Goal: Task Accomplishment & Management: Manage account settings

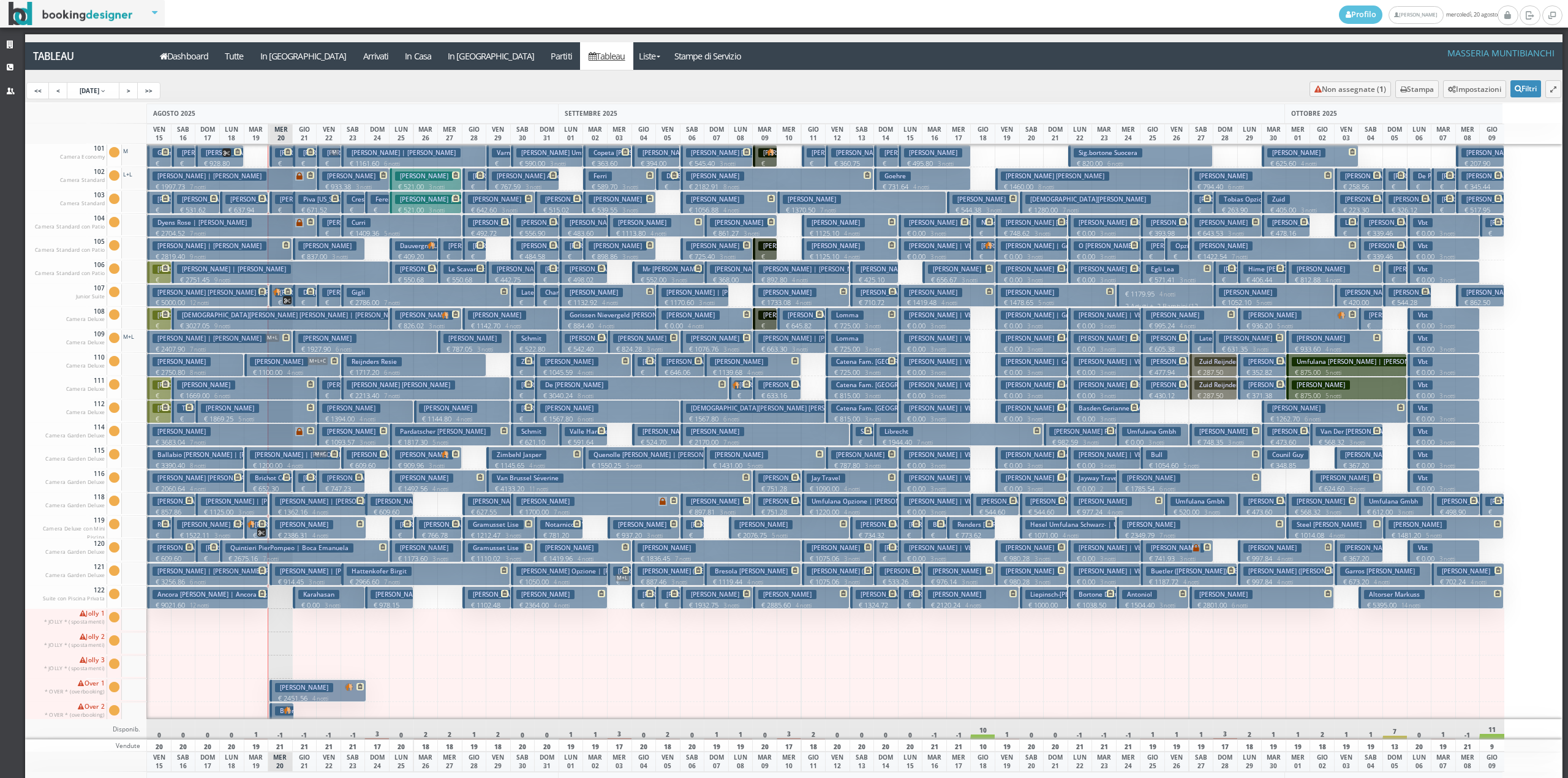
click at [278, 503] on h3 "[PERSON_NAME] | [PERSON_NAME]" at bounding box center [332, 501] width 114 height 9
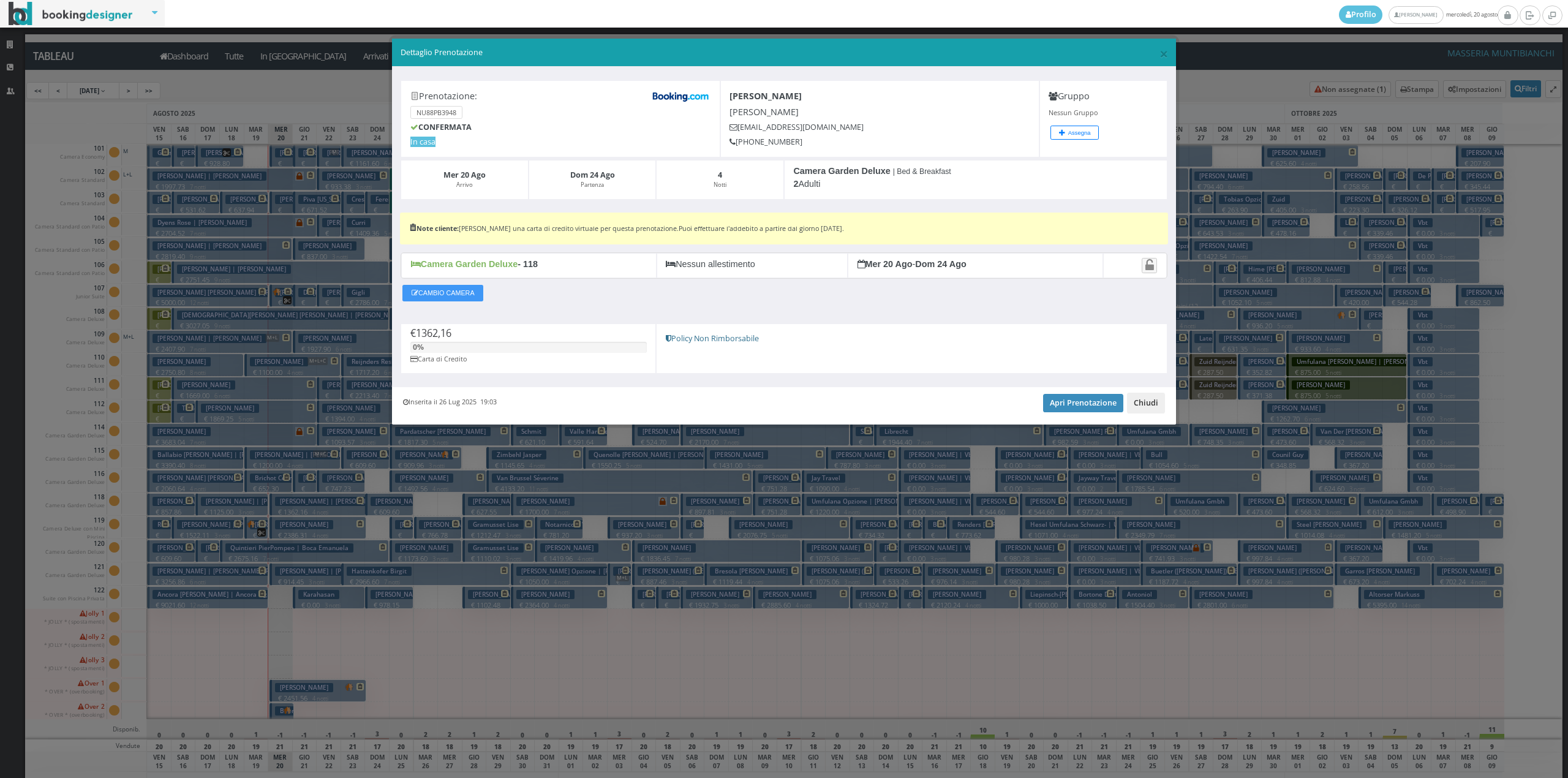
click at [1155, 408] on button "Chiudi" at bounding box center [1146, 402] width 38 height 21
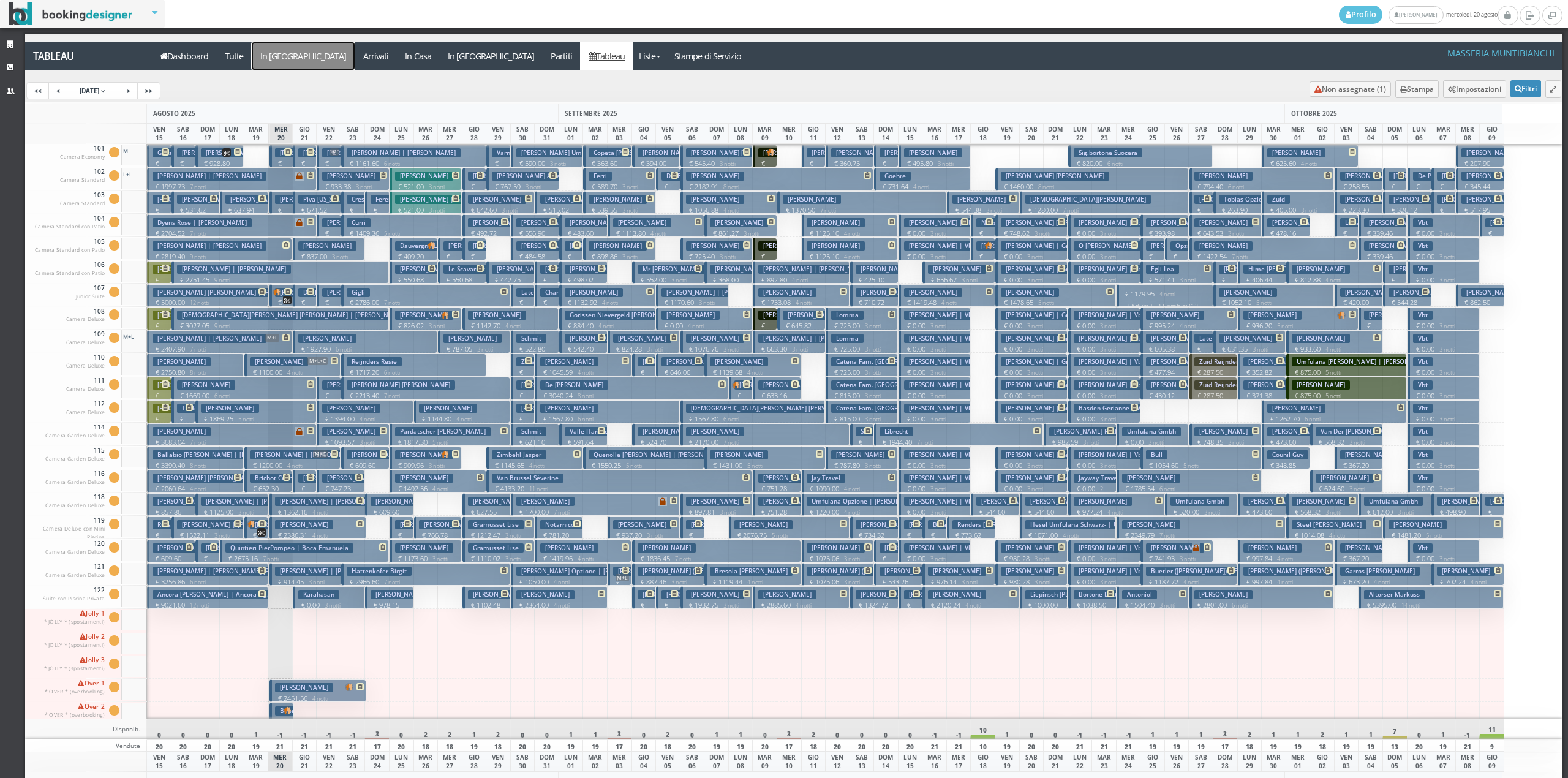
click at [282, 59] on a=pms-arrival-reservations"] "In Arrivo" at bounding box center [303, 56] width 103 height 28
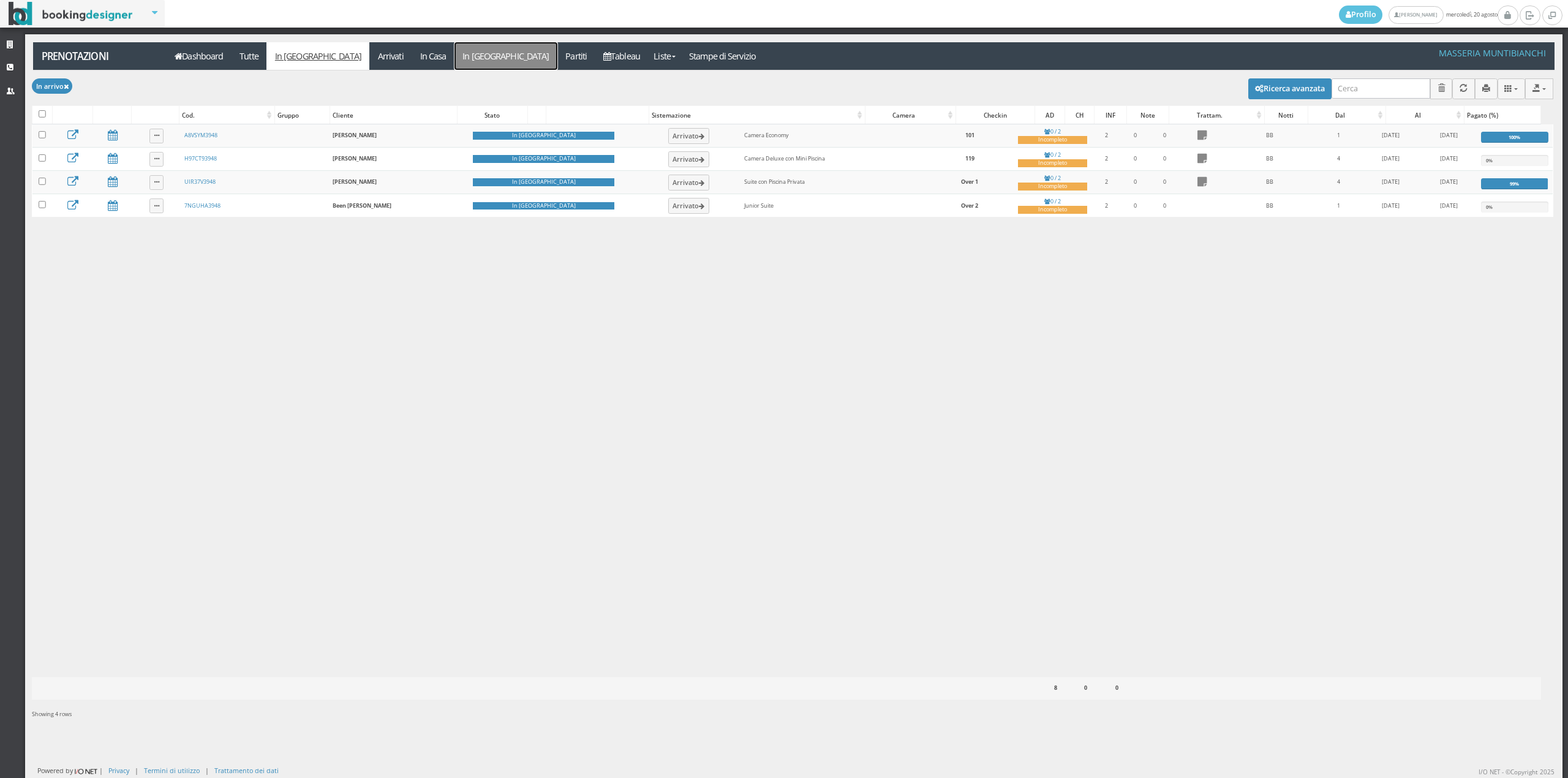
click at [454, 51] on link "In [GEOGRAPHIC_DATA]" at bounding box center [505, 56] width 103 height 28
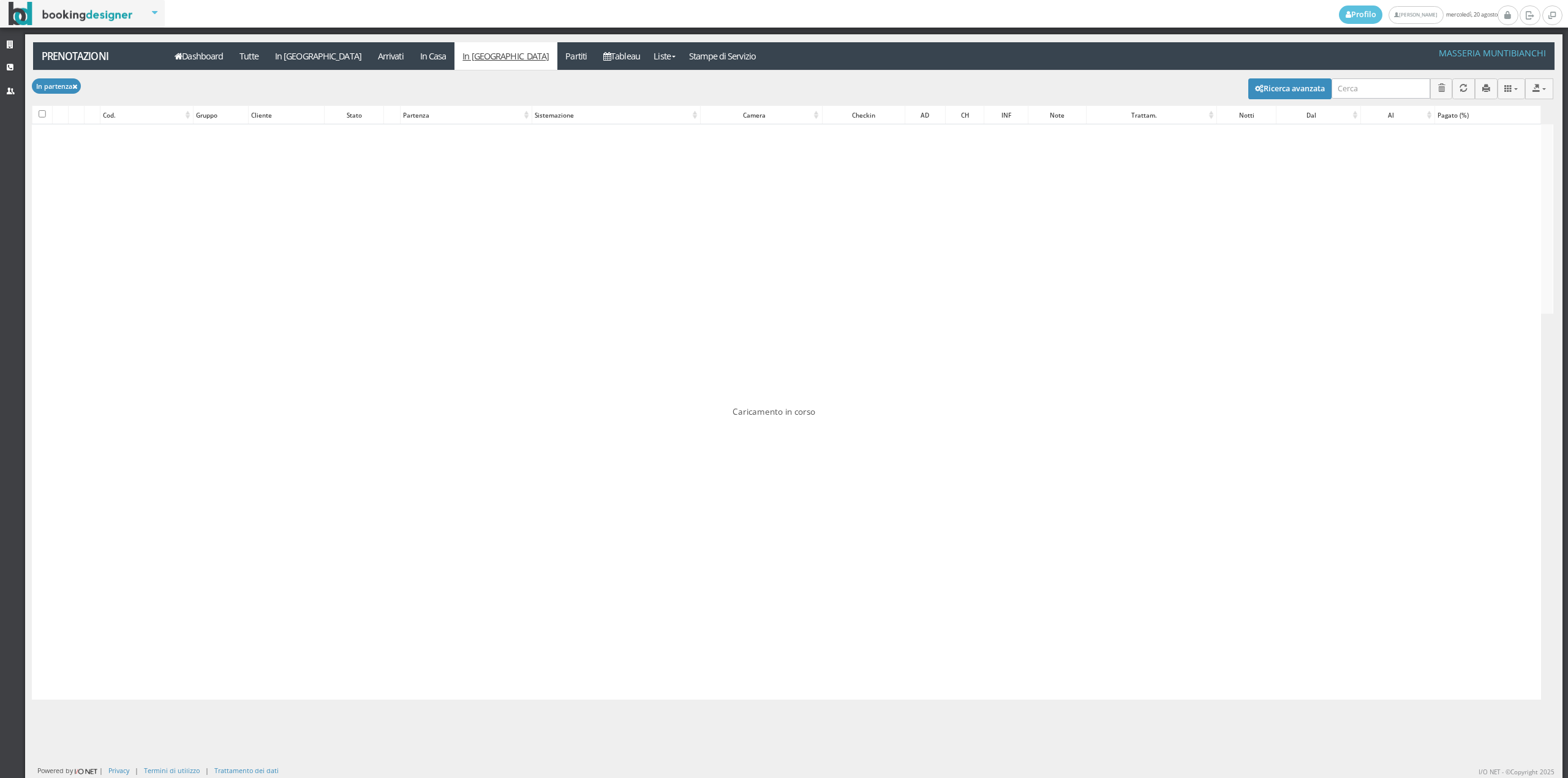
checkbox input "false"
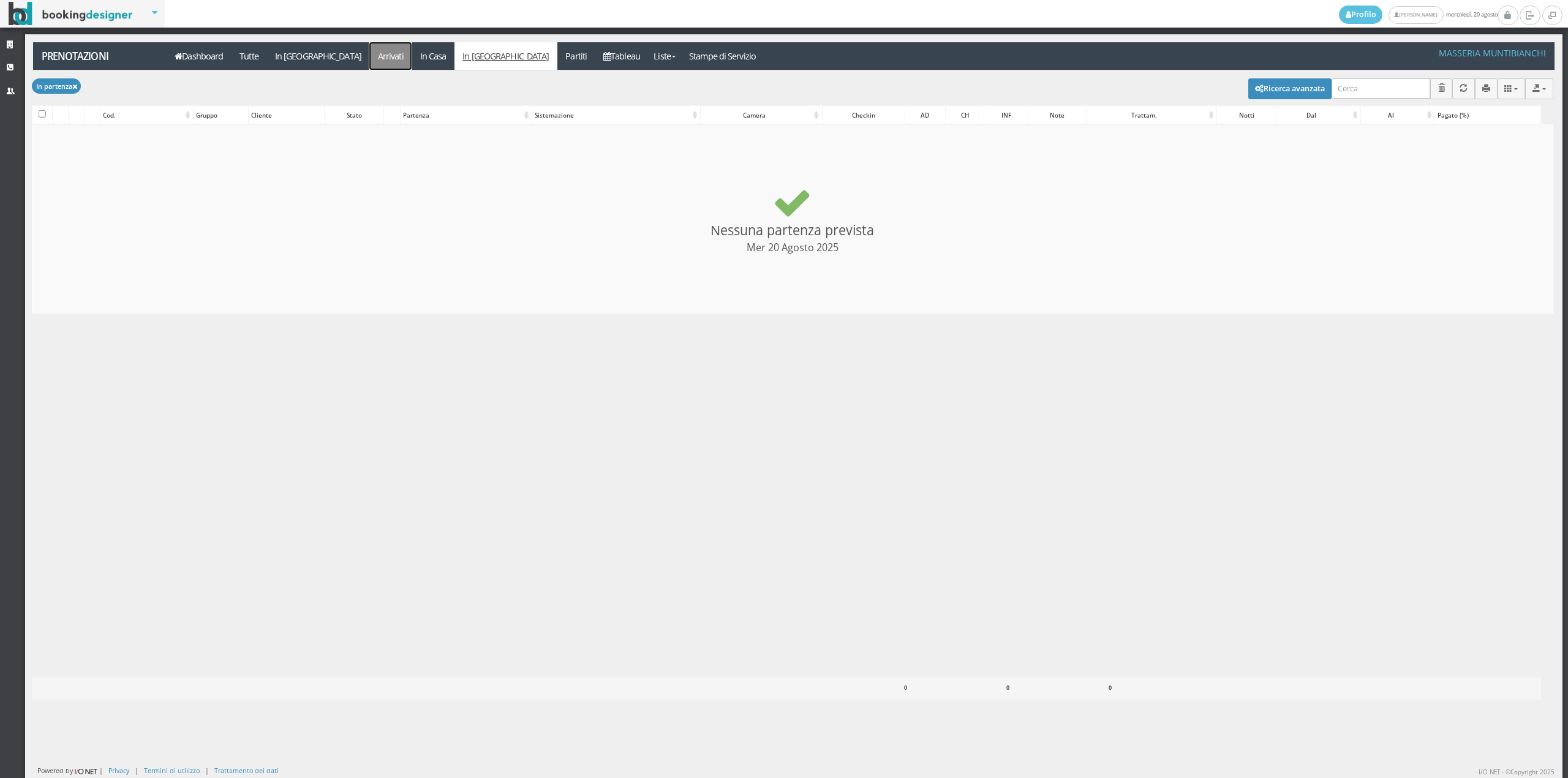
click at [369, 53] on link "Arrivati" at bounding box center [390, 56] width 42 height 28
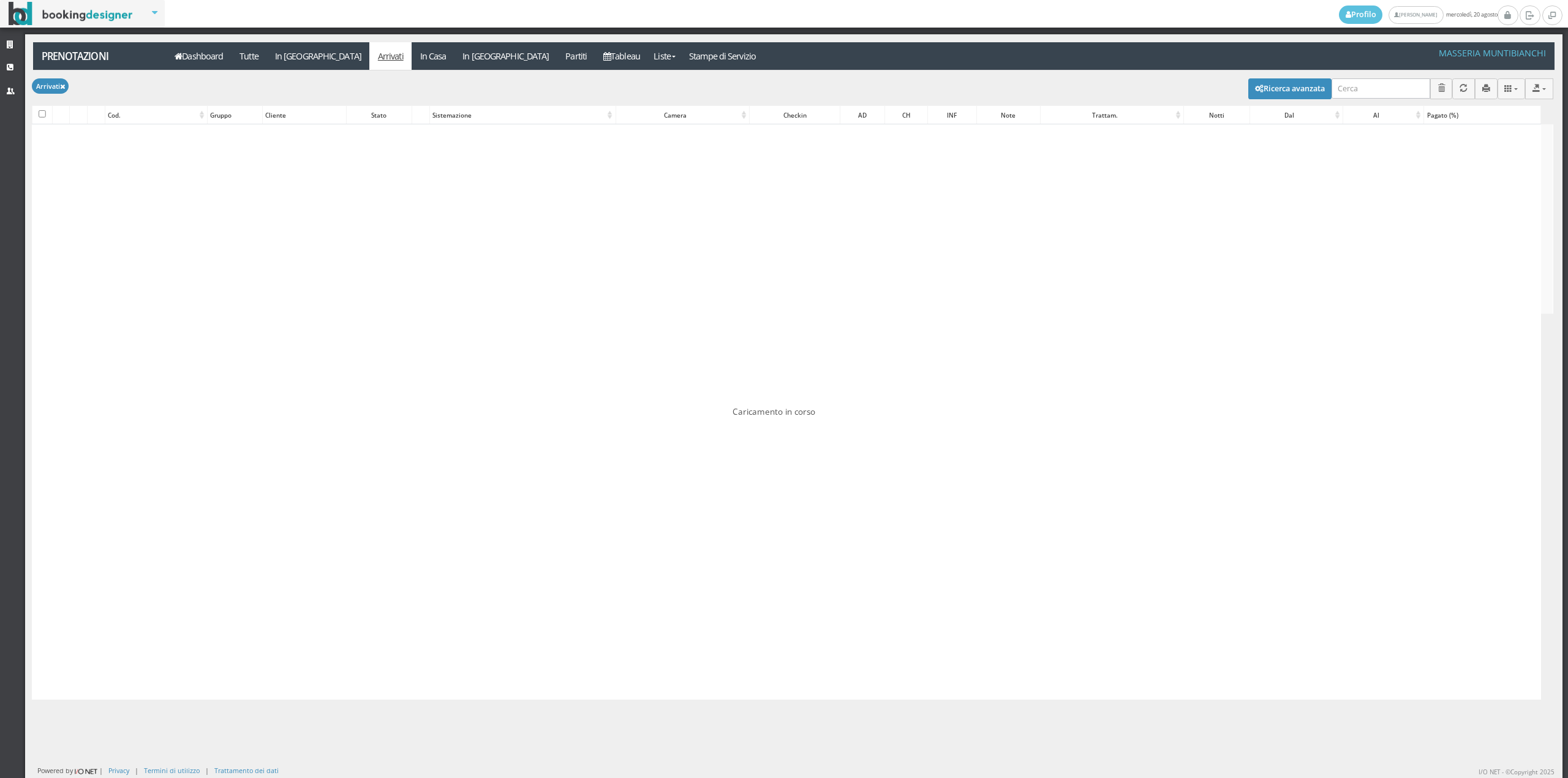
checkbox input "false"
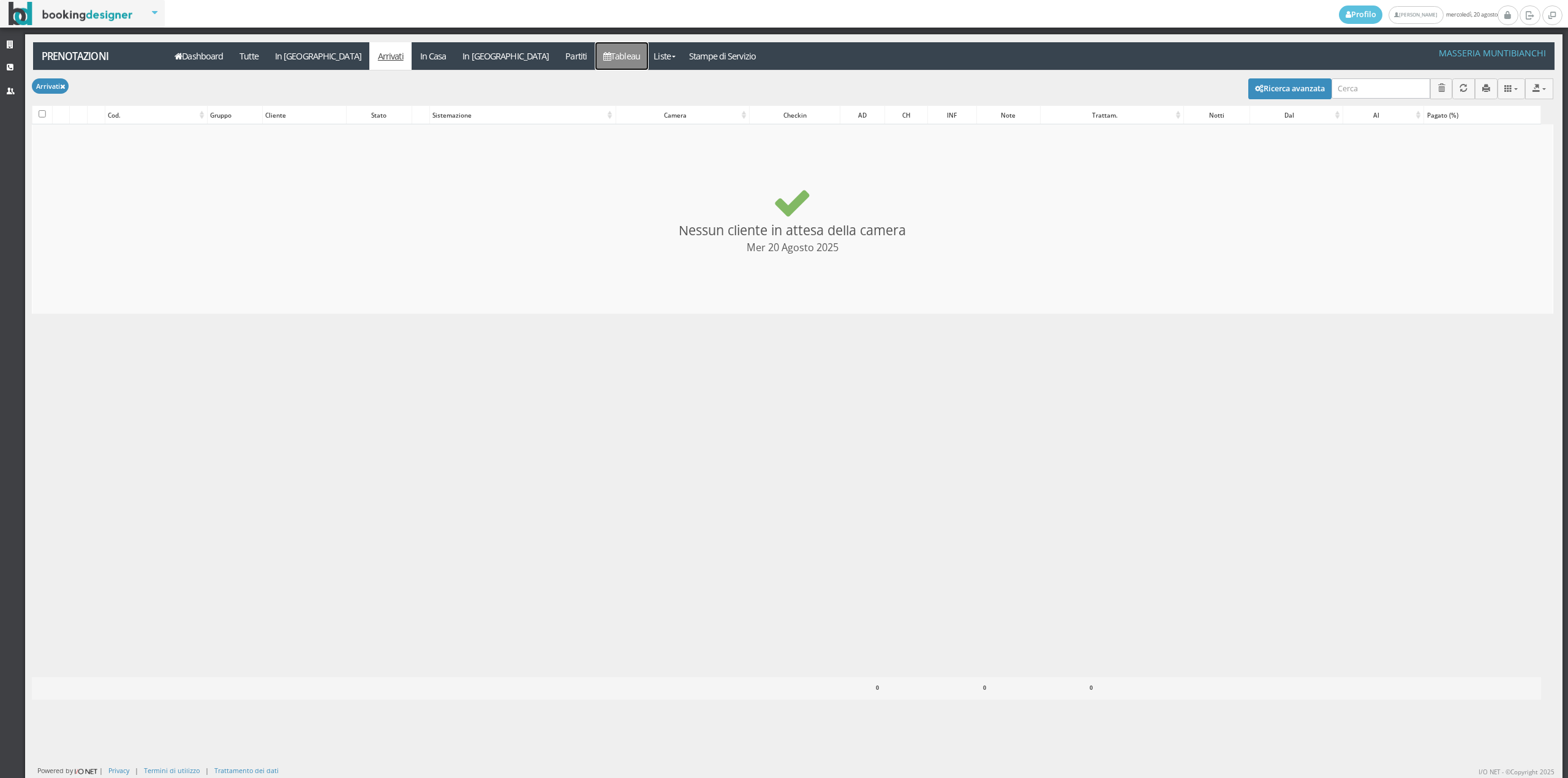
click at [595, 50] on link "Tableau" at bounding box center [621, 56] width 53 height 28
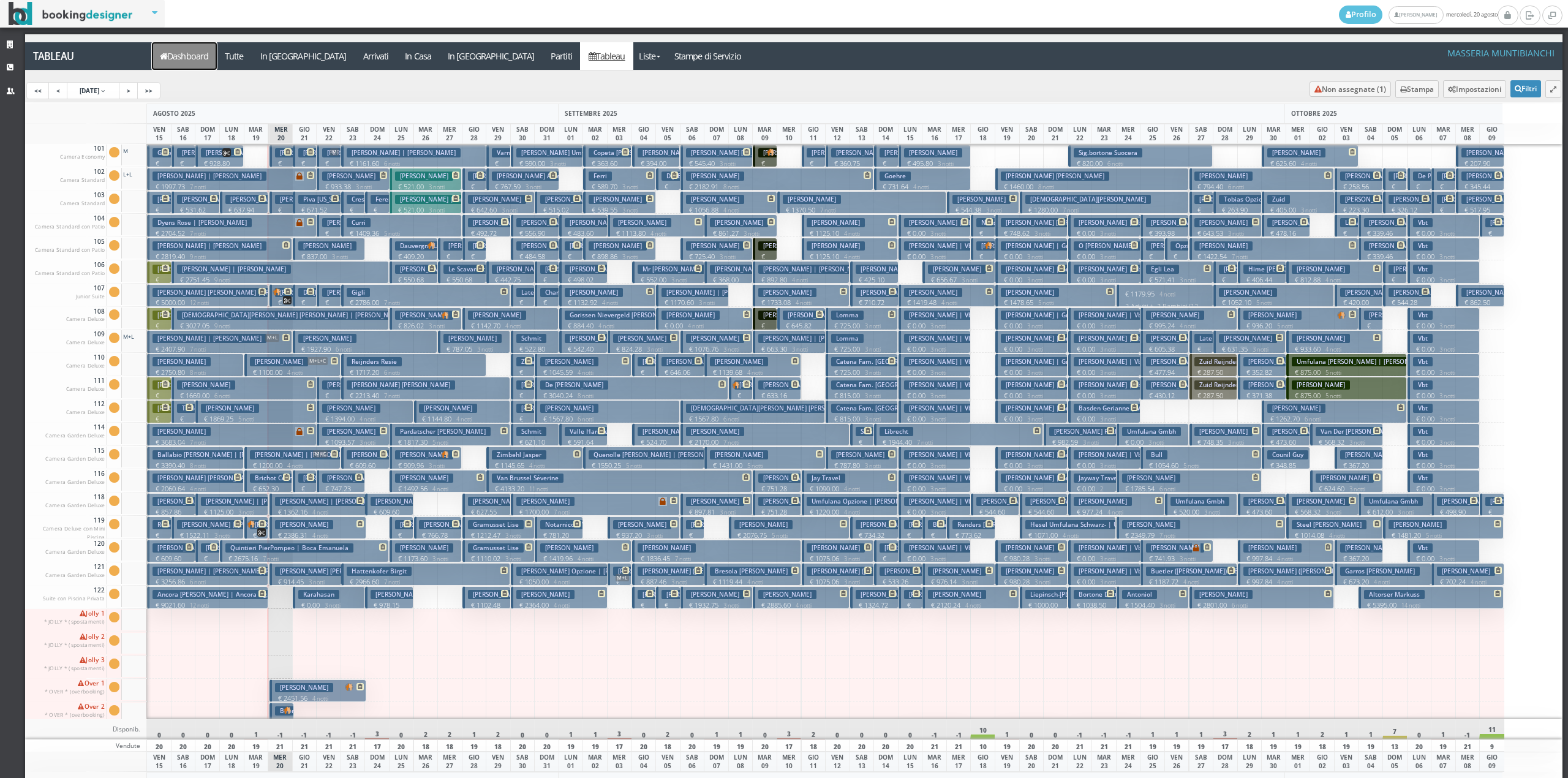
click at [197, 60] on link "Dashboard" at bounding box center [185, 56] width 65 height 28
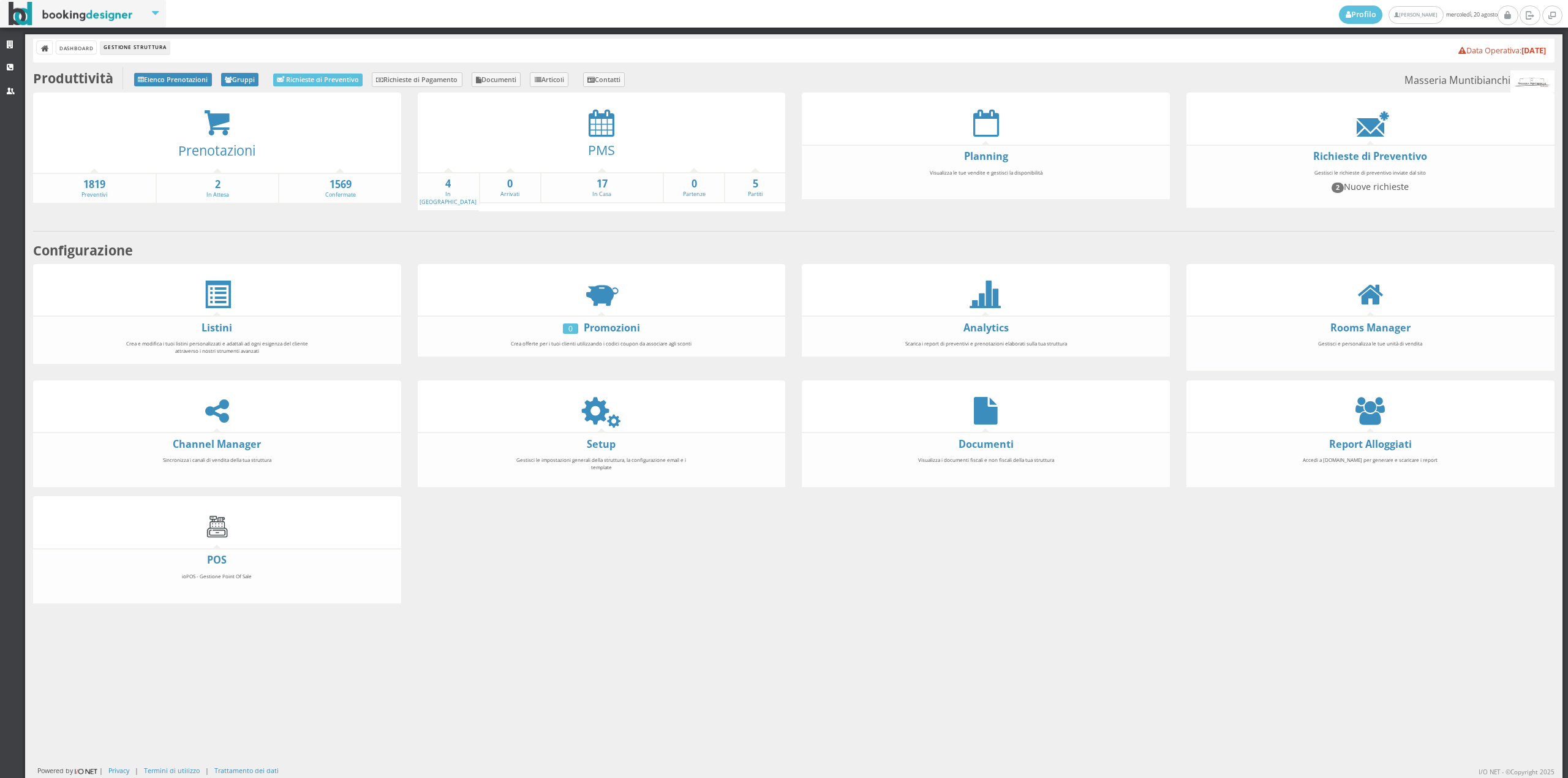
click at [613, 123] on div at bounding box center [601, 123] width 368 height 28
click at [607, 125] on icon at bounding box center [601, 123] width 26 height 28
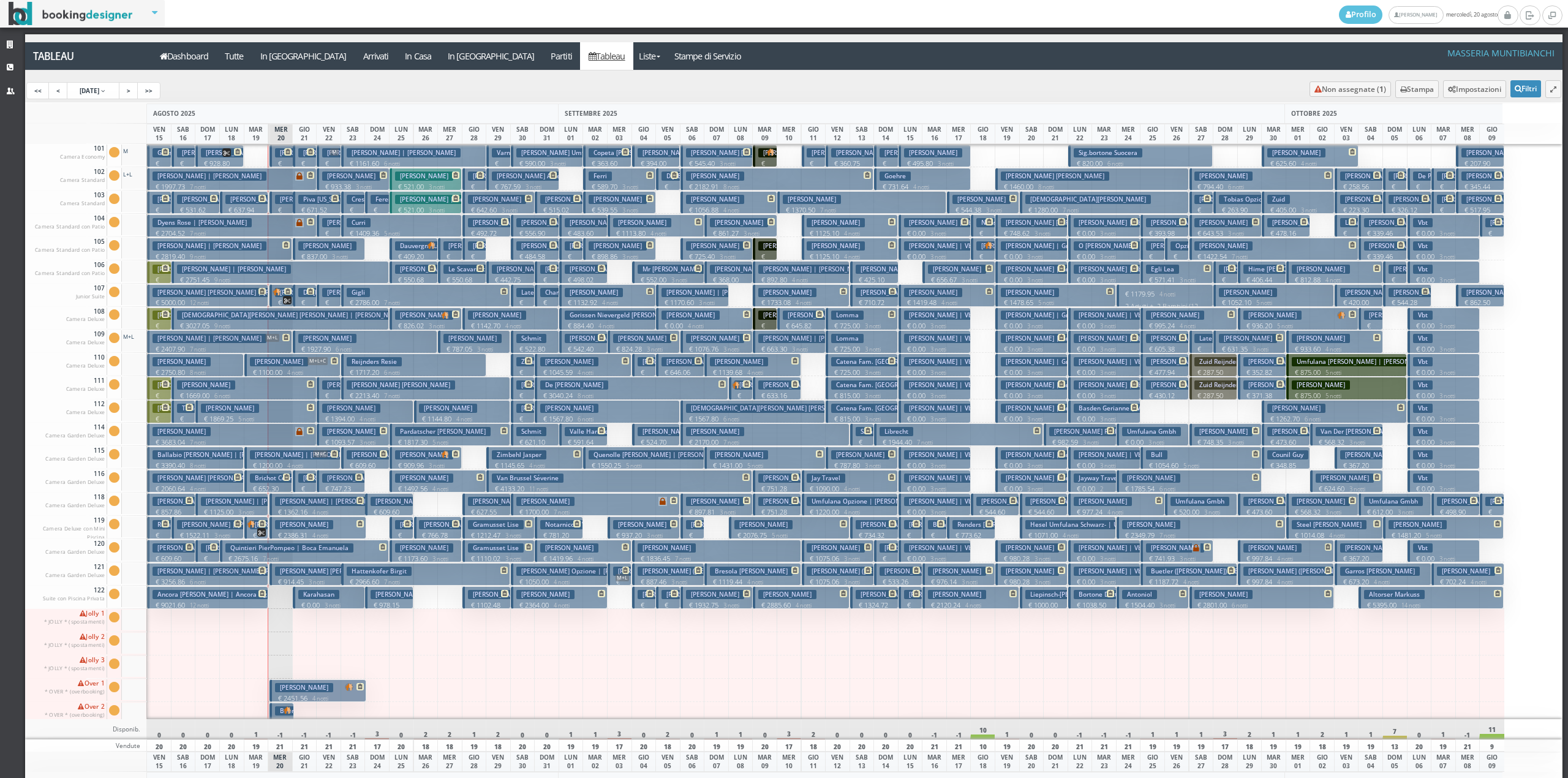
click at [284, 158] on h3 "[PERSON_NAME]" at bounding box center [304, 152] width 58 height 9
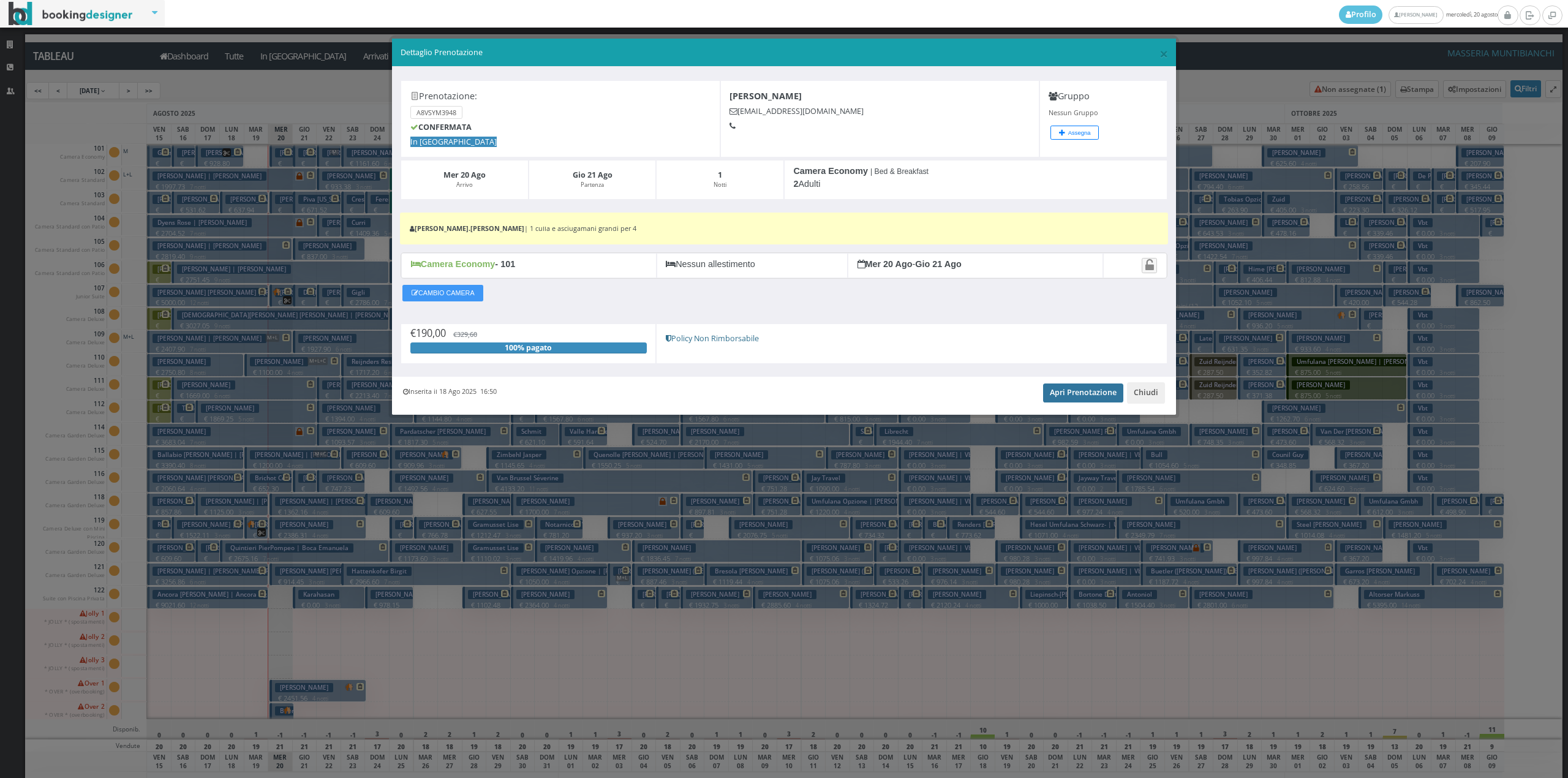
click at [1050, 388] on div "Inserita il 18 Ago 2025 16:50 Apri Prenotazione Chiudi" at bounding box center [784, 395] width 784 height 38
click at [1071, 400] on link "Apri Prenotazione" at bounding box center [1083, 393] width 81 height 19
click at [1145, 393] on button "Chiudi" at bounding box center [1146, 393] width 38 height 21
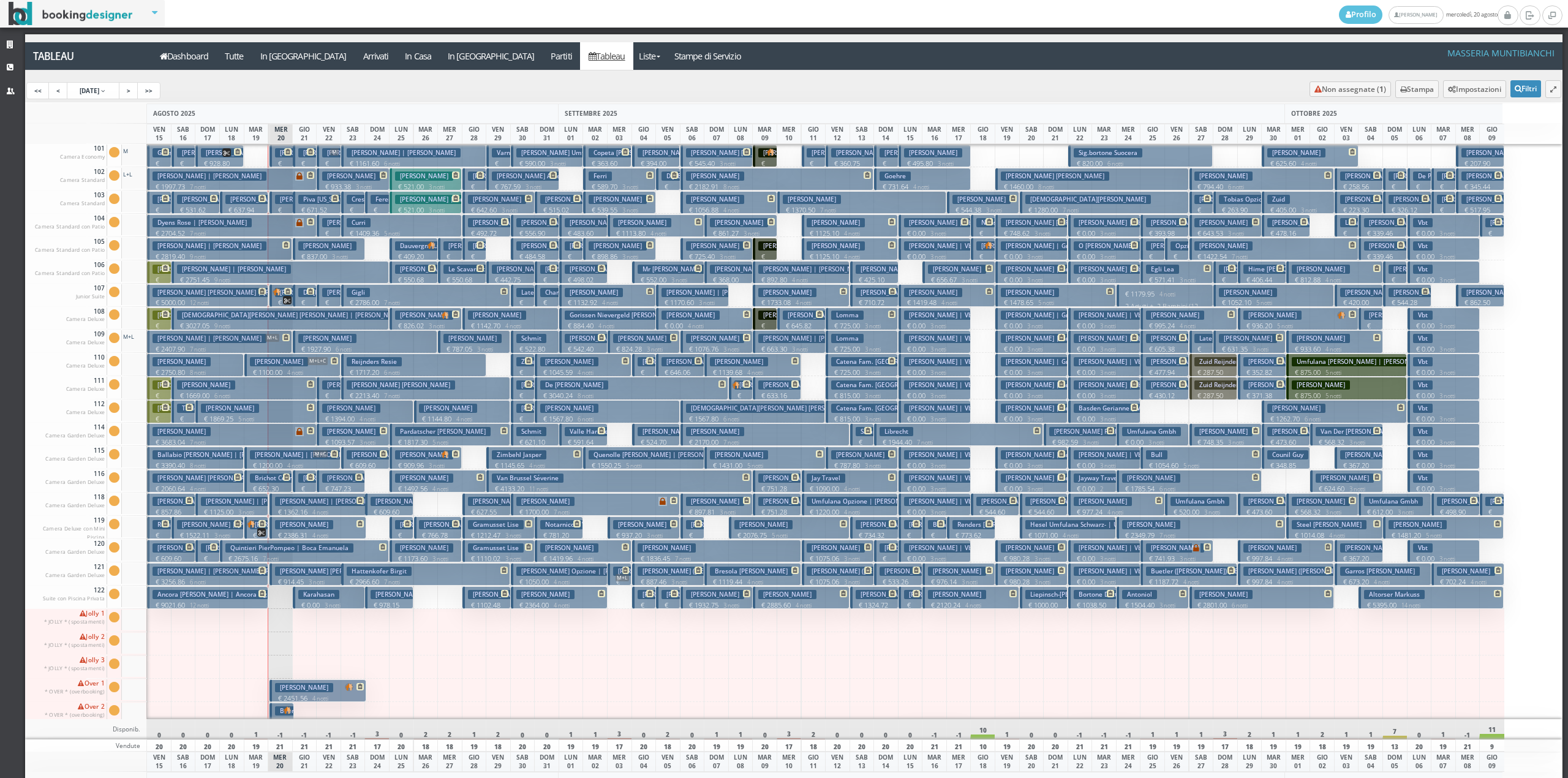
click at [219, 595] on h3 "Ancora Arnaud Lorenzo | Ancora Sig.arnaud" at bounding box center [237, 594] width 169 height 9
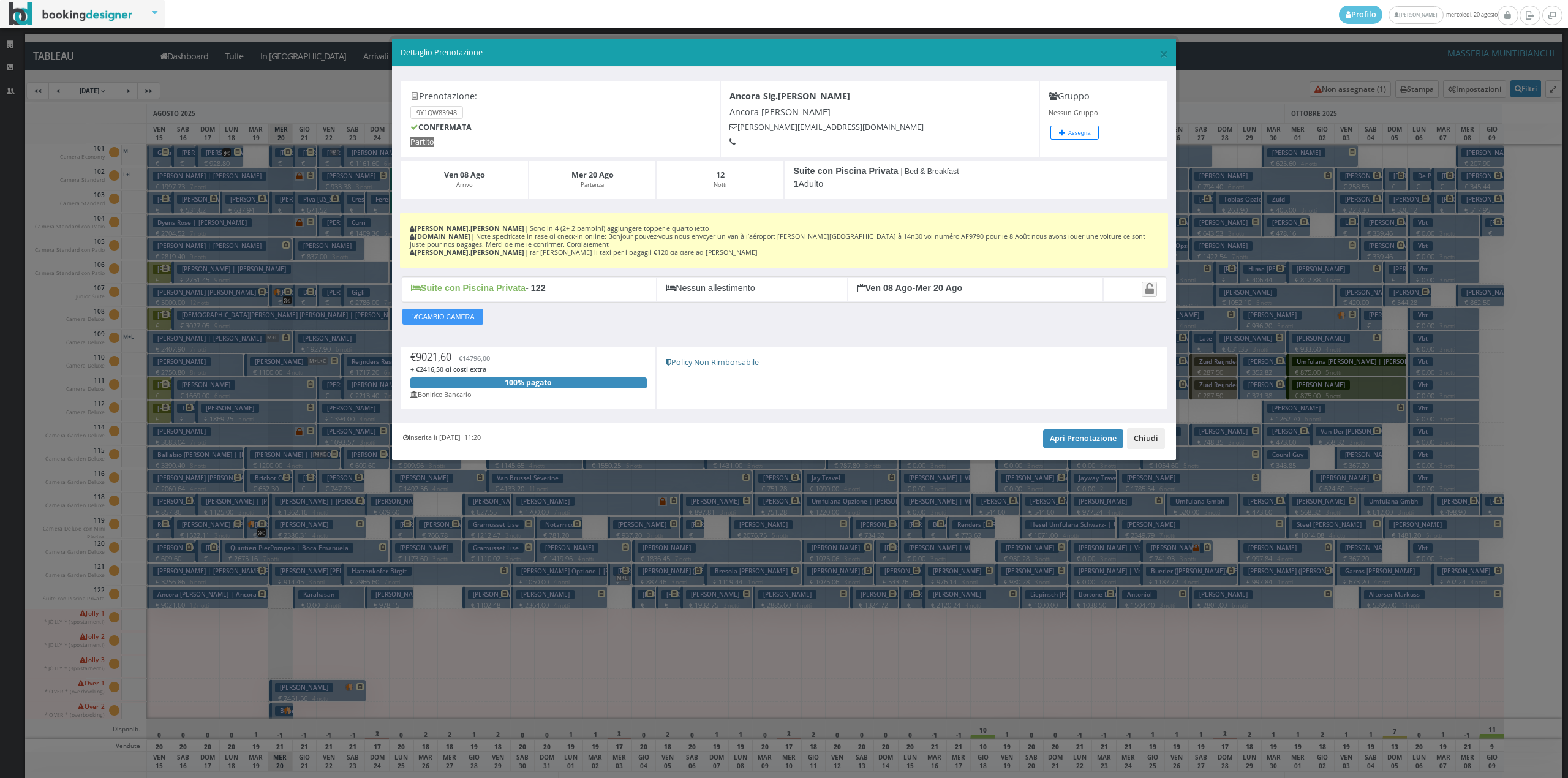
click at [1135, 439] on button "Chiudi" at bounding box center [1146, 438] width 38 height 21
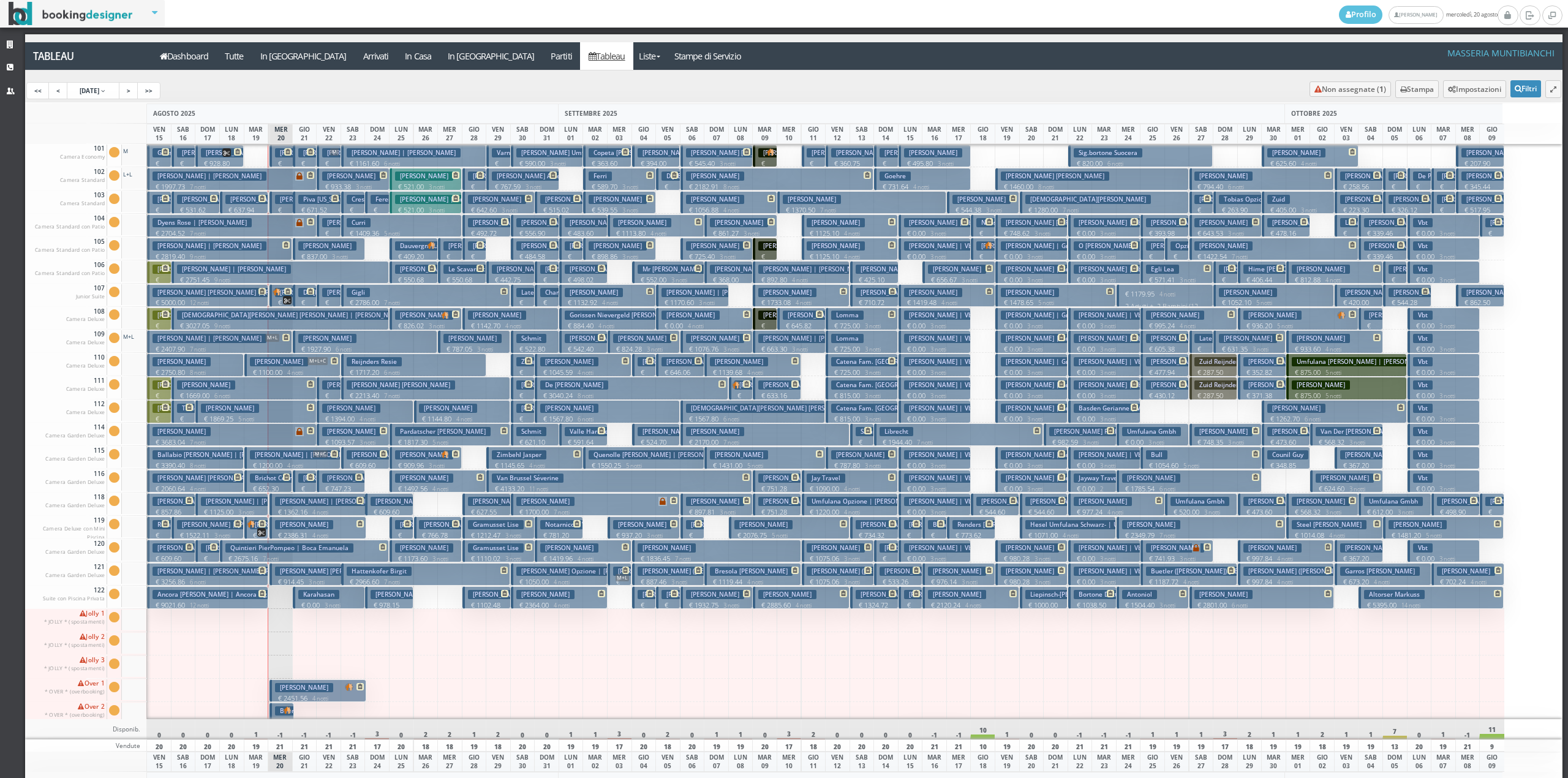
click at [177, 606] on p "€ 9021.60 12 notti" at bounding box center [208, 605] width 111 height 10
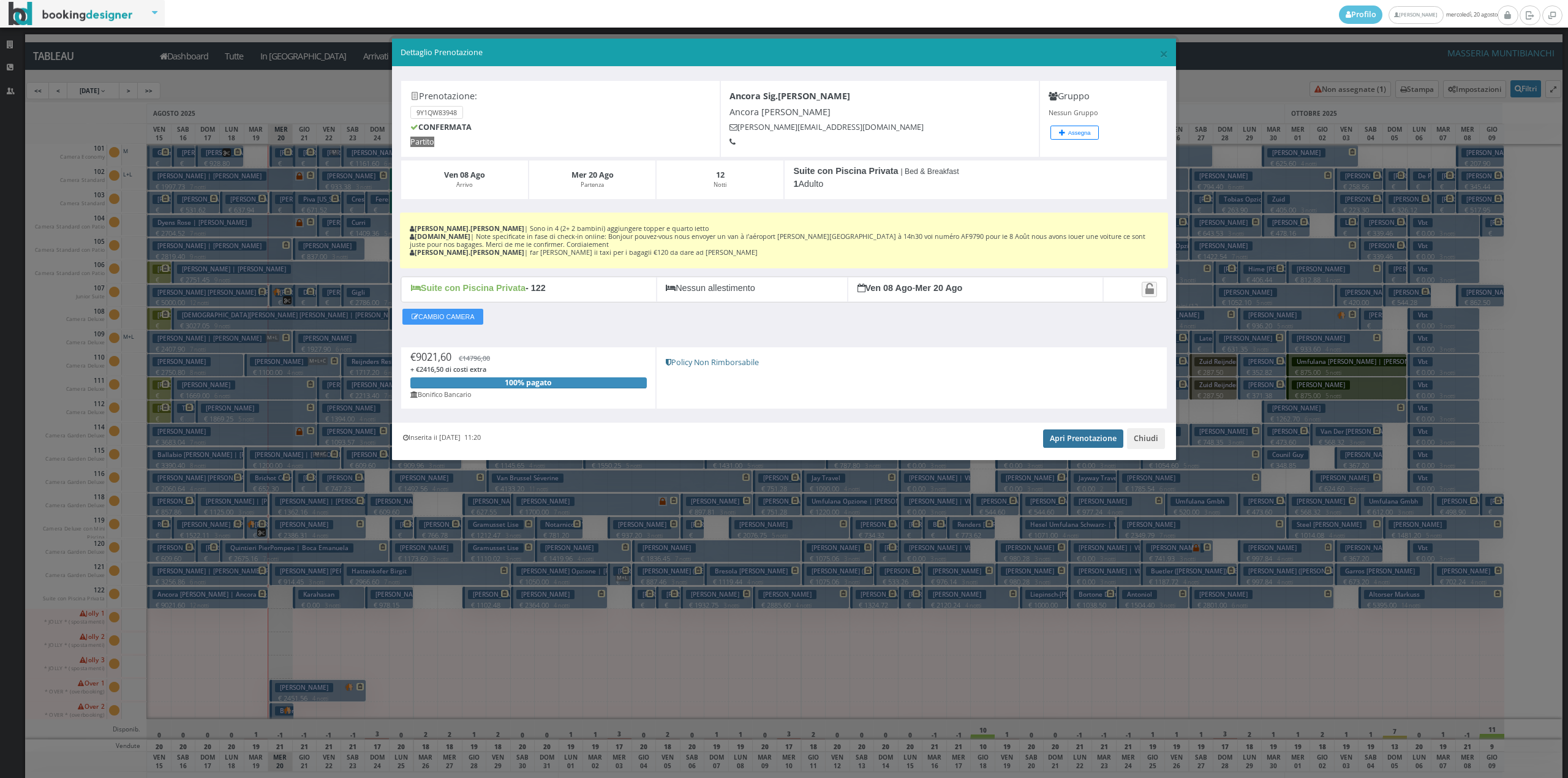
click at [1056, 437] on link "Apri Prenotazione" at bounding box center [1083, 438] width 81 height 19
click at [1151, 439] on button "Chiudi" at bounding box center [1146, 438] width 38 height 21
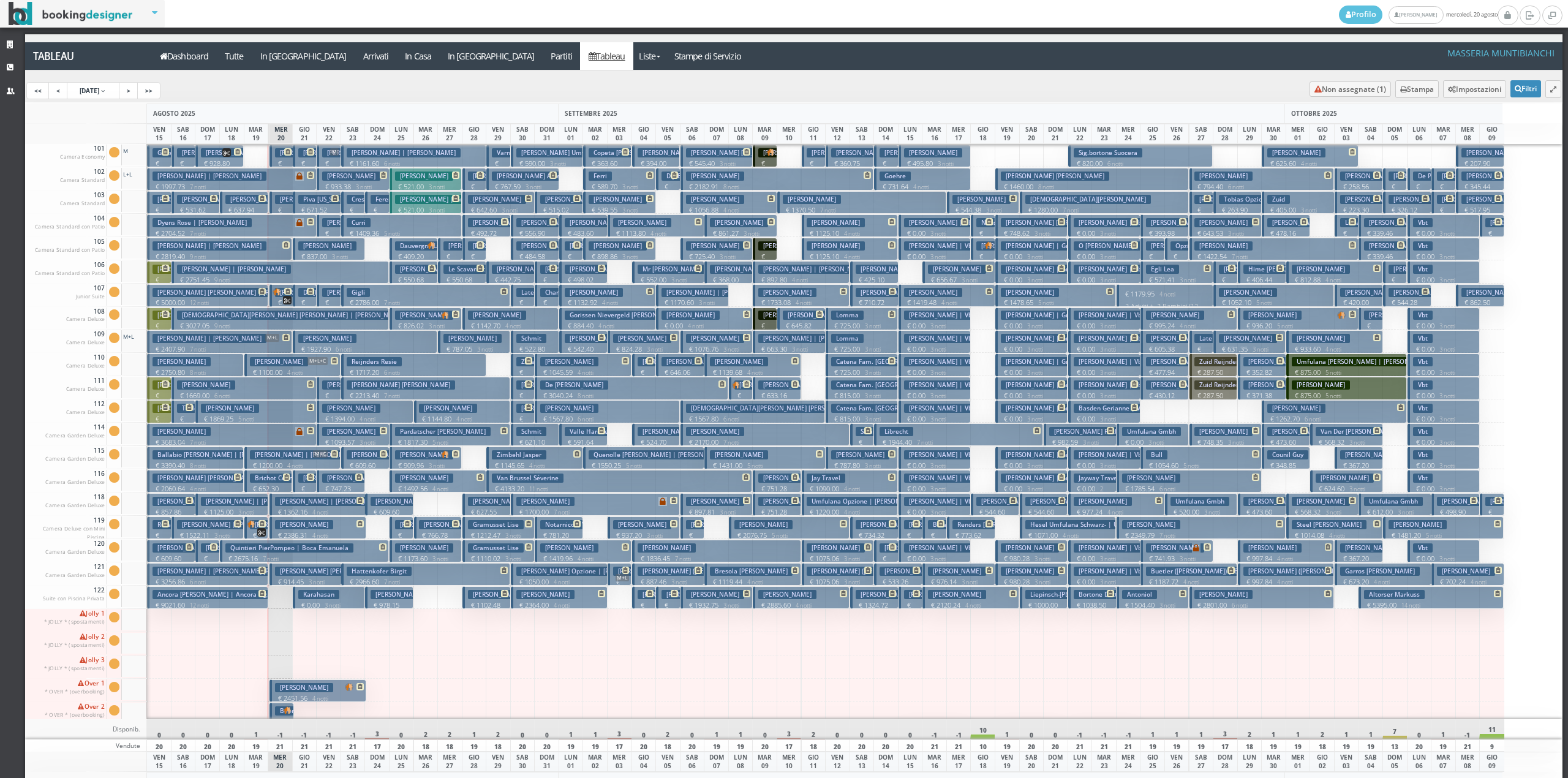
click at [280, 226] on button "Dyens Rose | Ifergan Anna € 2704.52 7 notti 1 Adulto + 1 Ragazzo (15 anni)" at bounding box center [231, 225] width 169 height 22
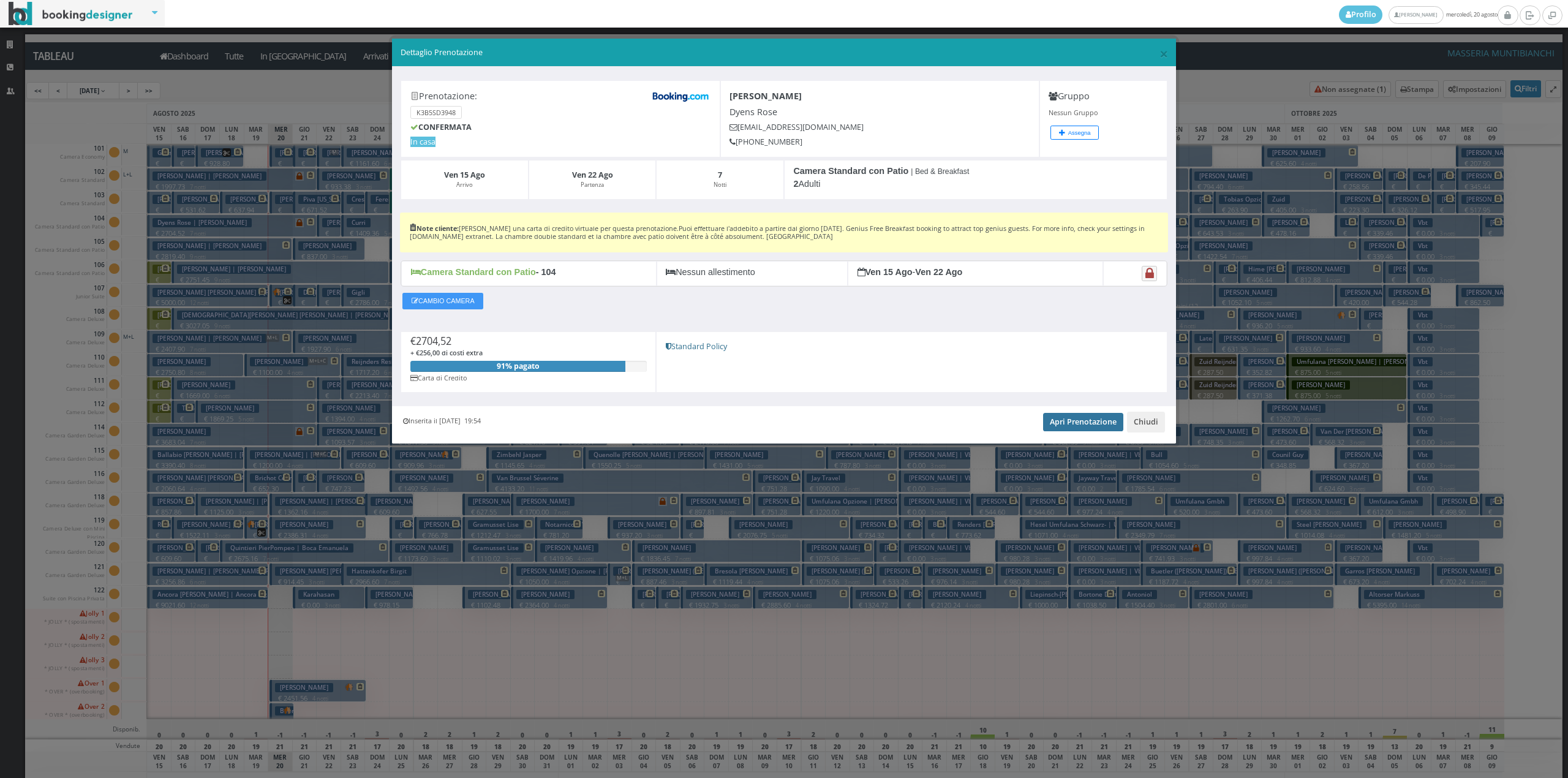
click at [1110, 427] on link "Apri Prenotazione" at bounding box center [1083, 422] width 81 height 19
click at [1145, 428] on button "Chiudi" at bounding box center [1146, 421] width 38 height 21
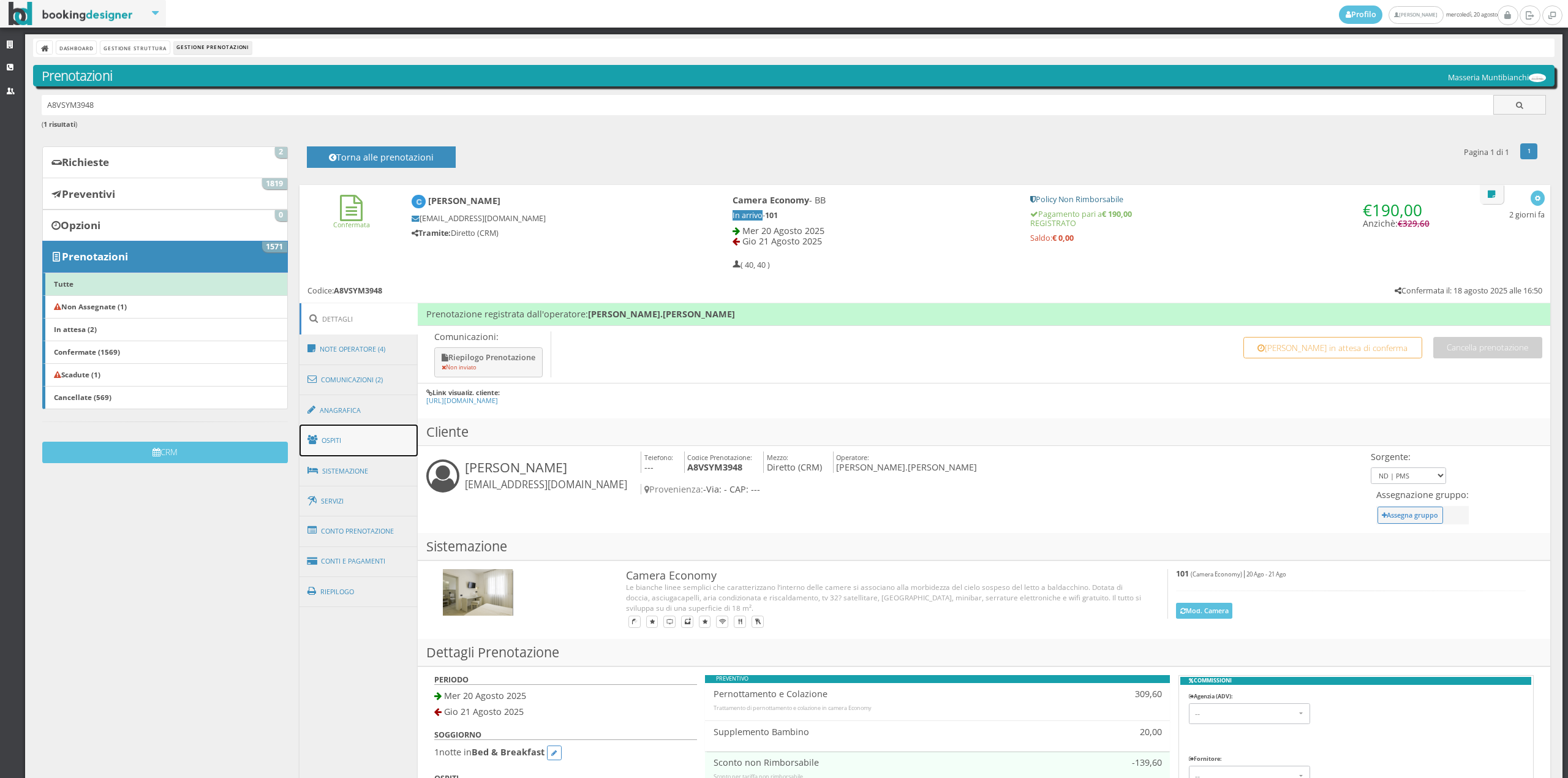
click at [347, 445] on link "Ospiti" at bounding box center [358, 441] width 119 height 32
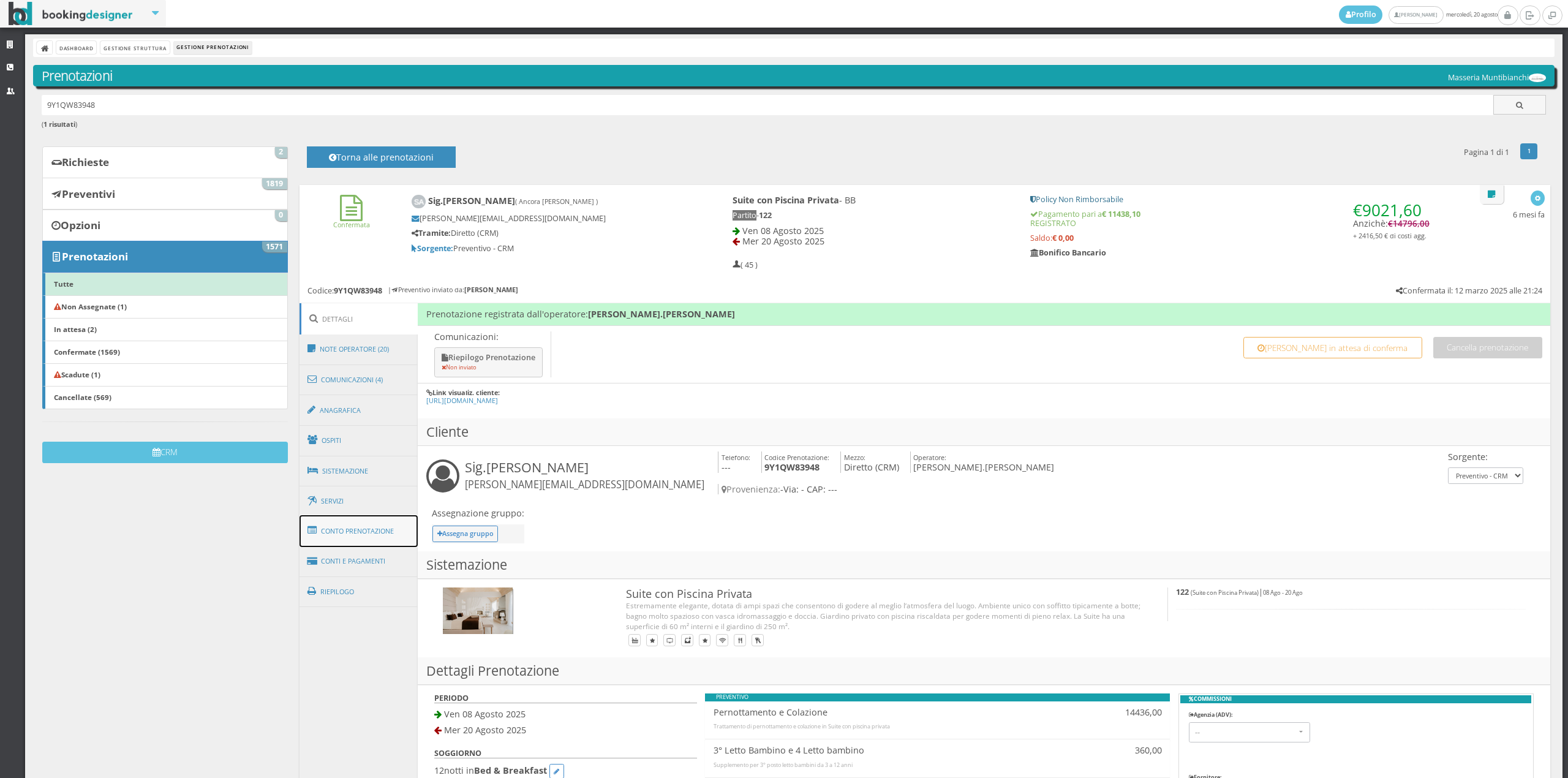
click at [378, 530] on link "Conto Prenotazione" at bounding box center [358, 532] width 119 height 32
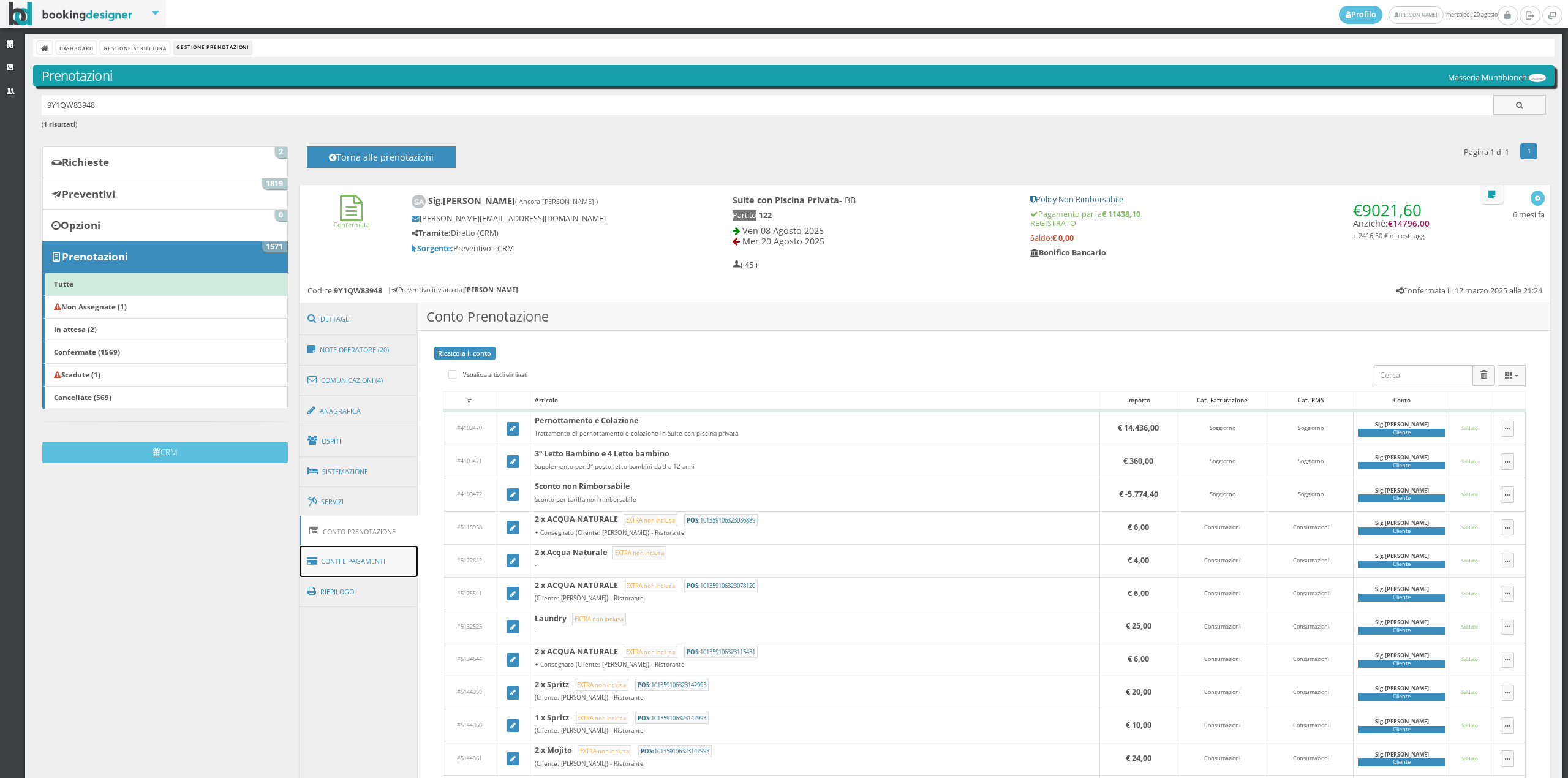
click at [374, 560] on link "Conti e Pagamenti" at bounding box center [358, 561] width 119 height 31
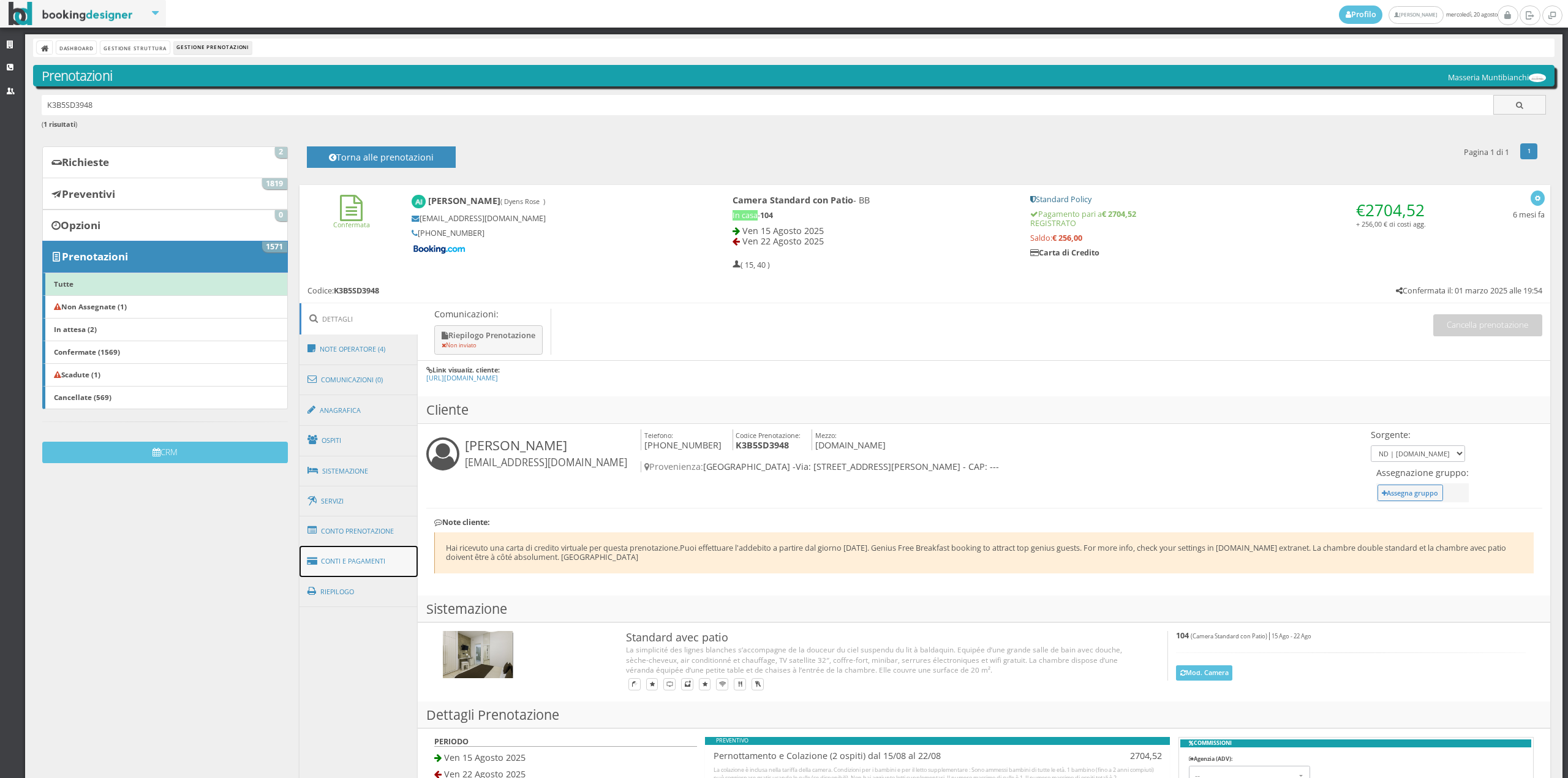
click at [334, 552] on link "Conti e Pagamenti" at bounding box center [358, 561] width 119 height 31
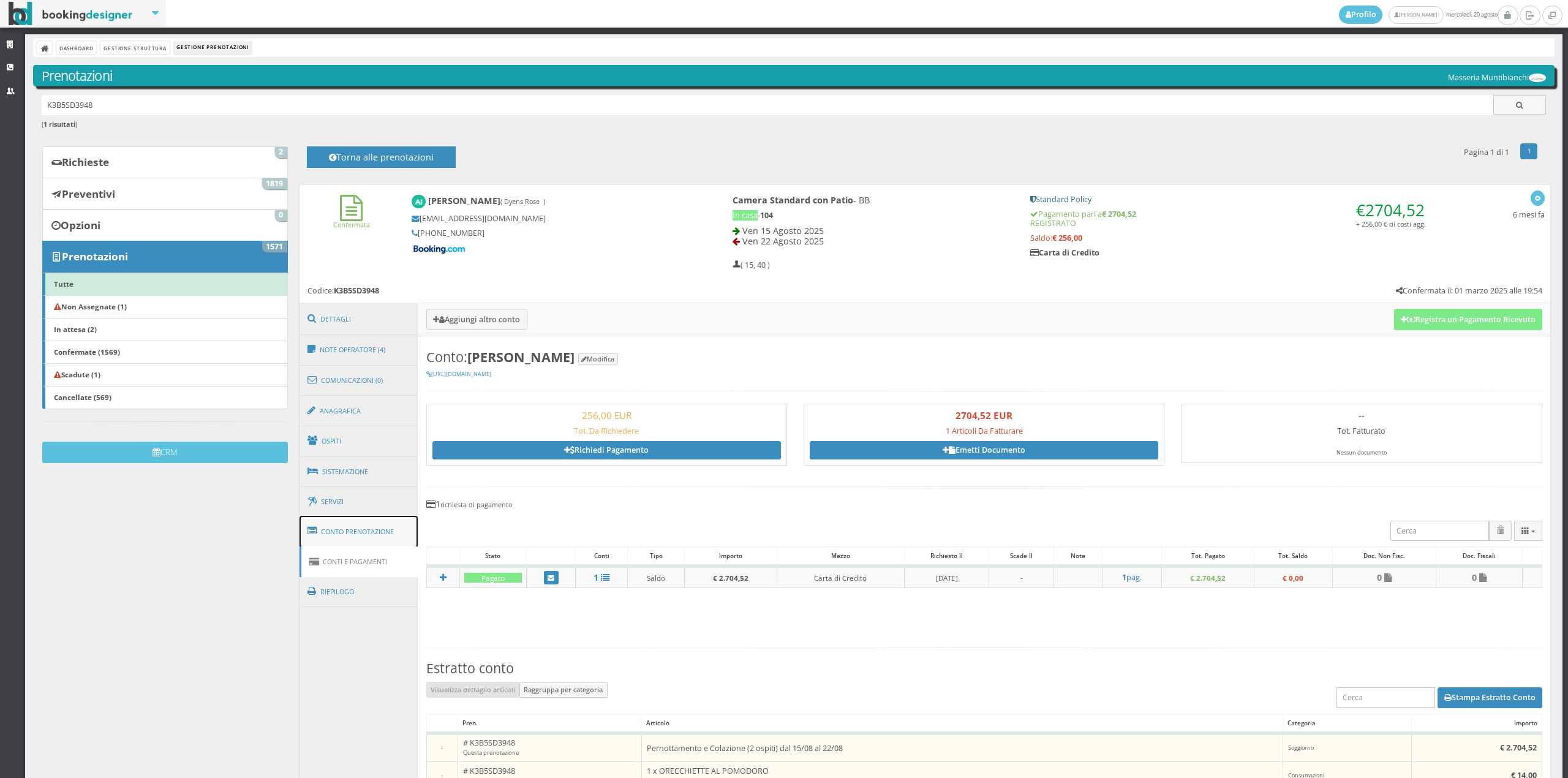
click at [378, 524] on link "Conto Prenotazione" at bounding box center [358, 532] width 119 height 32
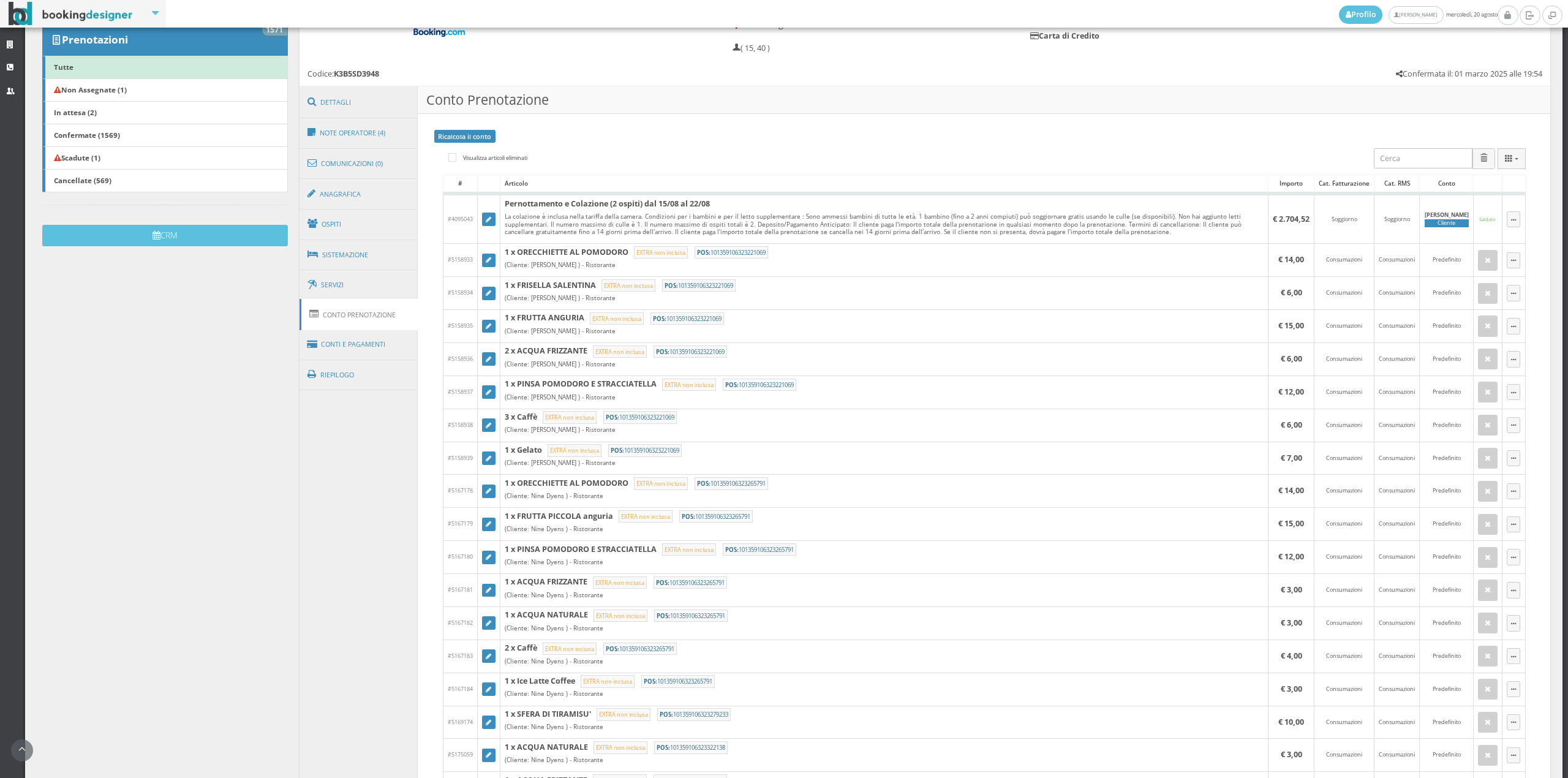
scroll to position [162, 0]
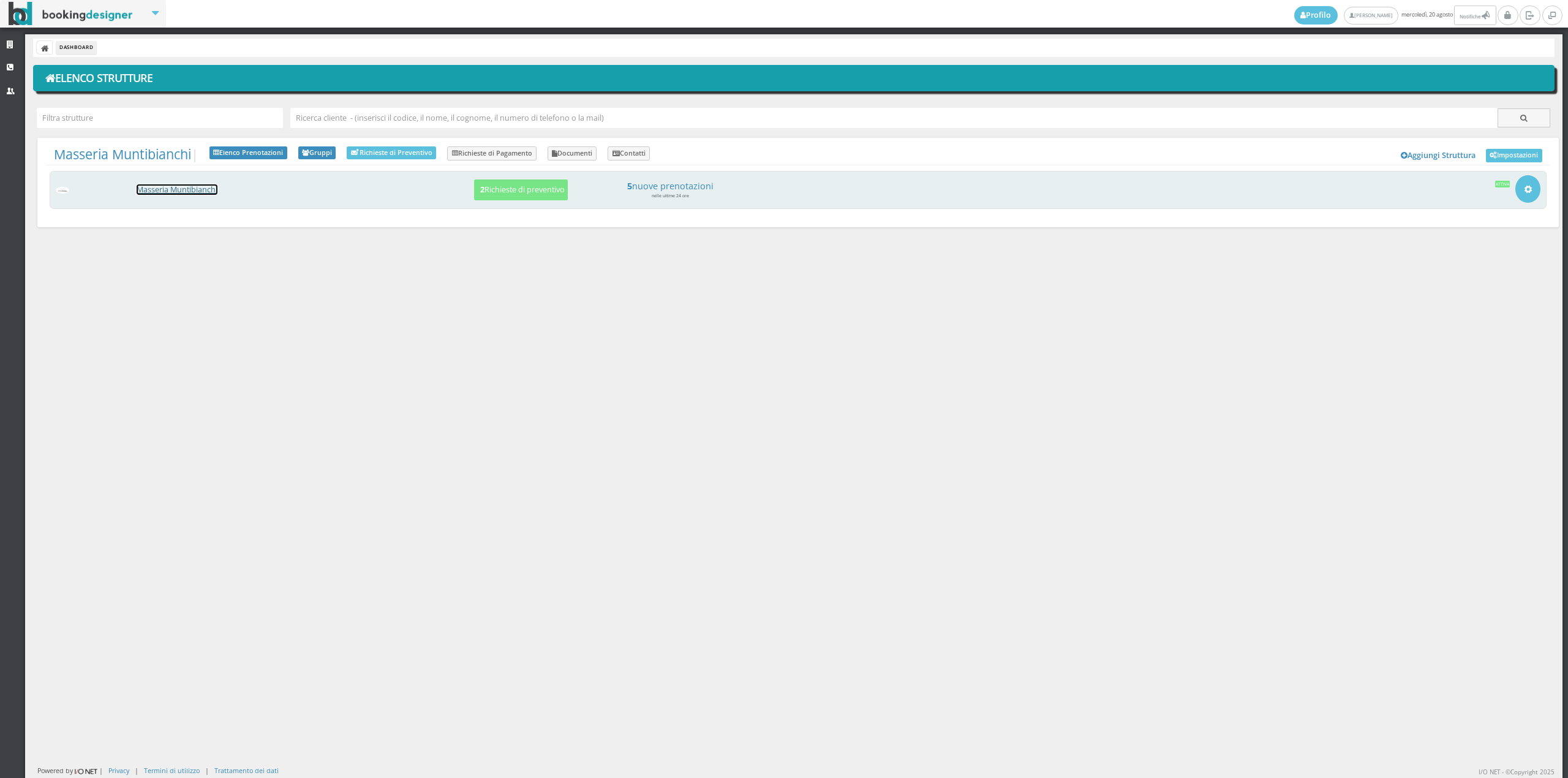
click at [154, 194] on link "Masseria Muntibianchi" at bounding box center [177, 190] width 81 height 11
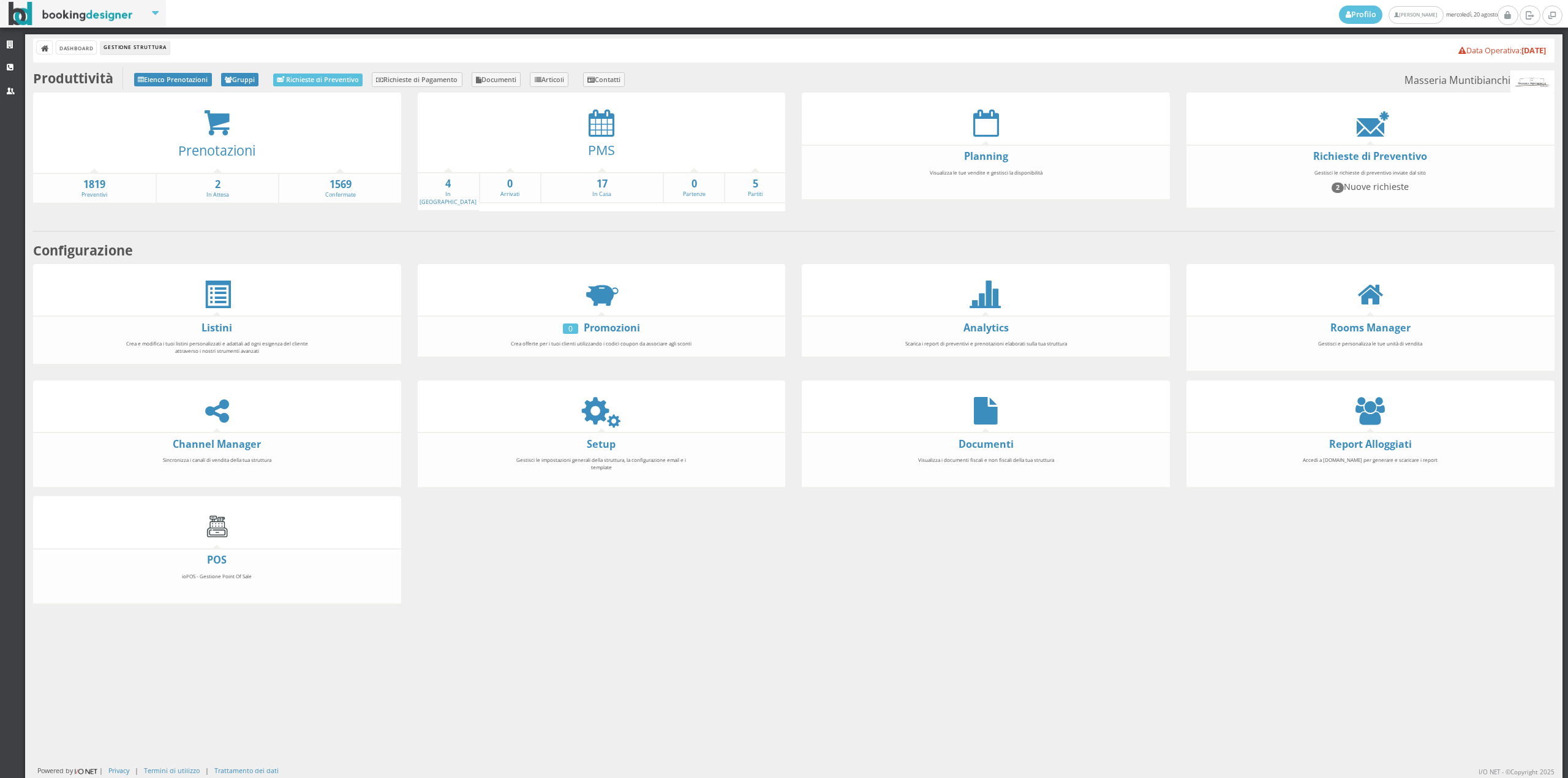
click at [593, 156] on link "PMS" at bounding box center [601, 150] width 27 height 18
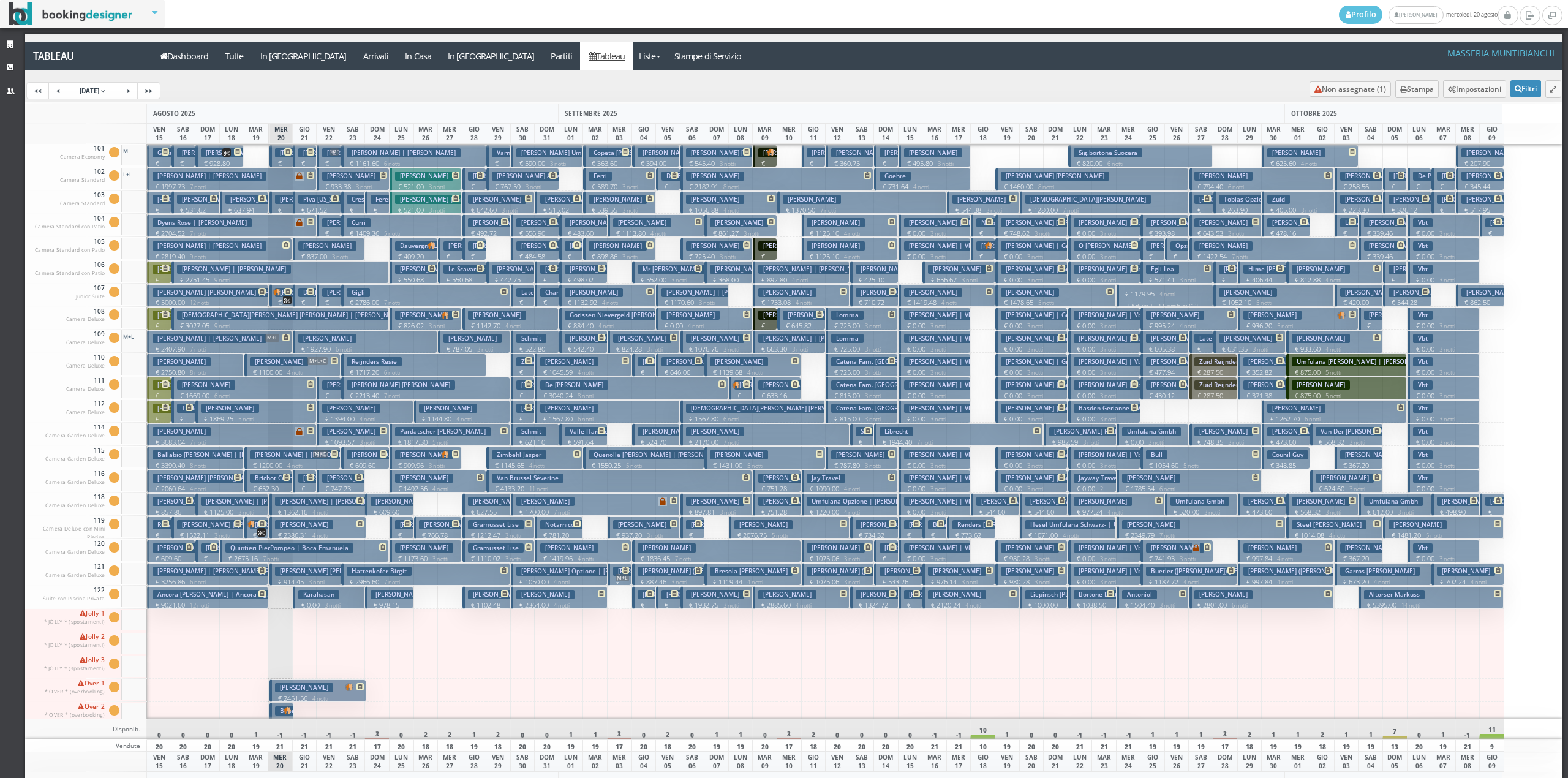
click at [227, 247] on h3 "Cantini Luciano | Cantini" at bounding box center [209, 246] width 114 height 9
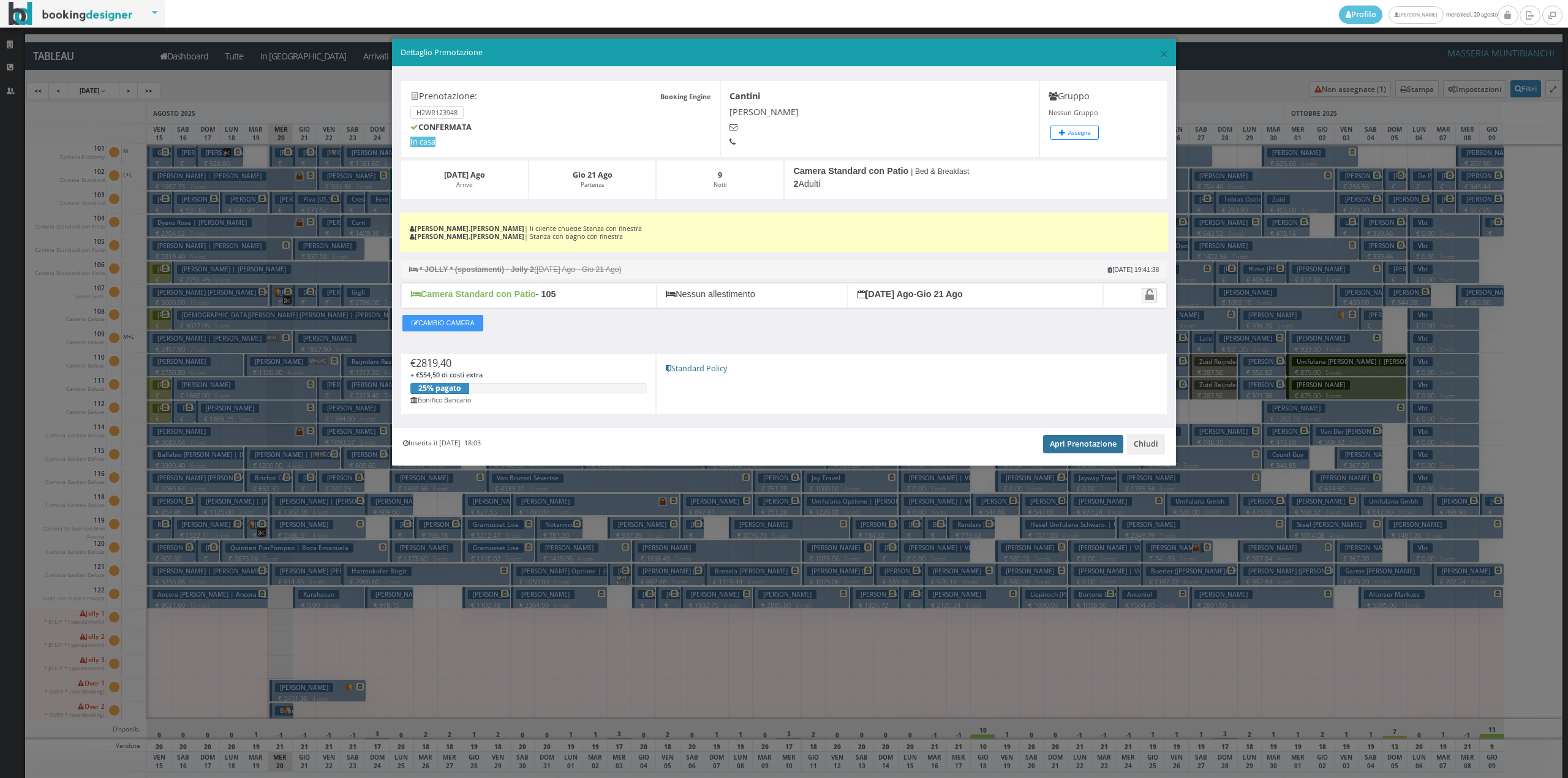
click at [1064, 438] on link "Apri Prenotazione" at bounding box center [1083, 444] width 81 height 19
click at [1147, 447] on button "Chiudi" at bounding box center [1146, 444] width 38 height 21
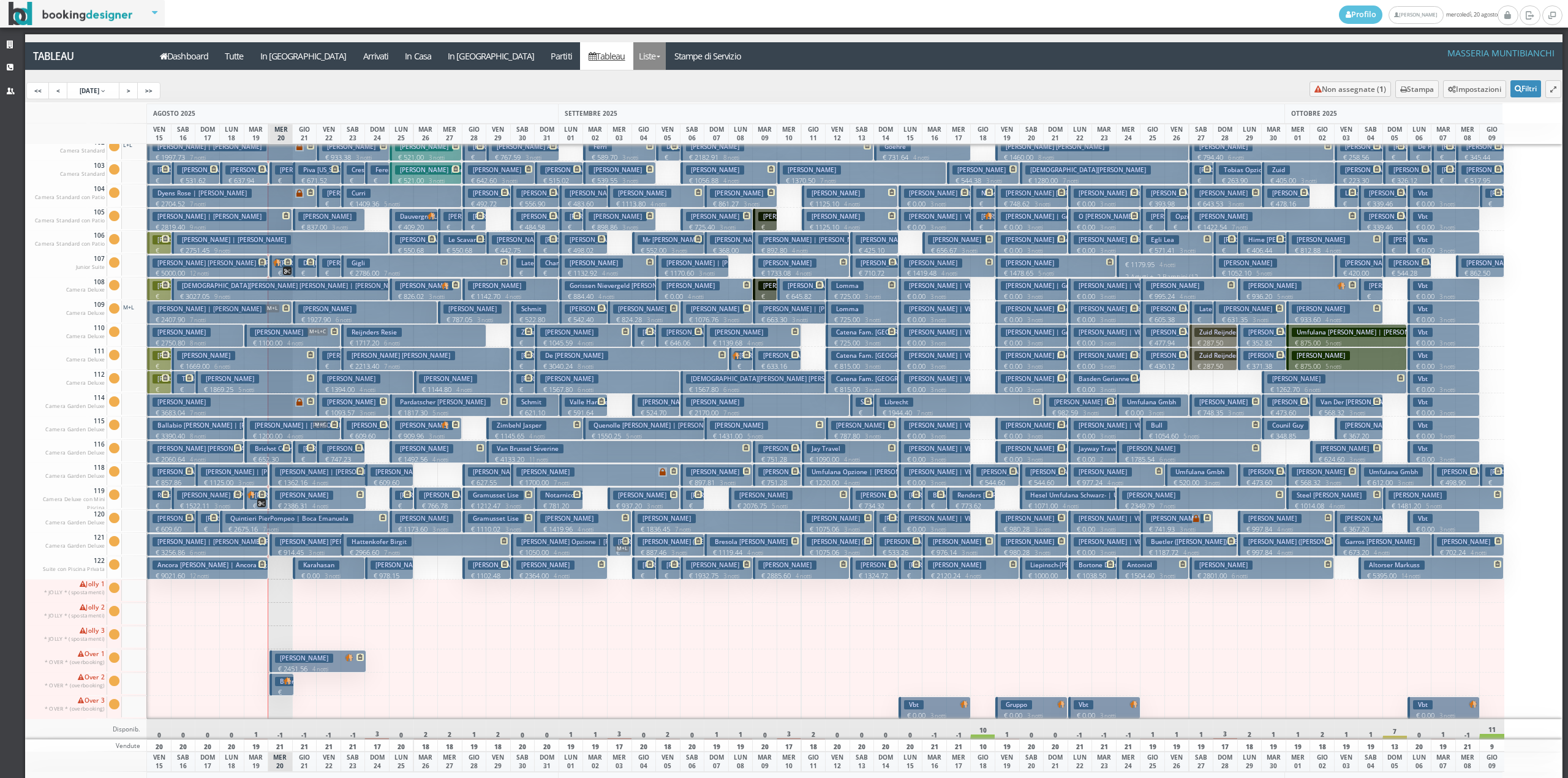
click at [633, 52] on link "Liste" at bounding box center [650, 56] width 32 height 28
click at [633, 76] on link "Ospiti In Casa" at bounding box center [677, 81] width 88 height 22
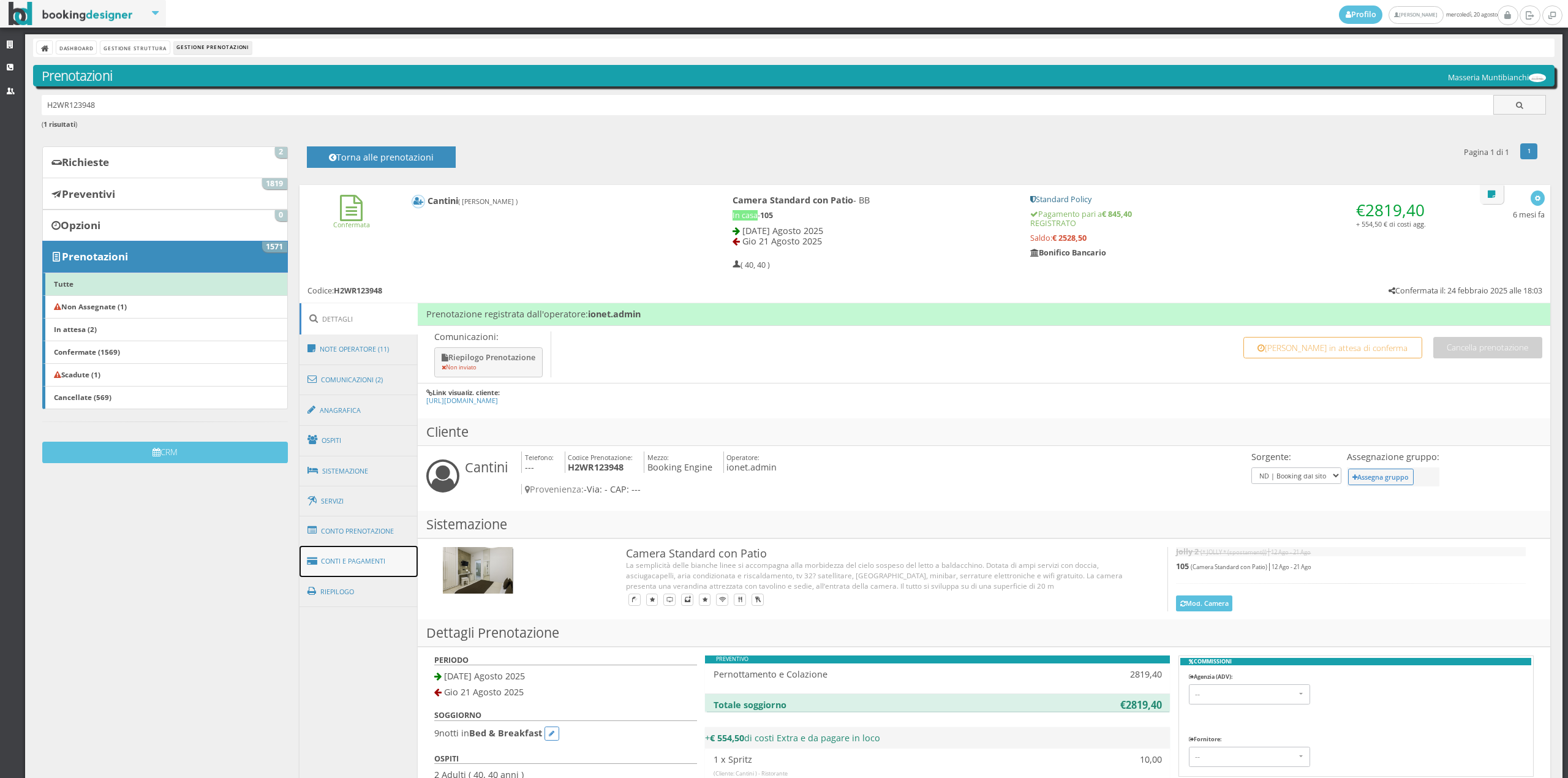
click at [361, 555] on link "Conti e Pagamenti" at bounding box center [358, 561] width 119 height 31
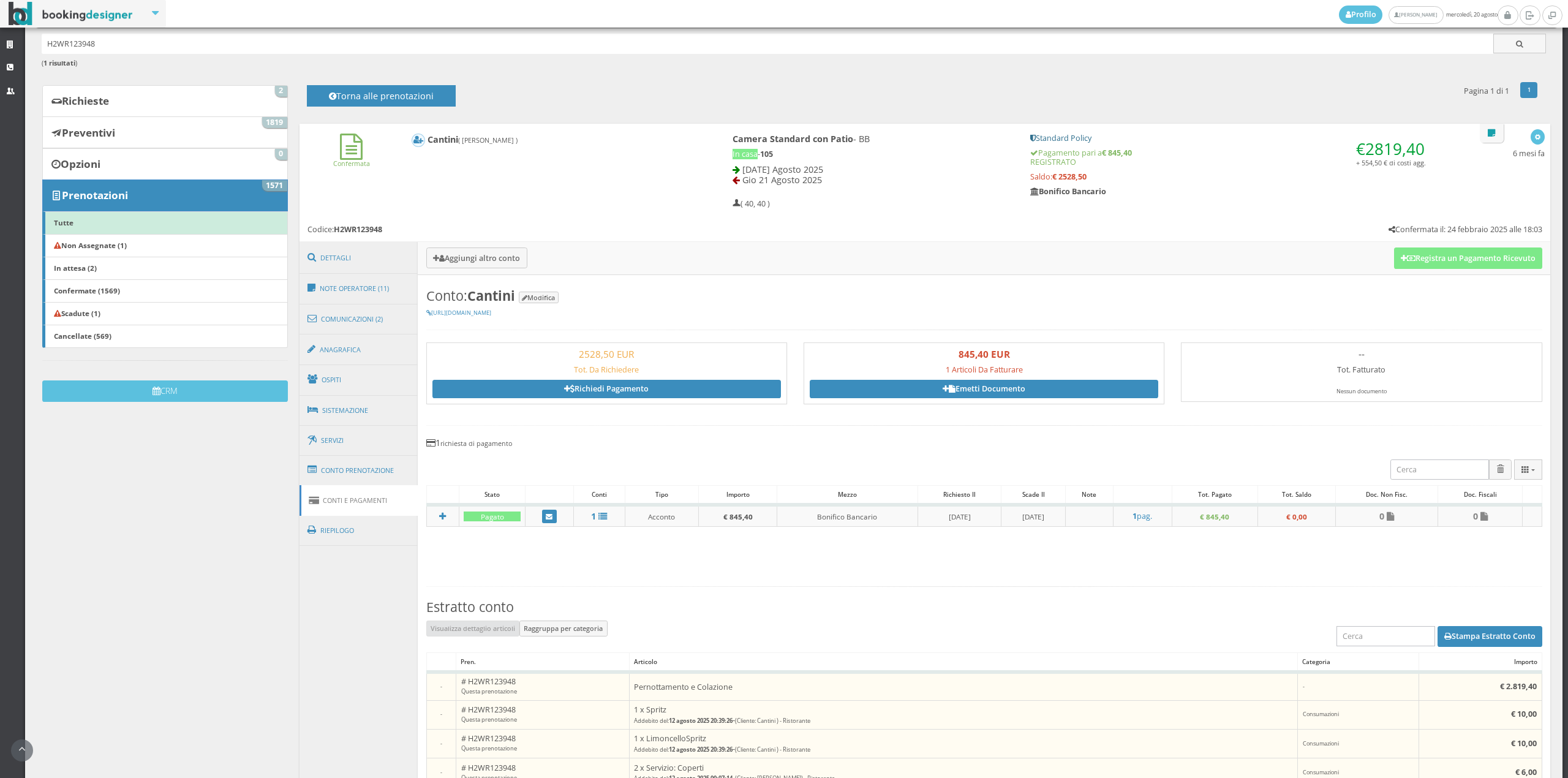
scroll to position [91, 0]
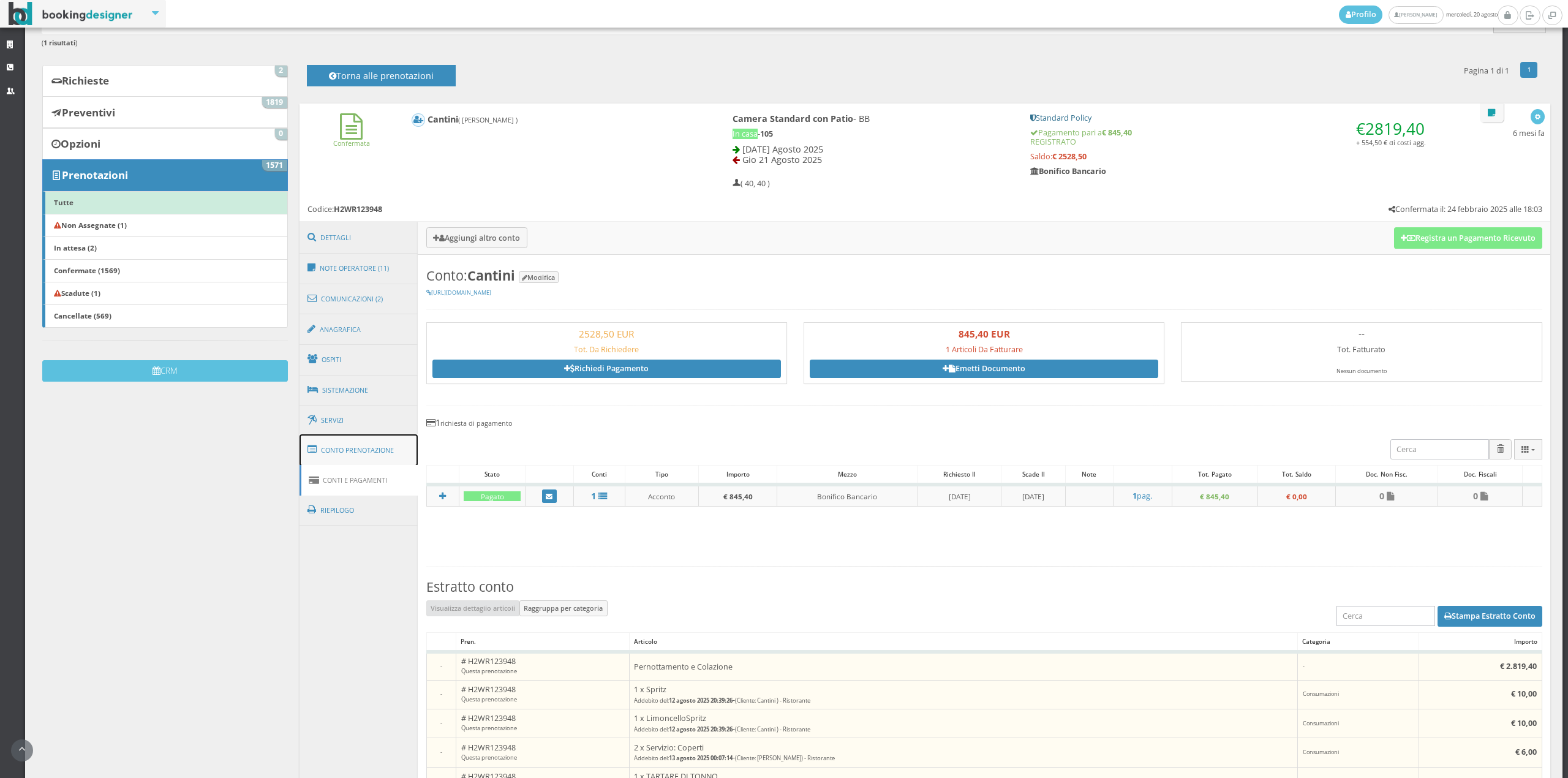
click at [310, 445] on span at bounding box center [314, 450] width 13 height 20
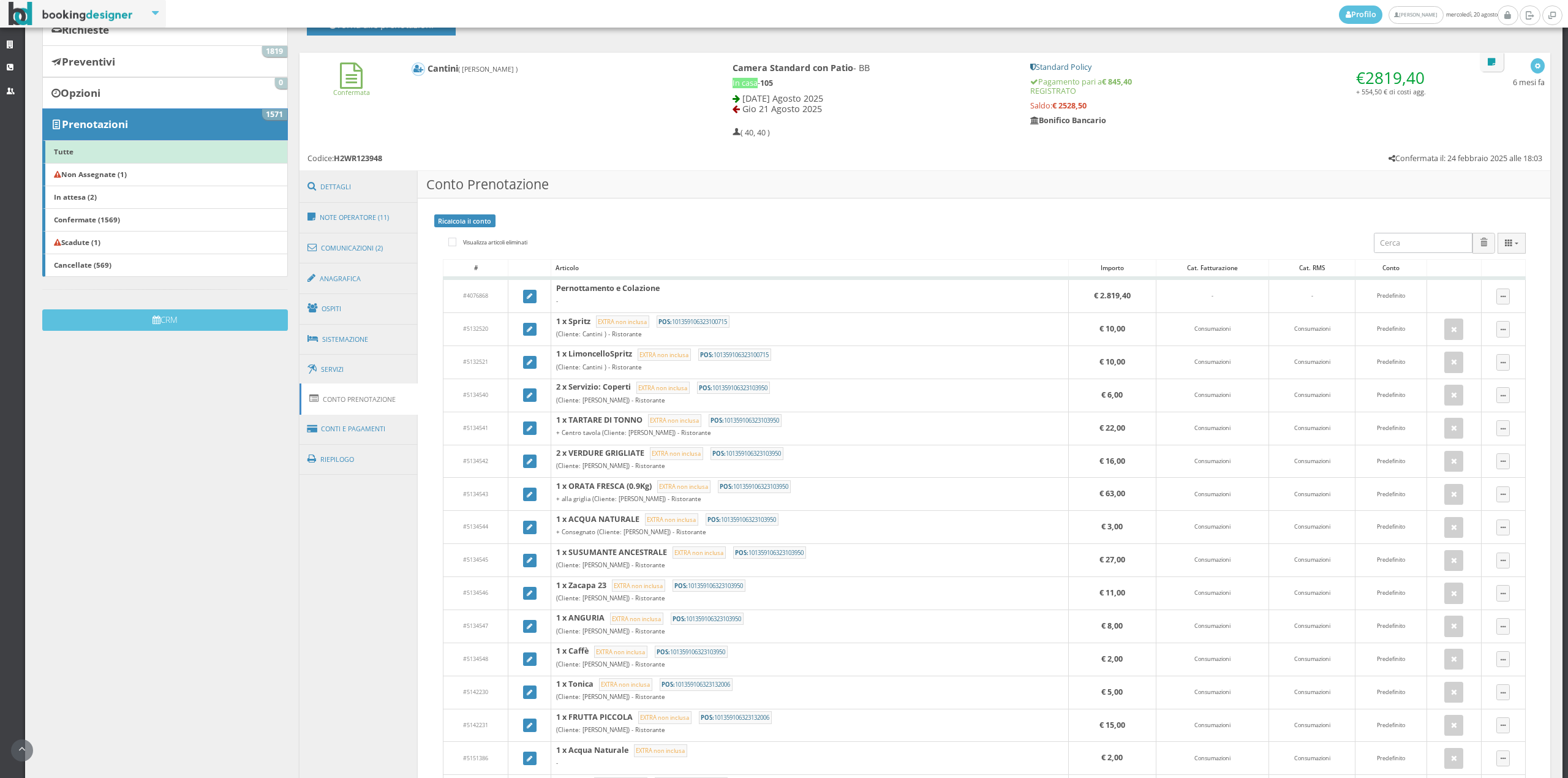
scroll to position [82, 0]
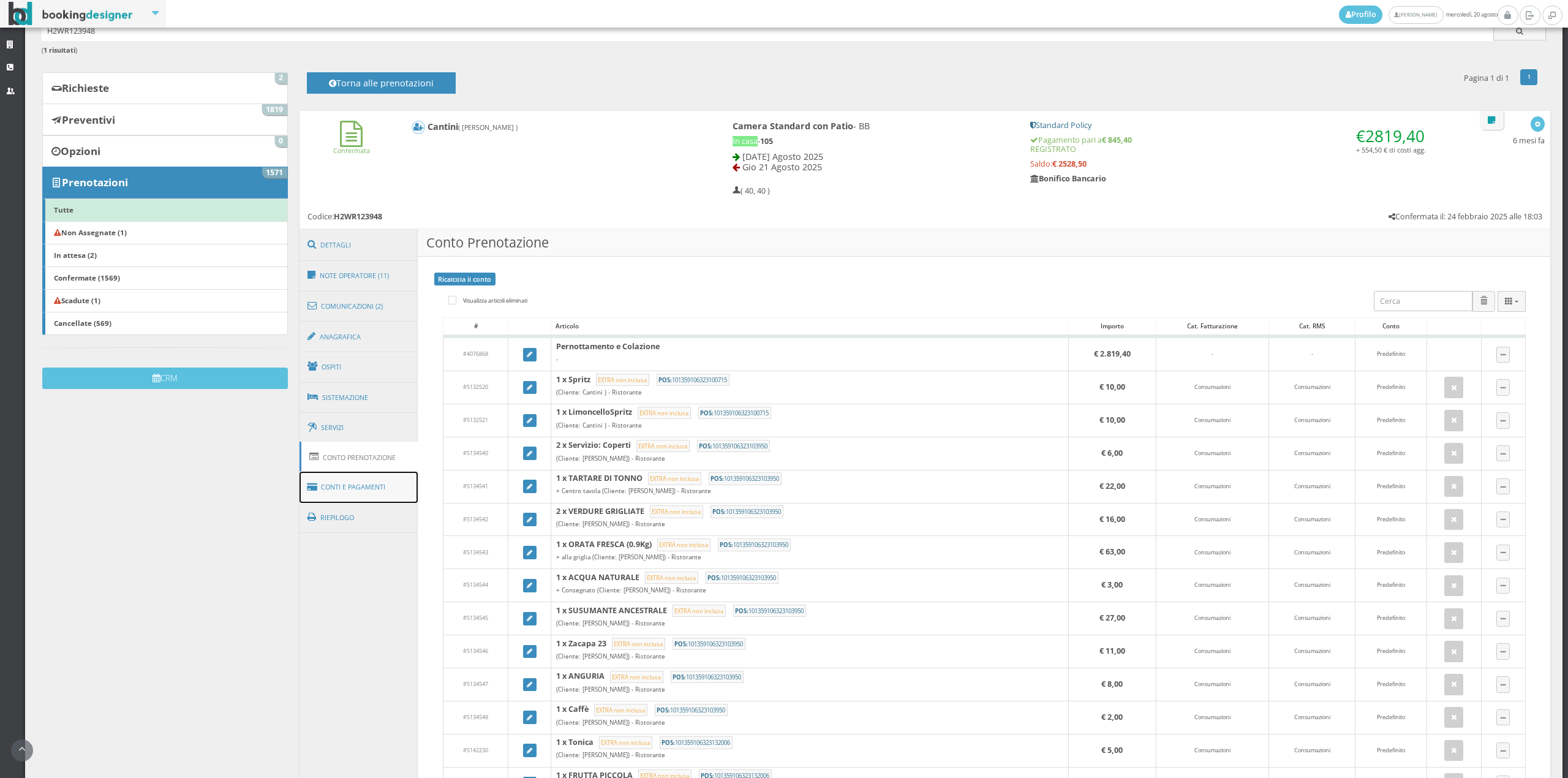
click at [346, 488] on link "Conti e Pagamenti" at bounding box center [358, 487] width 119 height 31
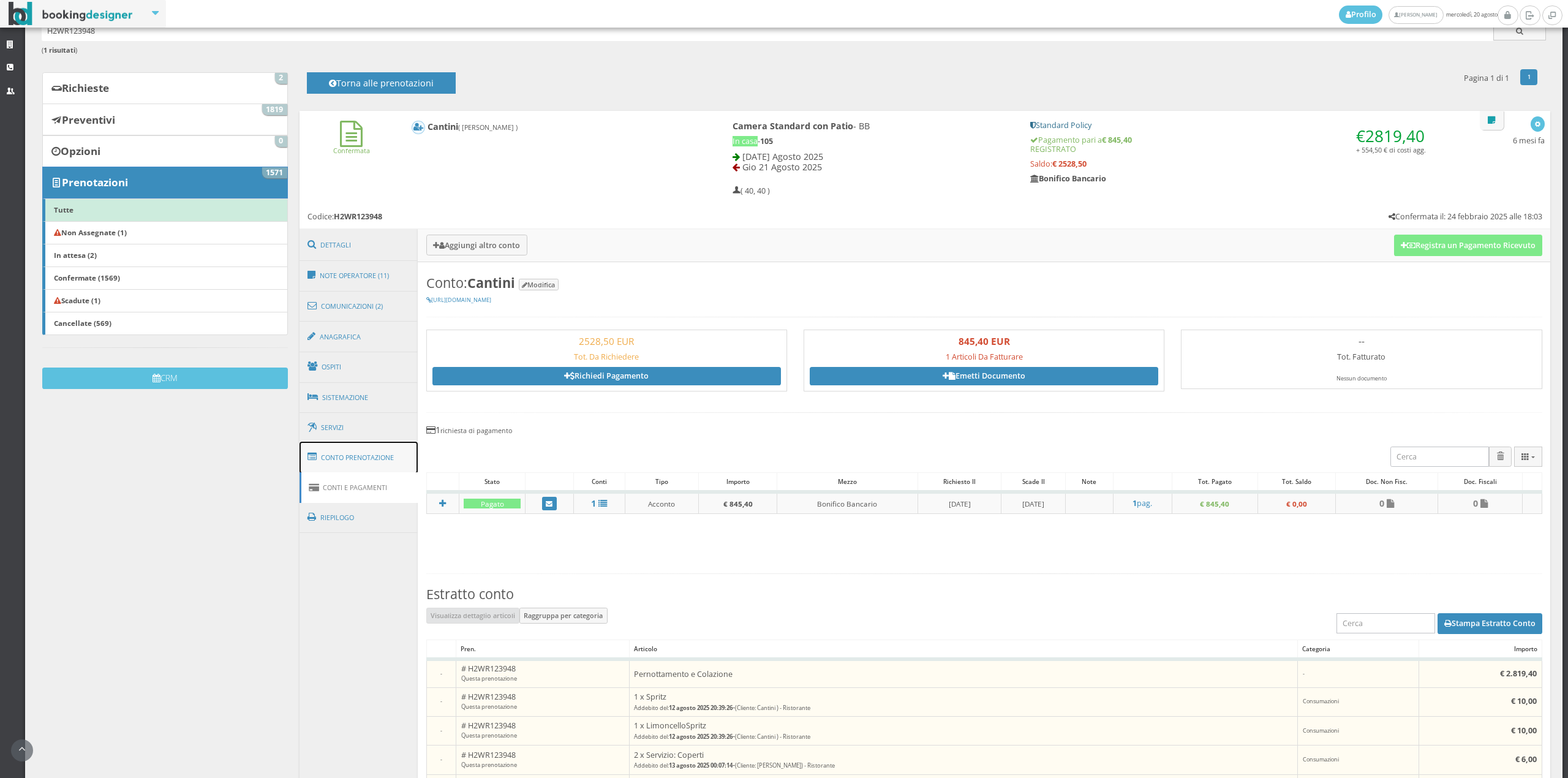
click at [392, 449] on link "Conto Prenotazione" at bounding box center [358, 458] width 119 height 32
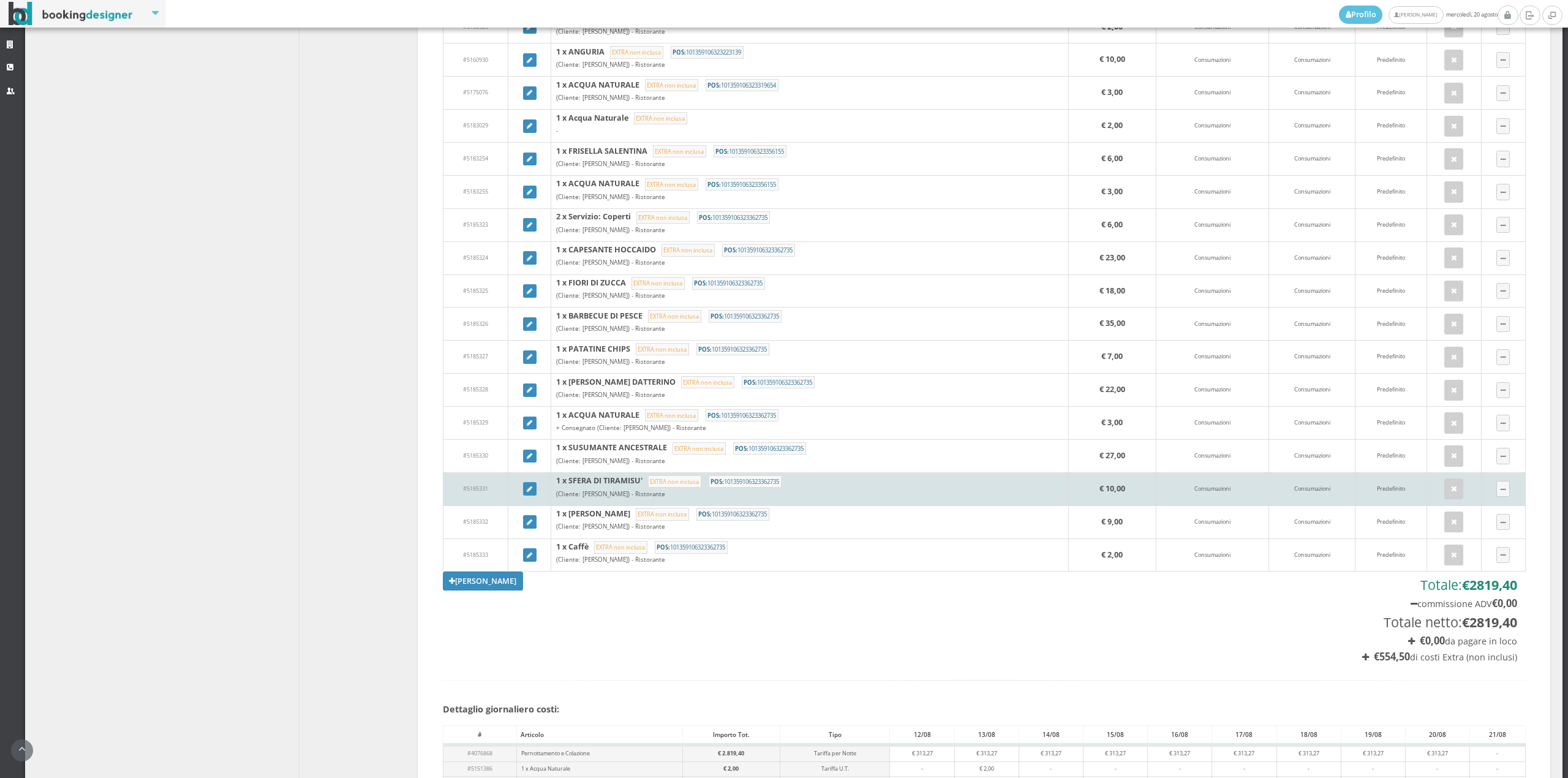
scroll to position [1515, 0]
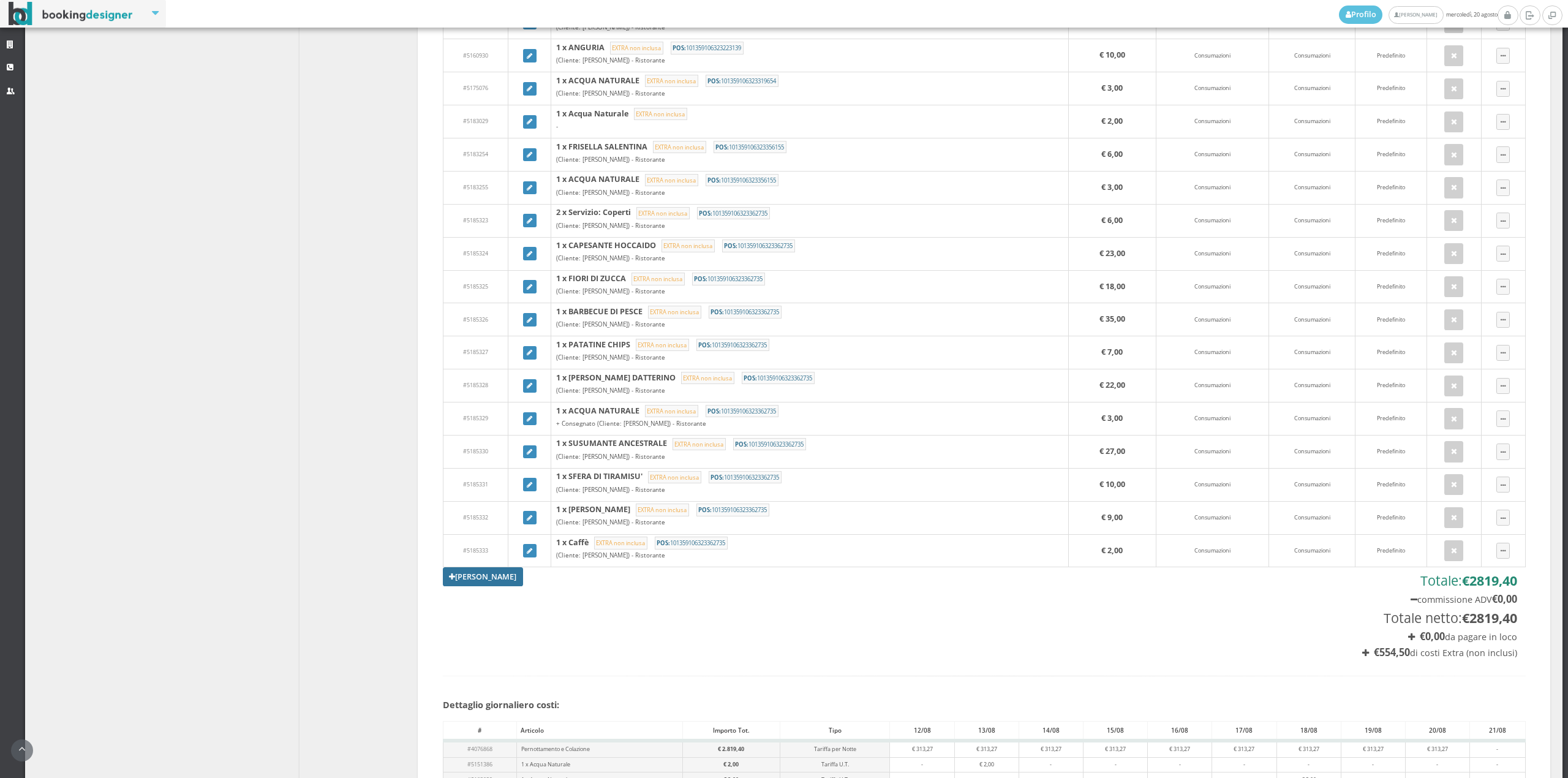
click at [454, 586] on link "Aggiungi Tariffa" at bounding box center [483, 576] width 81 height 19
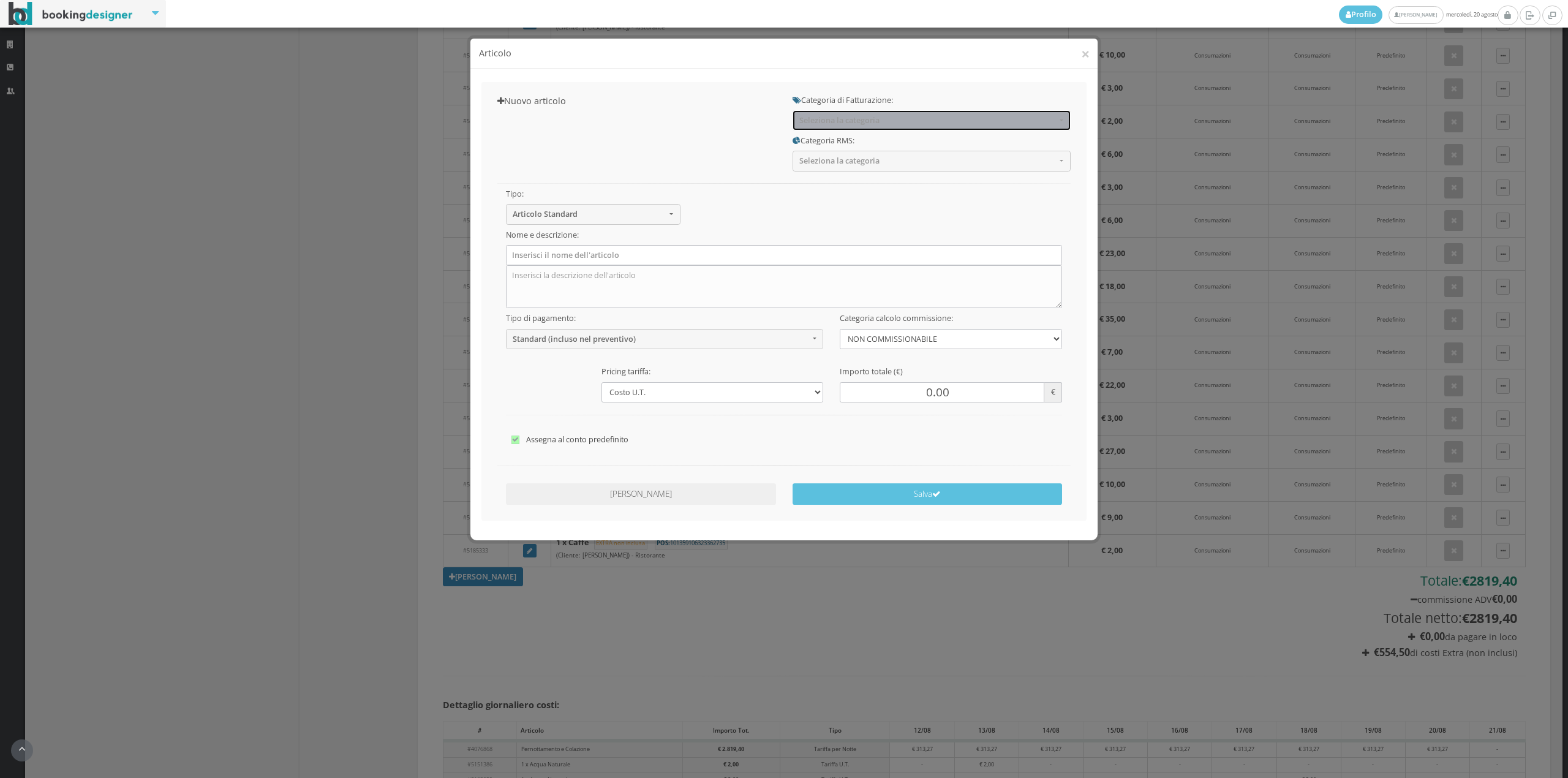
click at [831, 125] on button "Seleziona la categoria" at bounding box center [932, 120] width 278 height 21
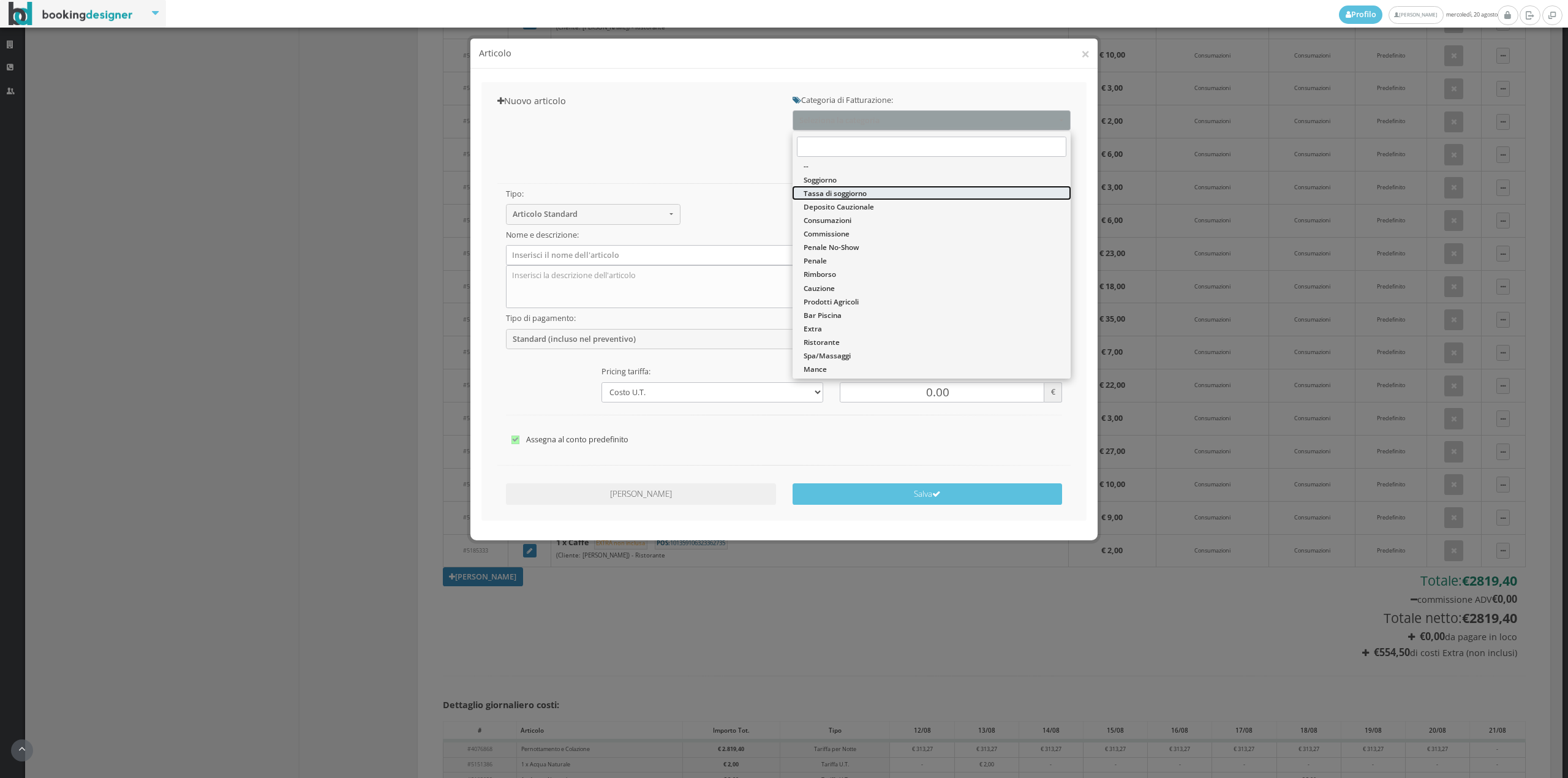
click at [821, 194] on span "Tassa di soggiorno" at bounding box center [835, 194] width 63 height 11
select select "13"
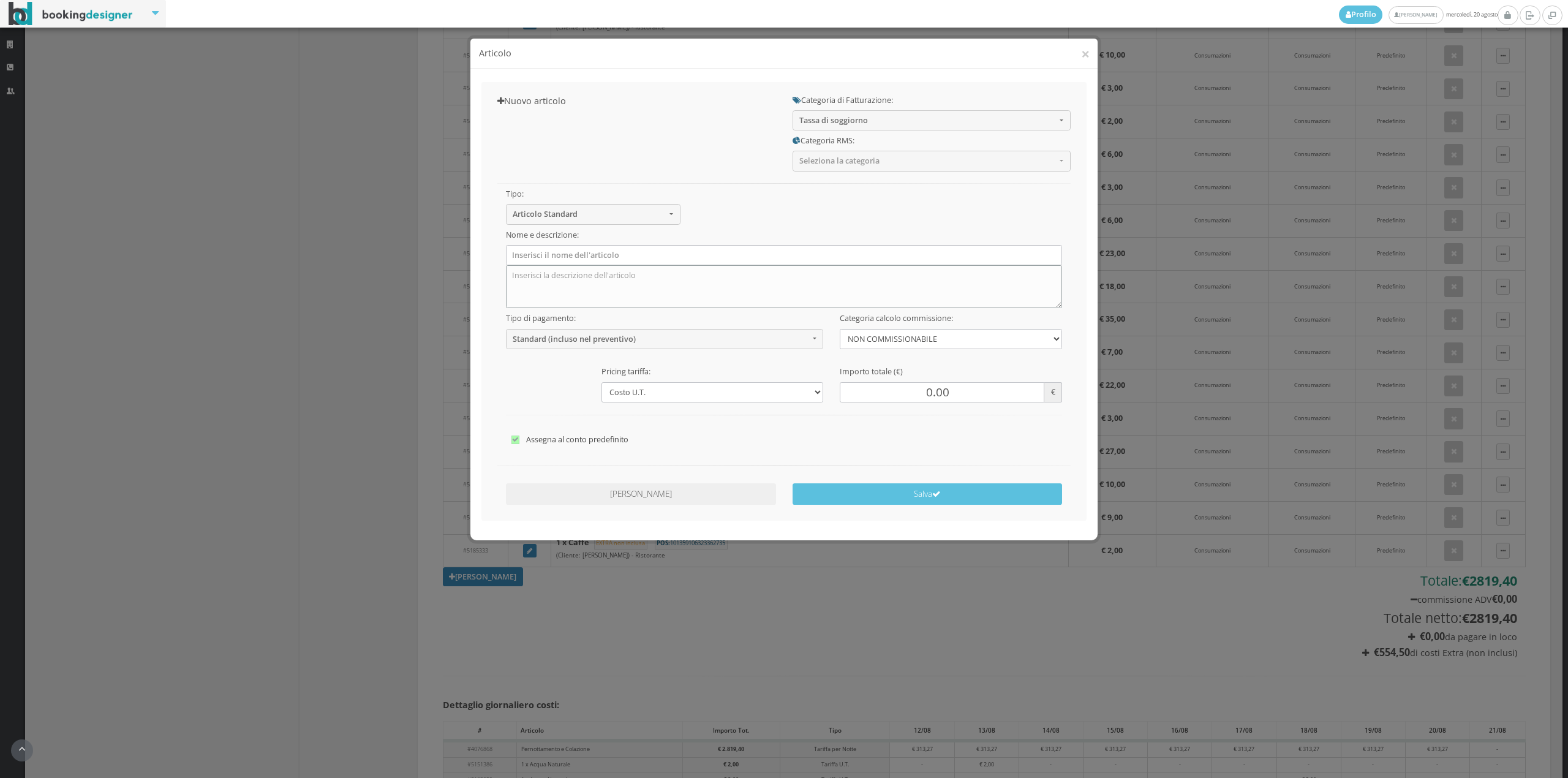
click at [781, 270] on textarea at bounding box center [784, 287] width 556 height 43
click at [768, 258] on input "text" at bounding box center [784, 255] width 556 height 21
type input "Tassa di Soggiorno"
click at [932, 391] on input "0.00" at bounding box center [942, 393] width 204 height 21
type input "36.00"
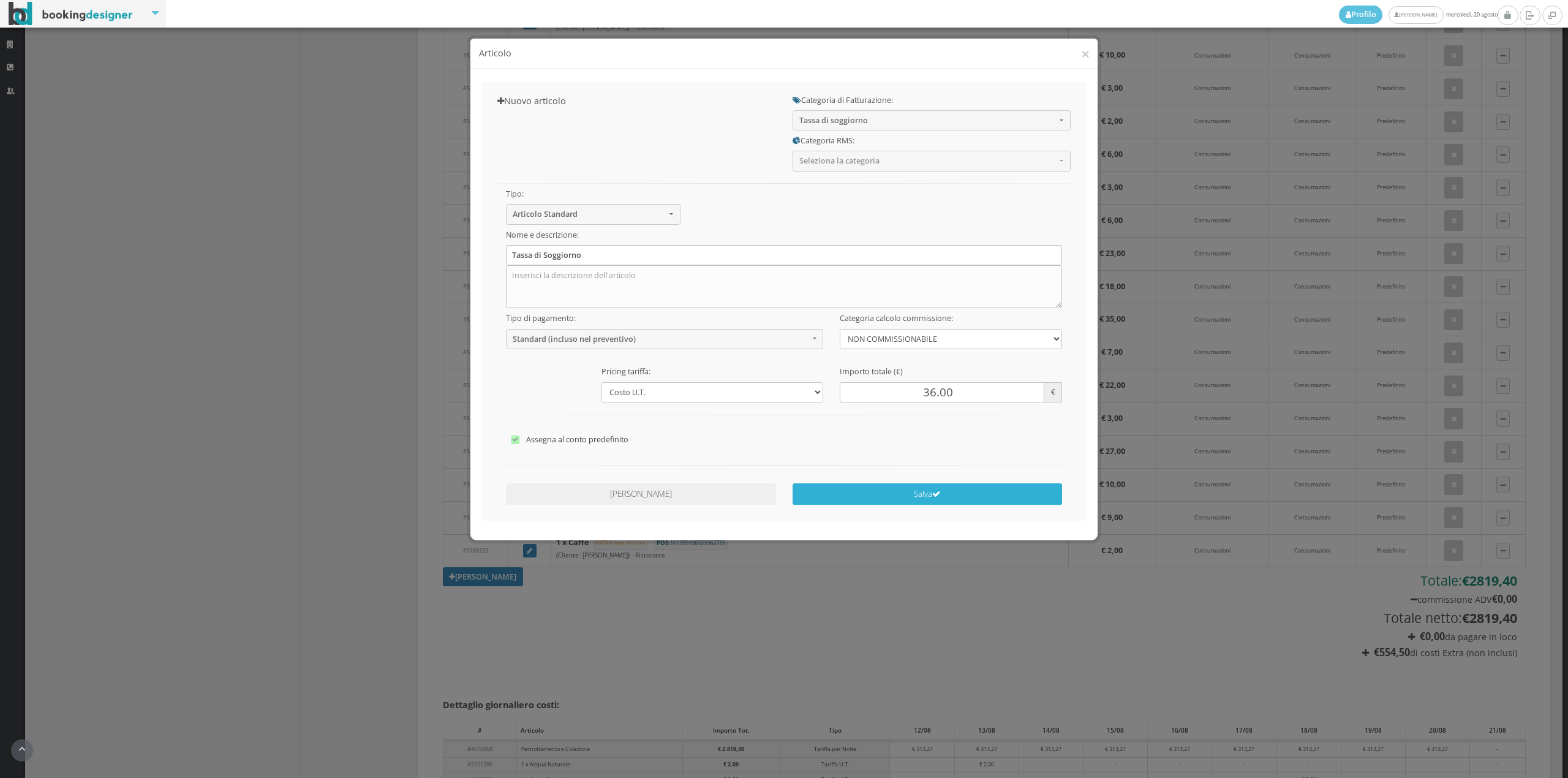
click at [898, 495] on button "Salva" at bounding box center [927, 494] width 270 height 22
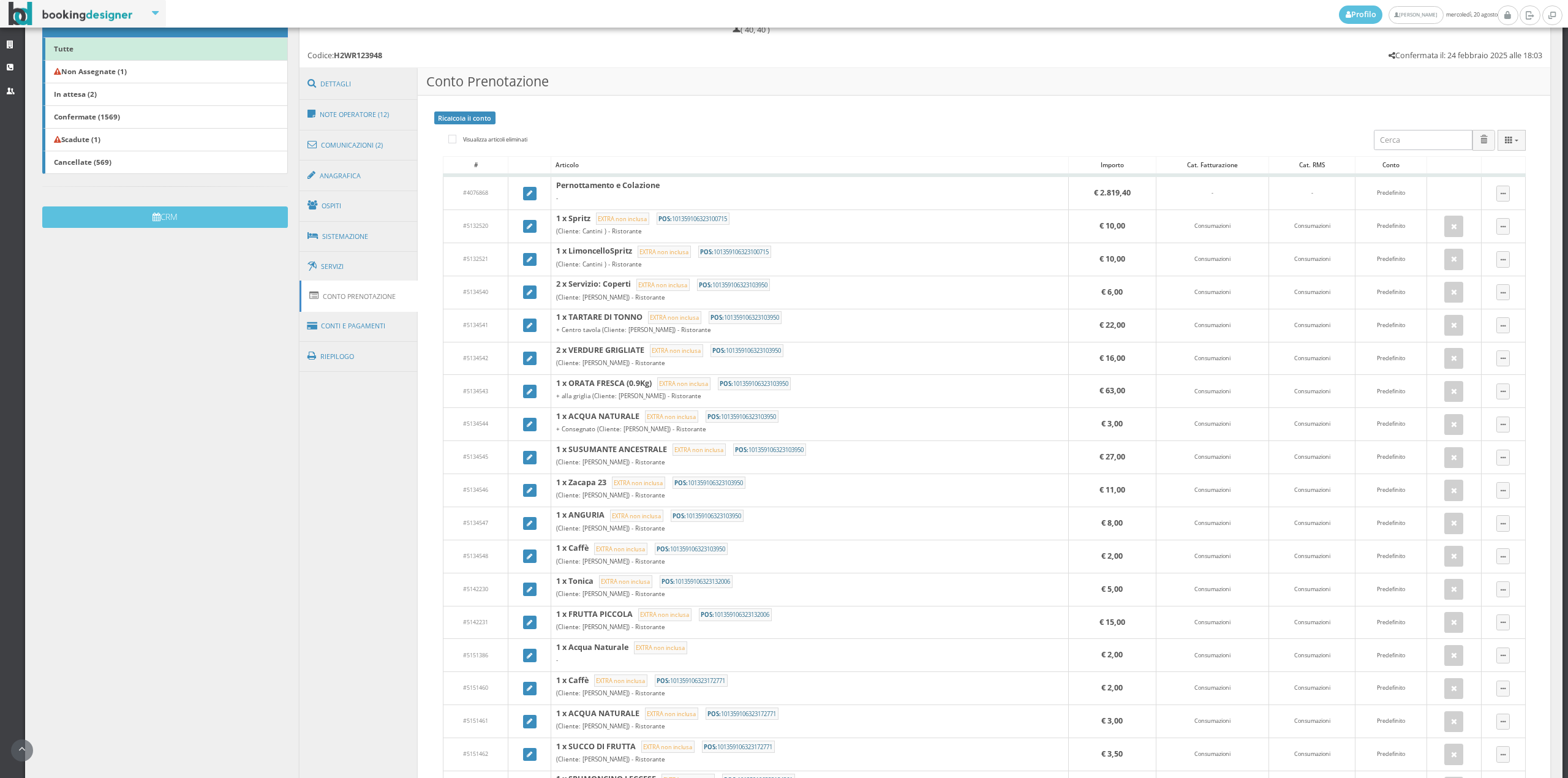
scroll to position [249, 0]
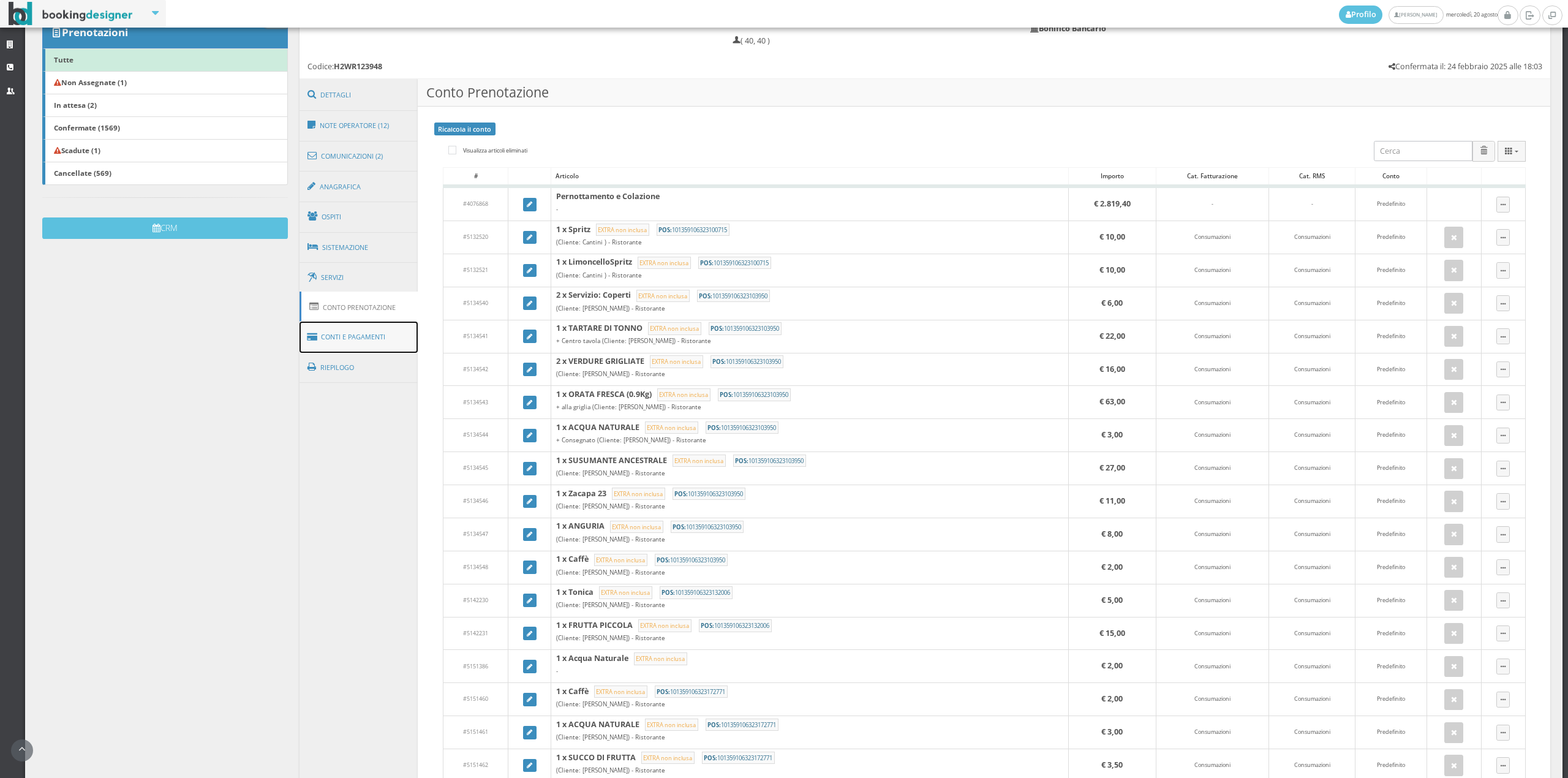
click at [370, 344] on link "Conti e Pagamenti" at bounding box center [358, 337] width 119 height 31
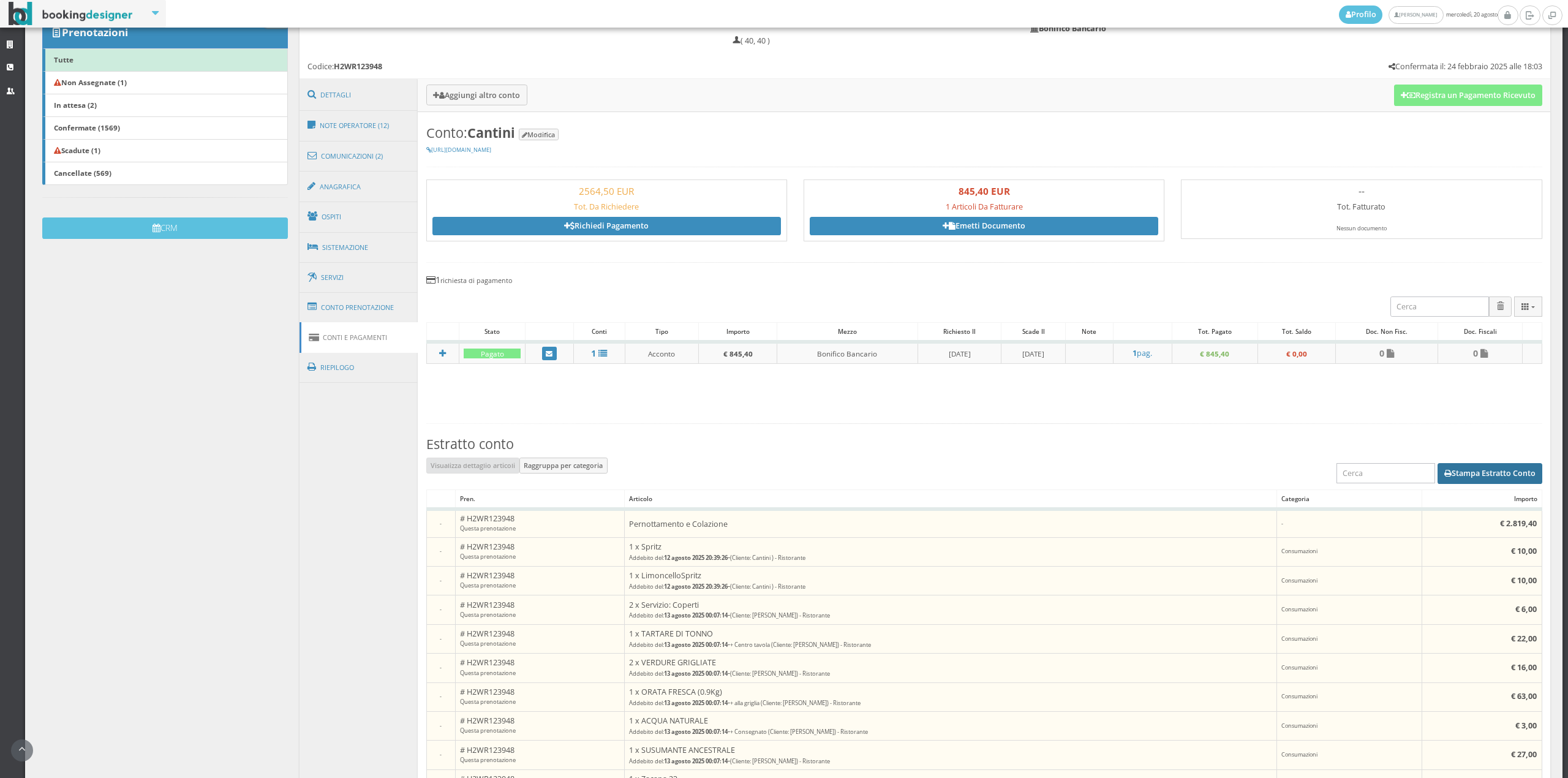
click at [1449, 480] on button "Stampa Estratto Conto" at bounding box center [1489, 473] width 105 height 21
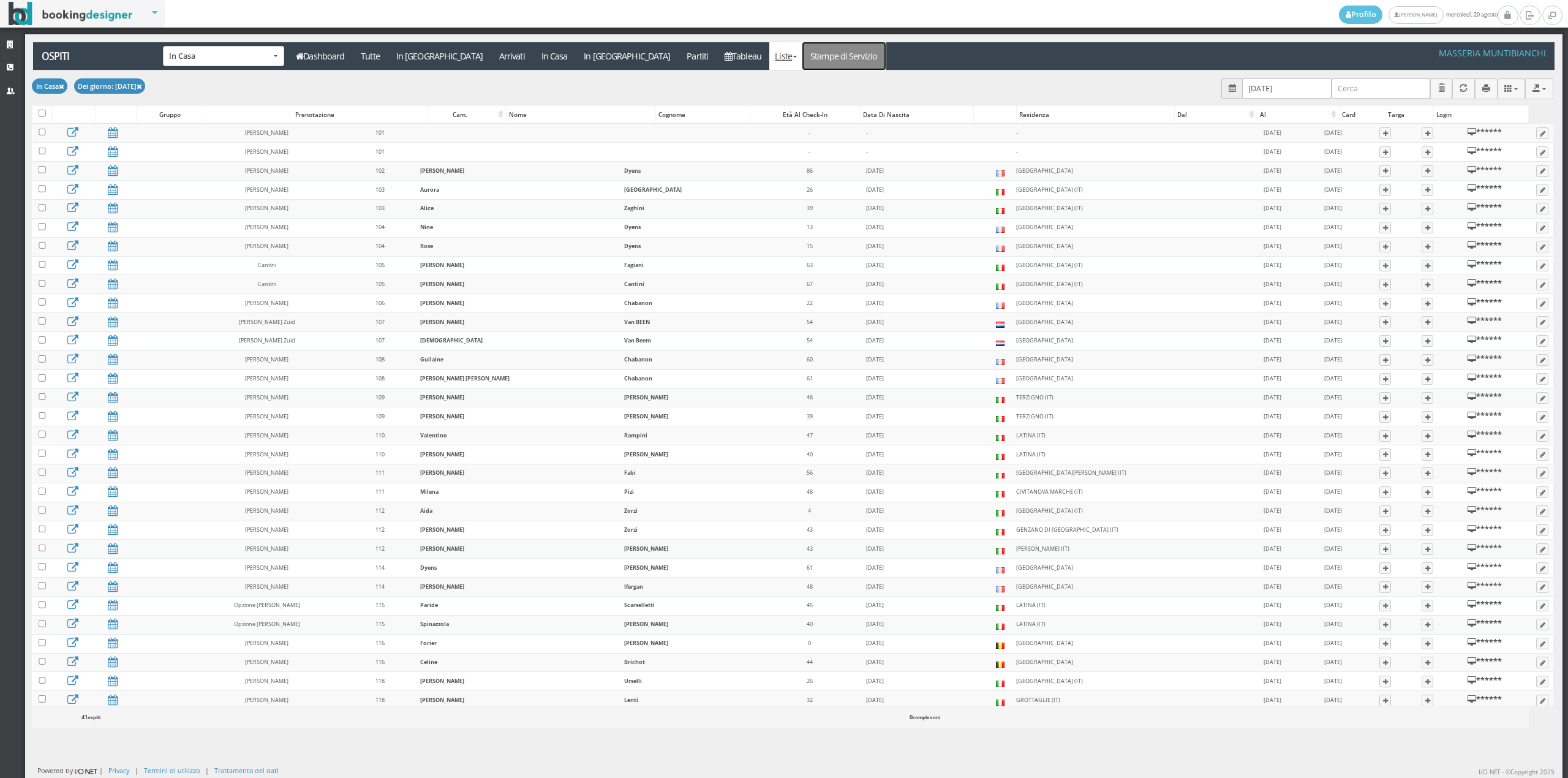
click at [803, 56] on link "Stampe di Servizio" at bounding box center [844, 56] width 83 height 28
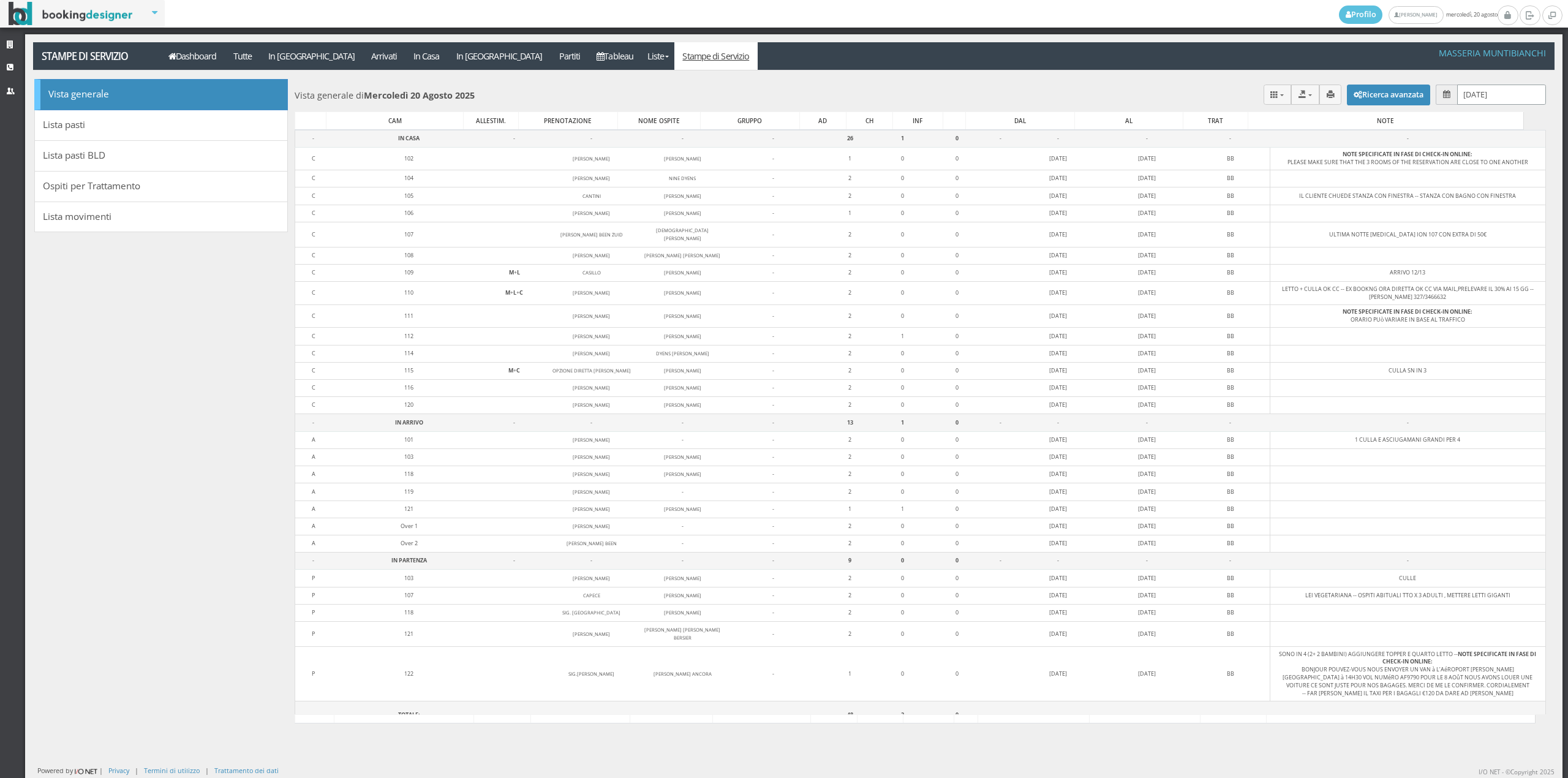
click at [1458, 93] on input "[DATE]" at bounding box center [1501, 94] width 89 height 21
click at [1513, 243] on link "21" at bounding box center [1507, 238] width 16 height 21
type input "[DATE]"
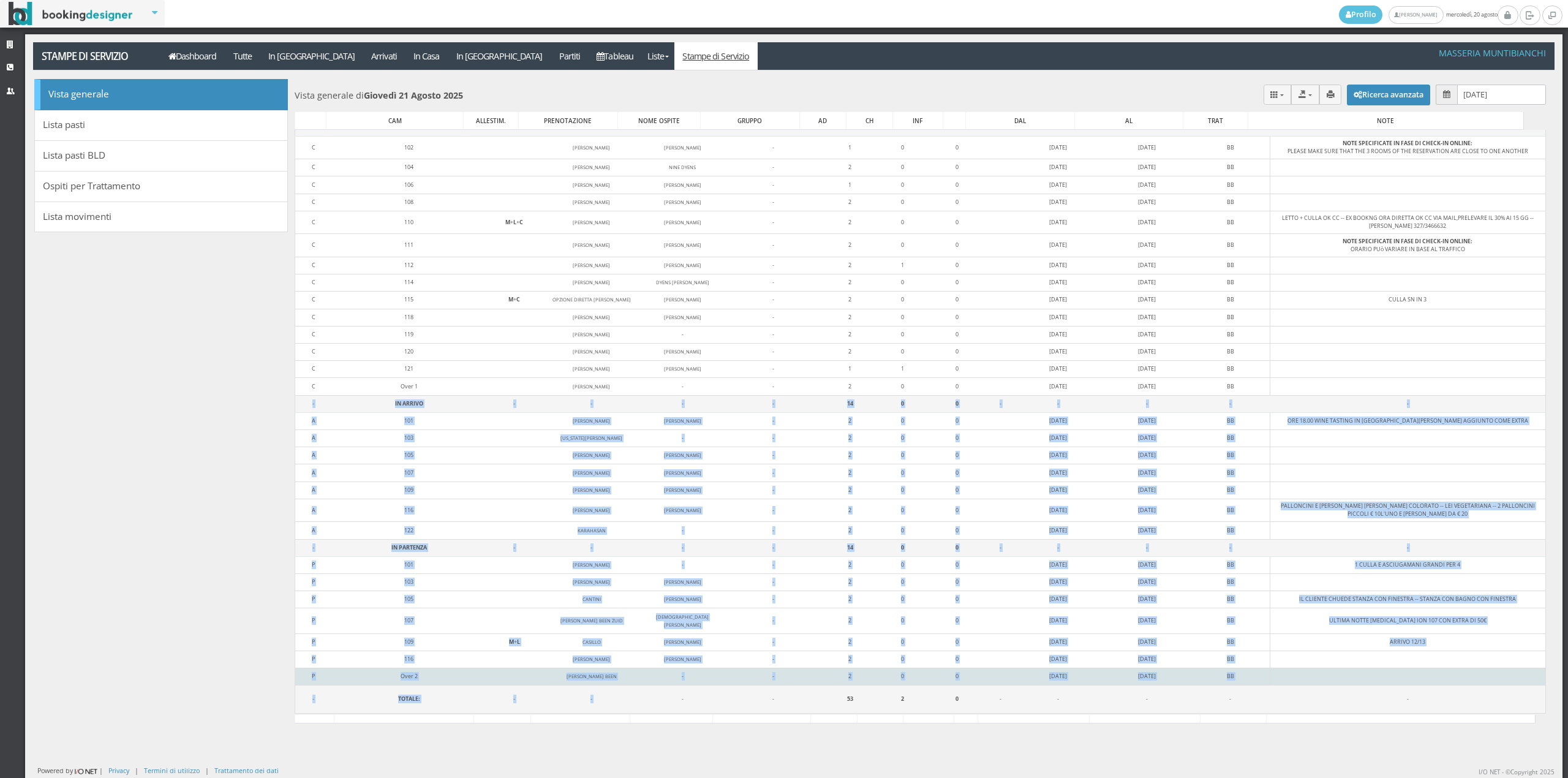
scroll to position [24, 0]
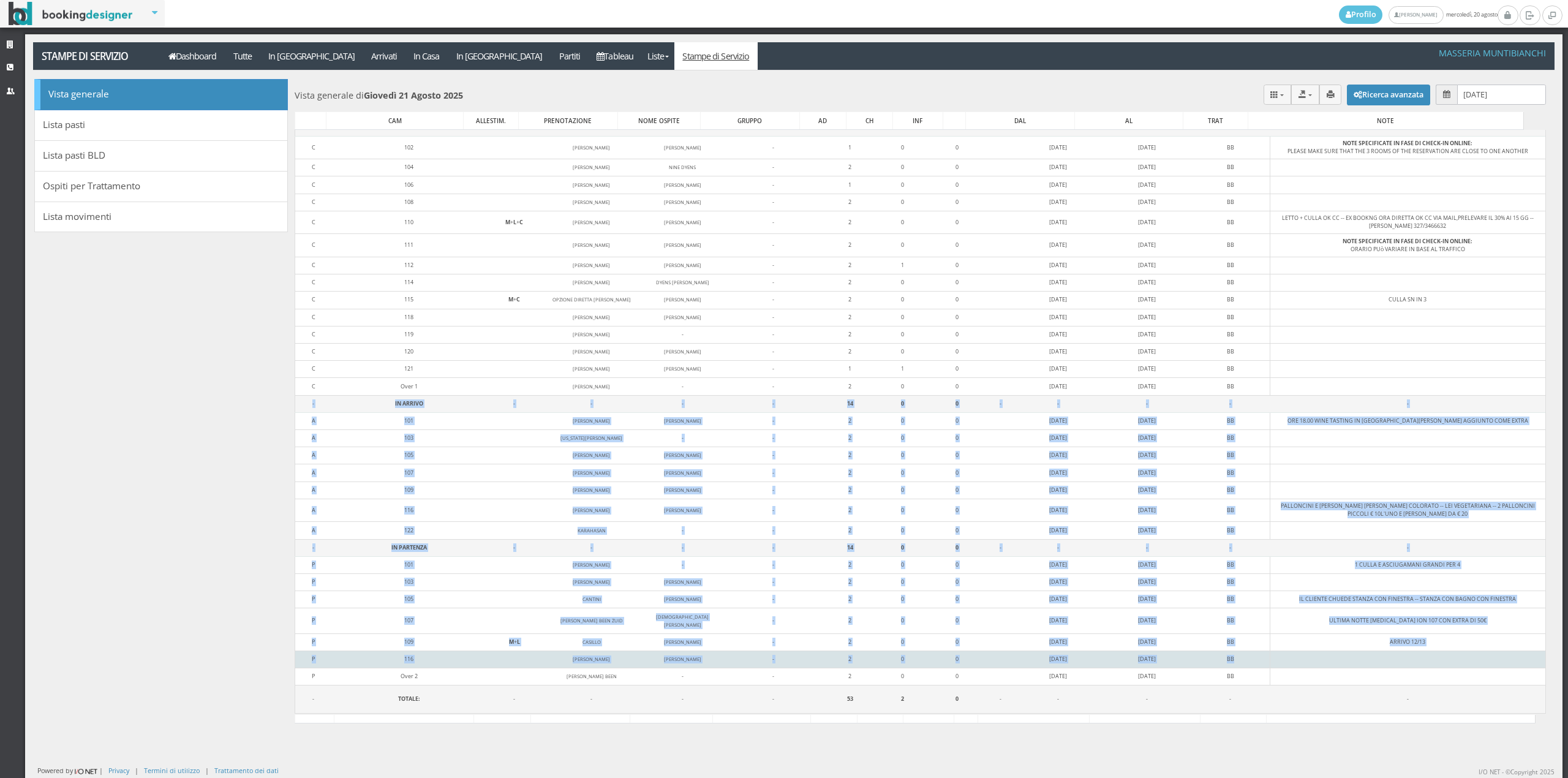
drag, startPoint x: 301, startPoint y: 419, endPoint x: 1310, endPoint y: 654, distance: 1036.0
click at [1310, 654] on tbody "- IN CASA - - - - 25 2 0 - - - - - C 102 [PERSON_NAME] [PERSON_NAME] - 1 0 0 [D…" at bounding box center [920, 417] width 1251 height 595
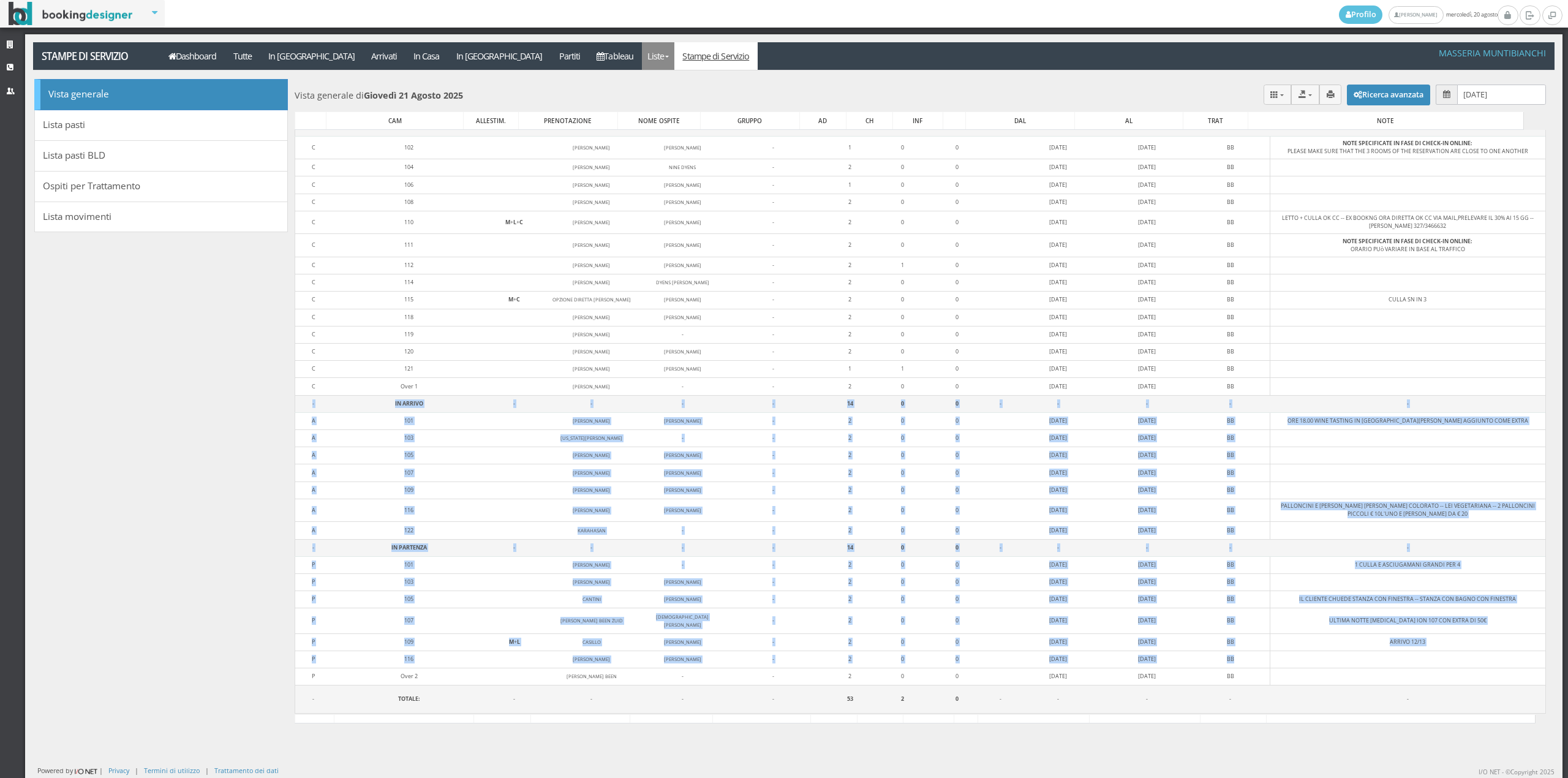
click at [642, 53] on link "Liste" at bounding box center [658, 56] width 32 height 28
click at [642, 73] on link "Ospiti In Casa" at bounding box center [685, 81] width 88 height 22
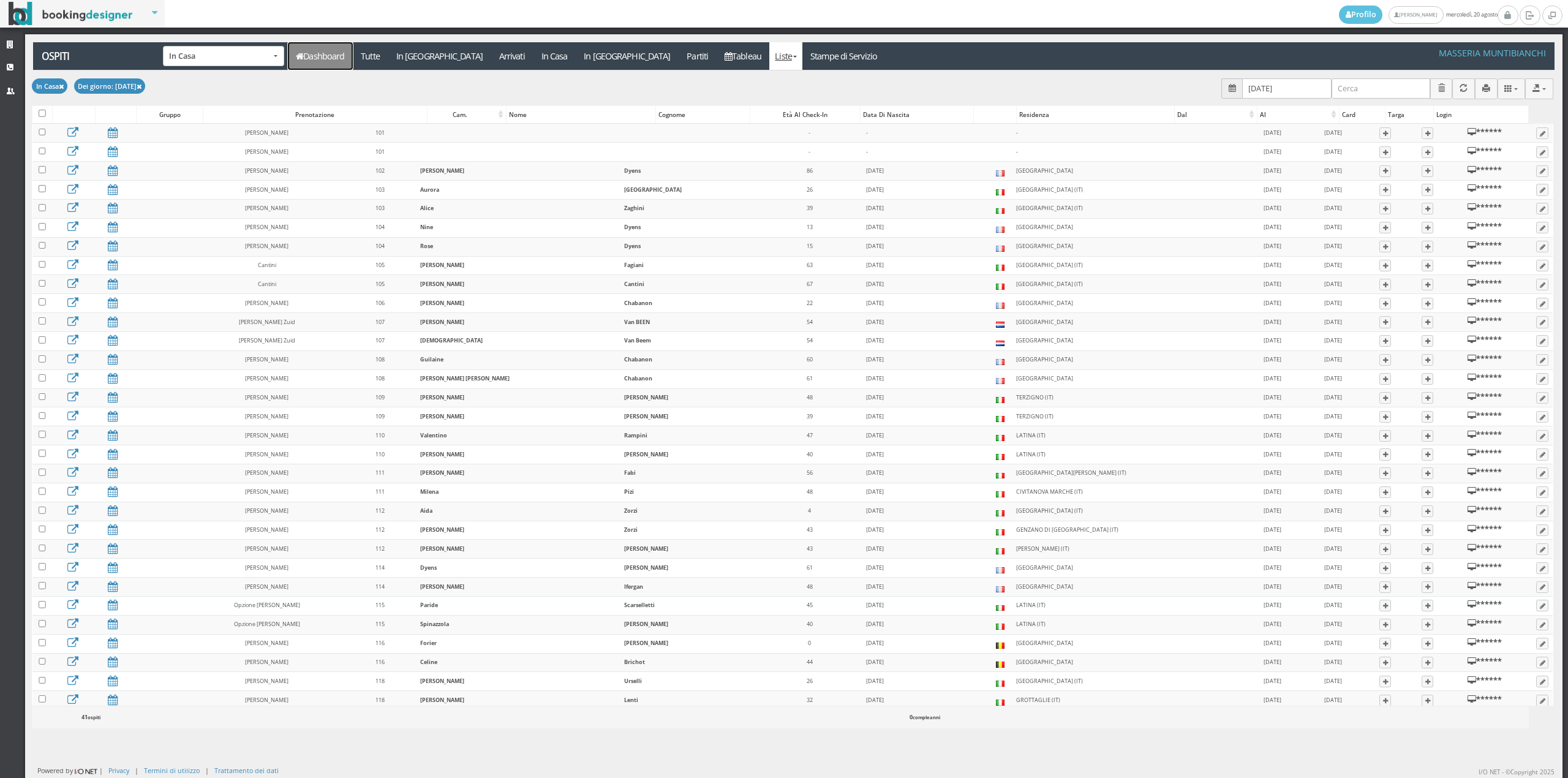
click at [312, 62] on link "Dashboard" at bounding box center [320, 56] width 65 height 28
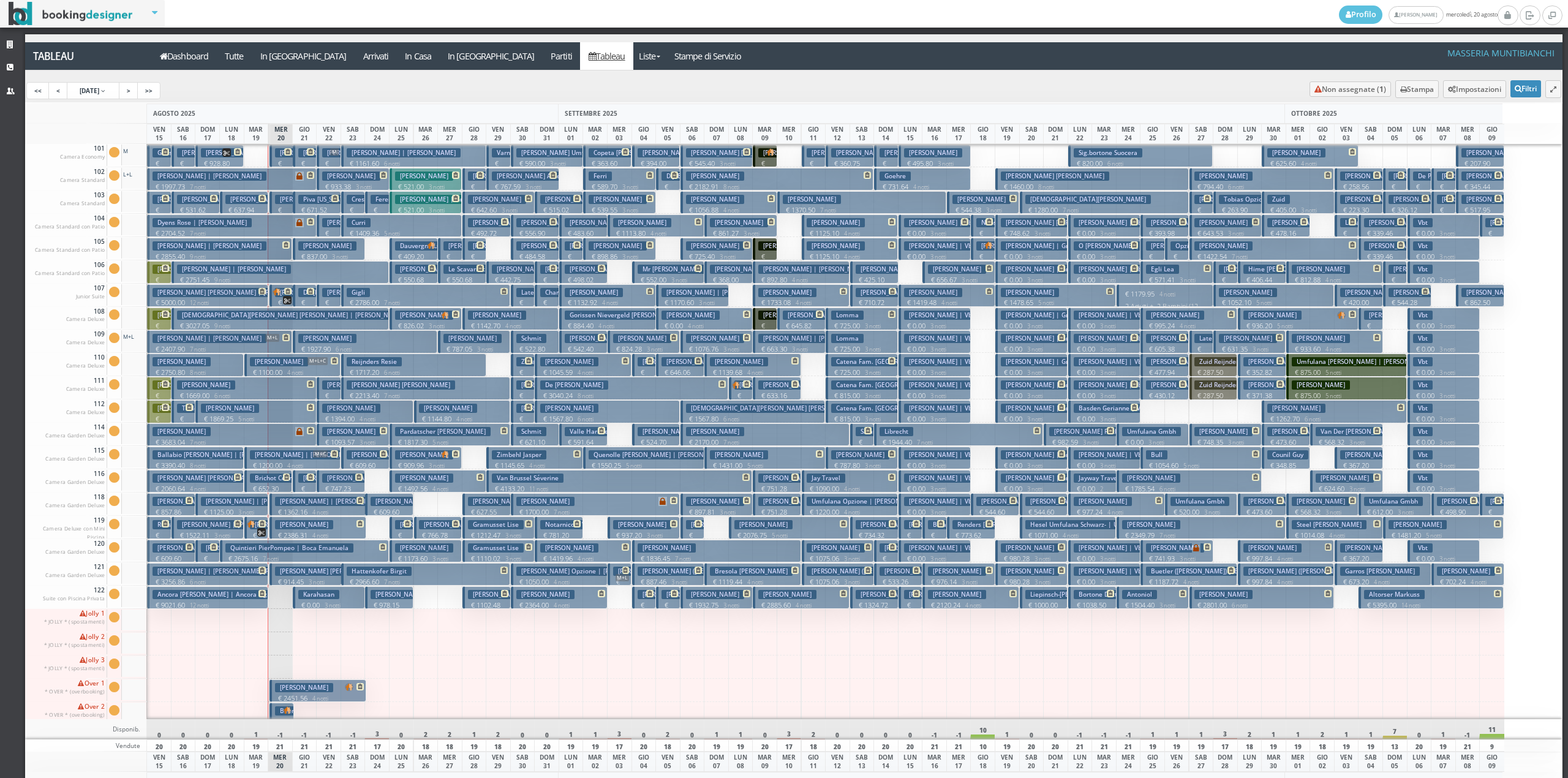
click at [299, 160] on p "€ 257.35 1 notti" at bounding box center [306, 177] width 14 height 39
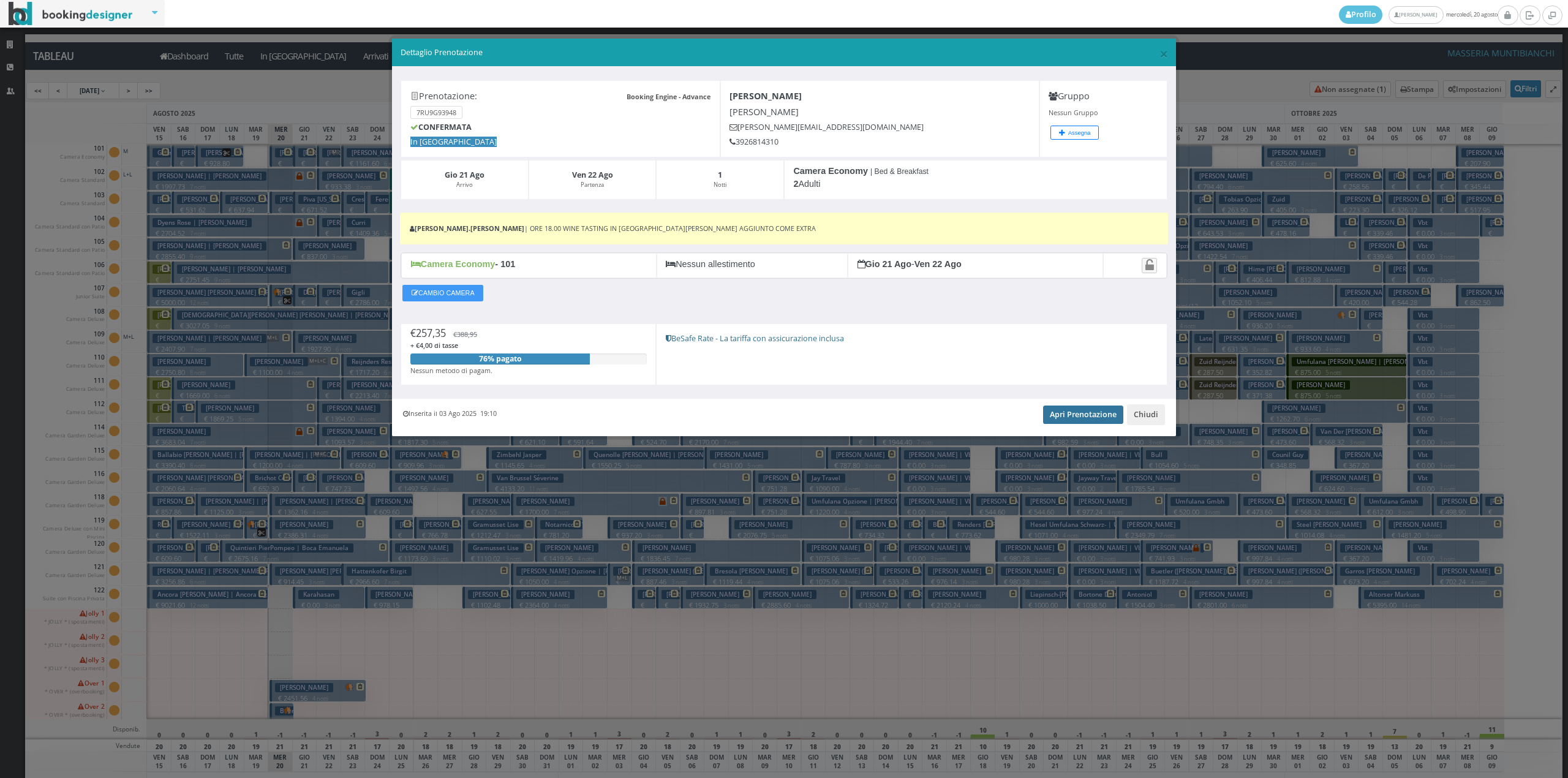
click at [1067, 422] on link "Apri Prenotazione" at bounding box center [1083, 415] width 81 height 19
click at [1141, 424] on button "Chiudi" at bounding box center [1146, 414] width 38 height 21
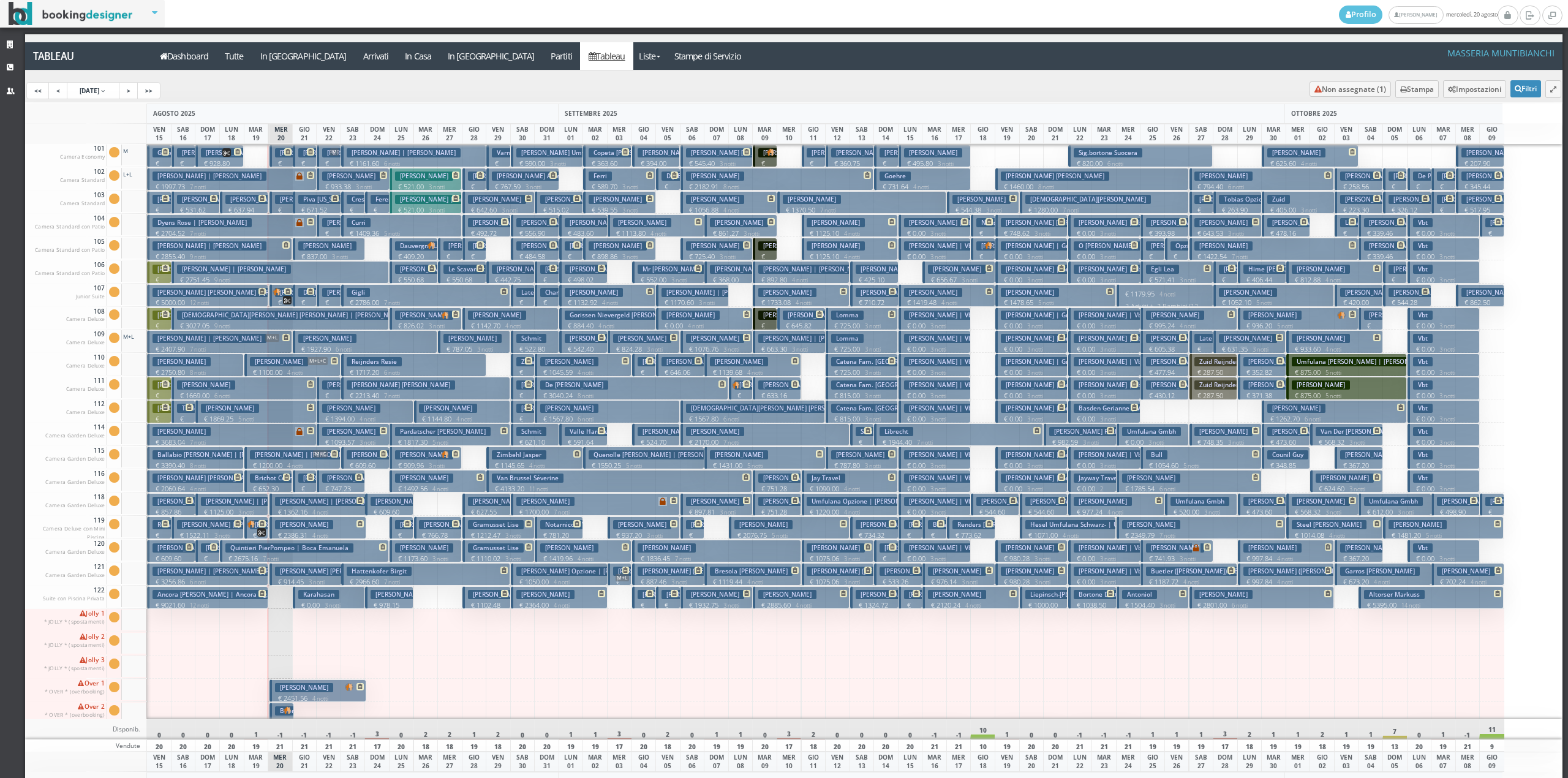
click at [659, 503] on icon at bounding box center [663, 501] width 9 height 9
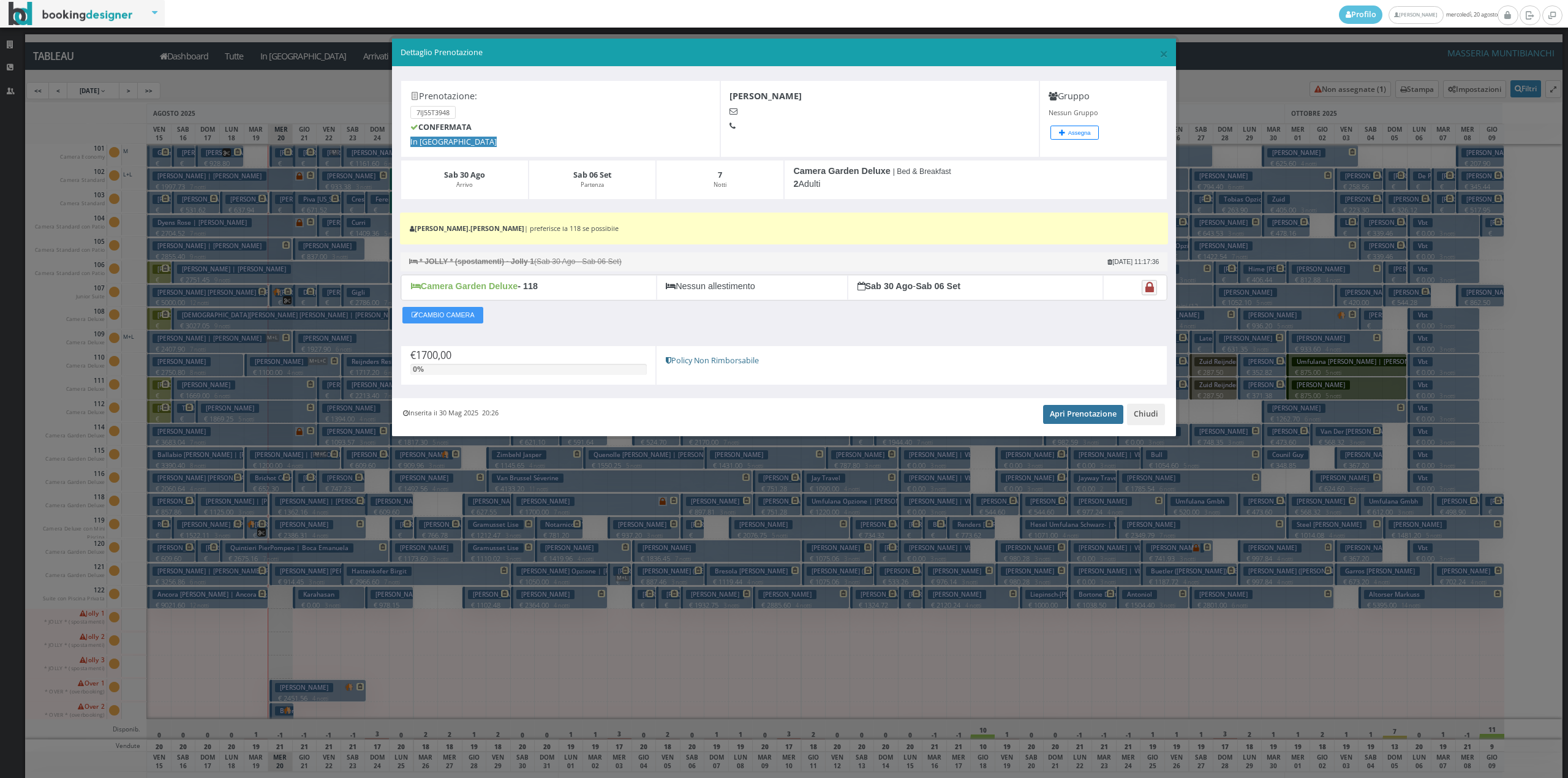
click at [1071, 414] on link "Apri Prenotazione" at bounding box center [1083, 414] width 81 height 19
click at [1135, 424] on button "Chiudi" at bounding box center [1146, 413] width 38 height 21
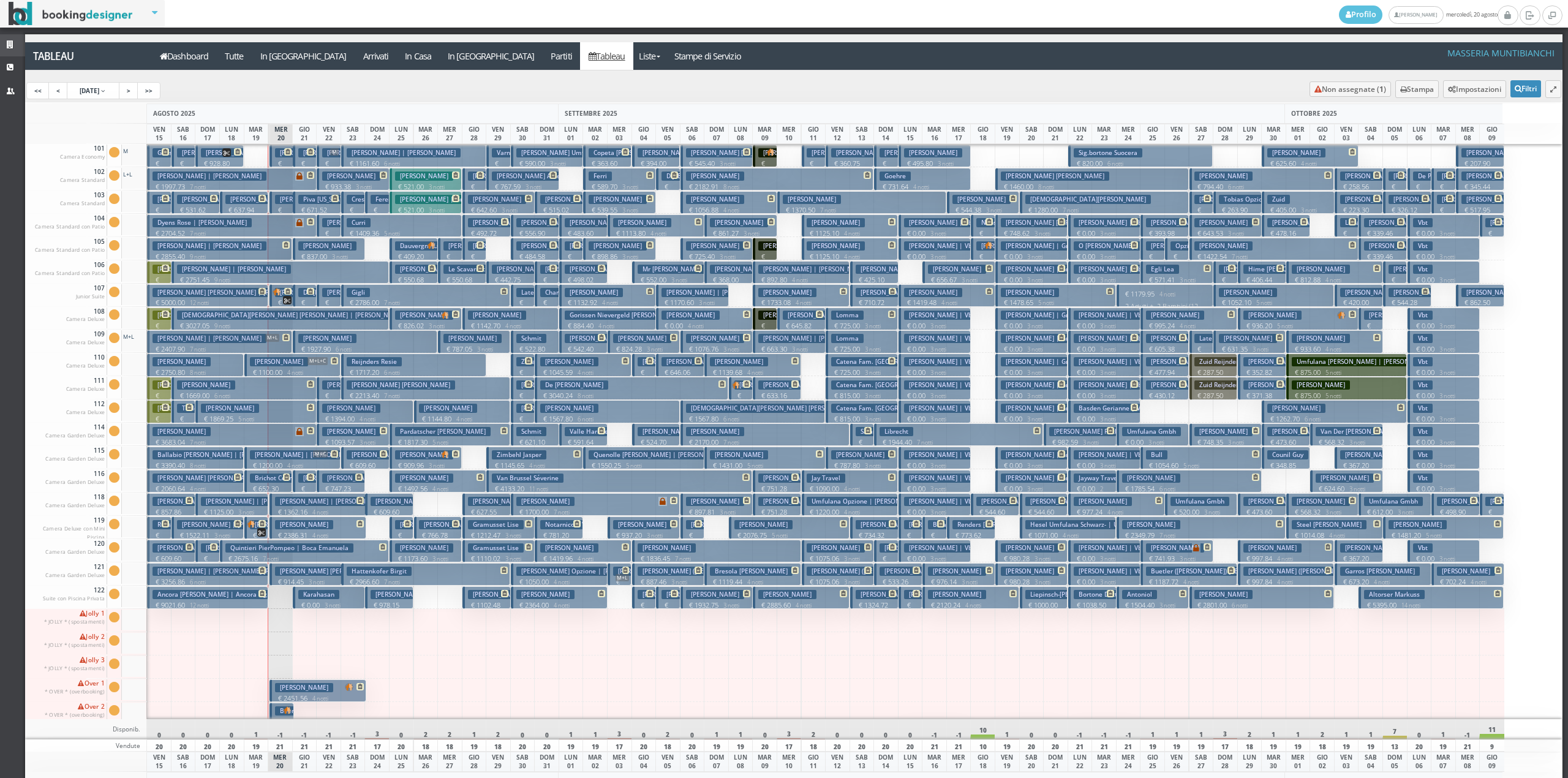
click at [11, 52] on link "Strutture" at bounding box center [13, 45] width 25 height 22
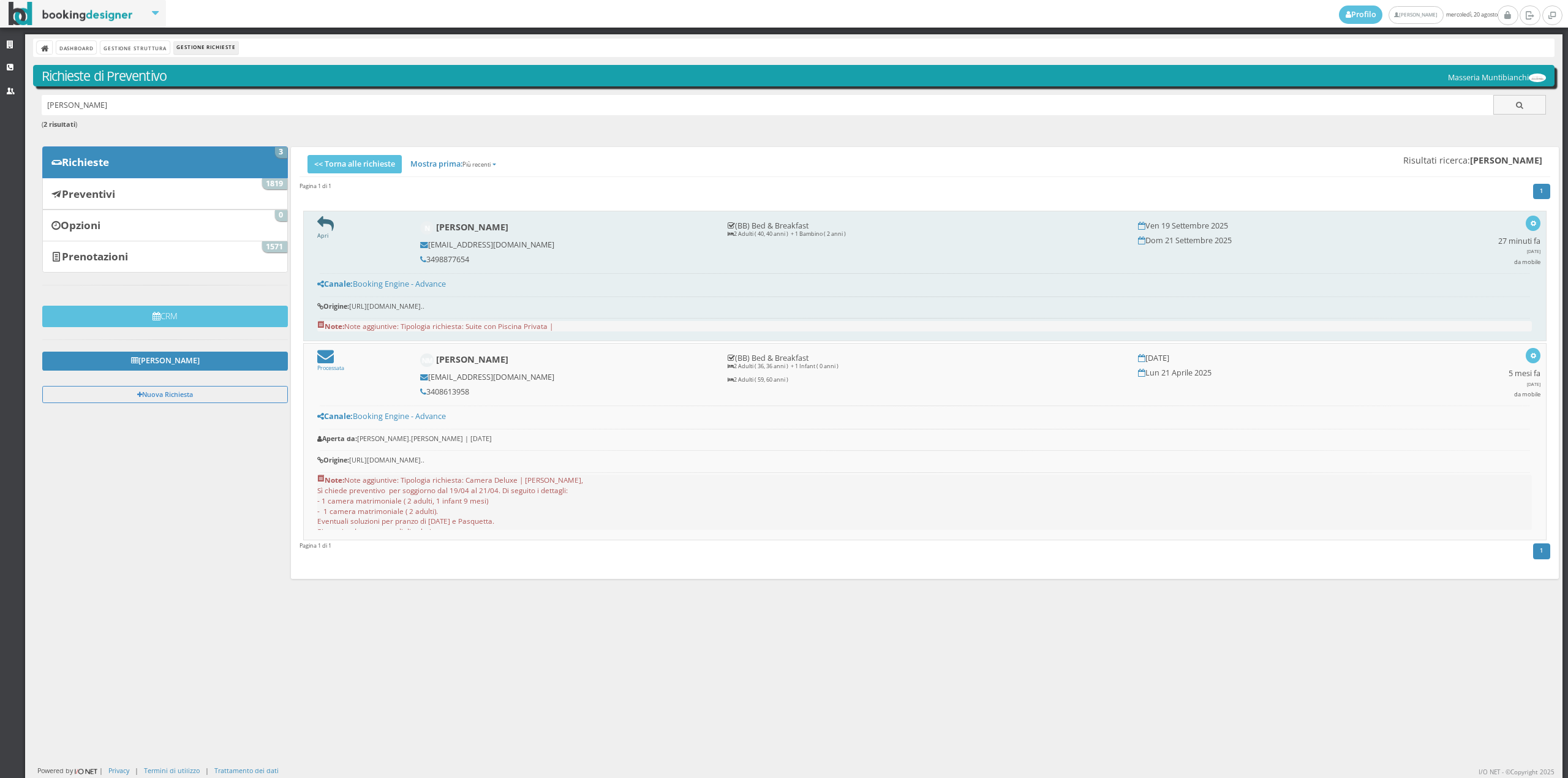
click at [321, 221] on icon at bounding box center [325, 224] width 16 height 16
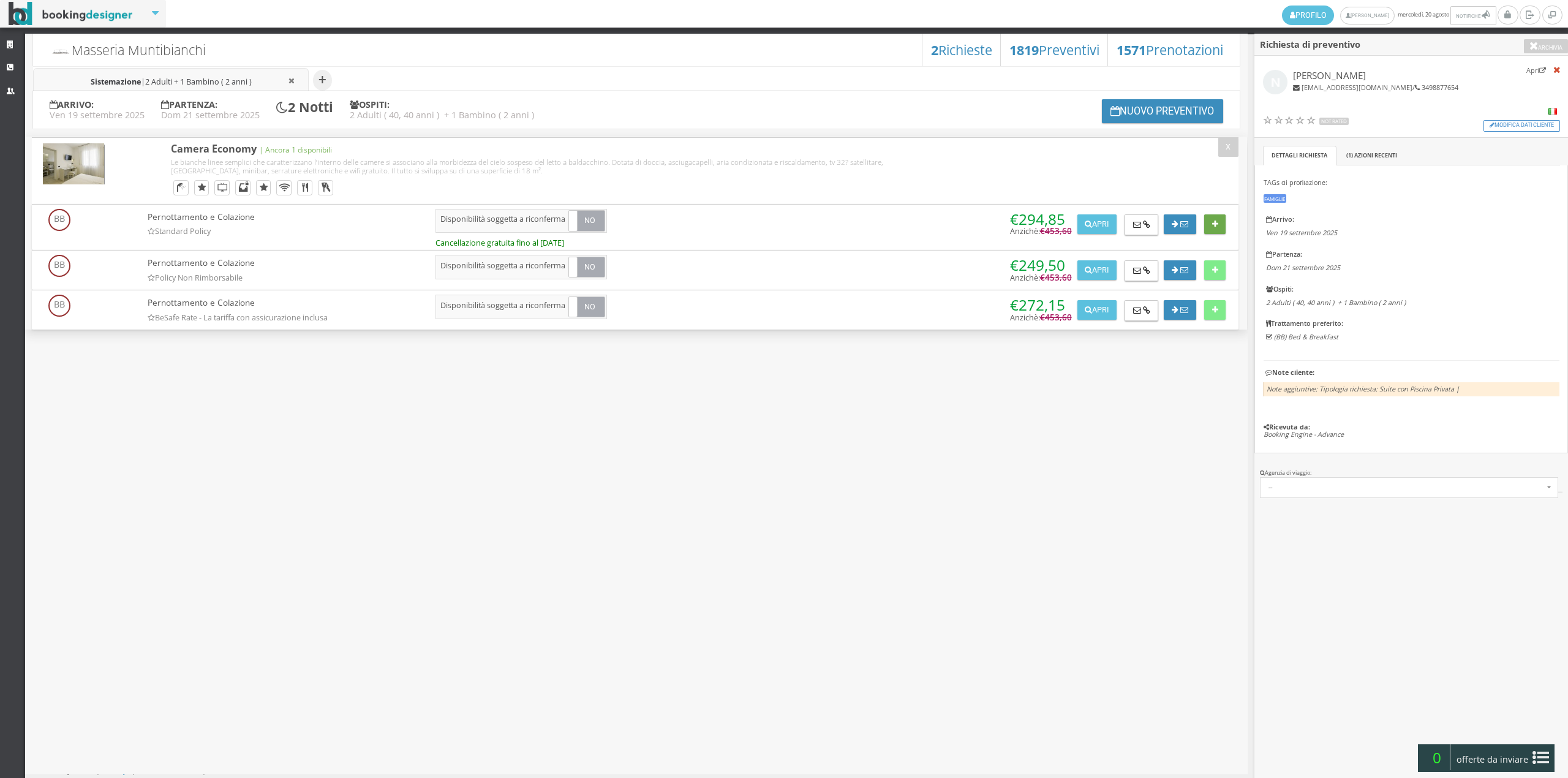
click at [1219, 233] on button at bounding box center [1215, 224] width 22 height 20
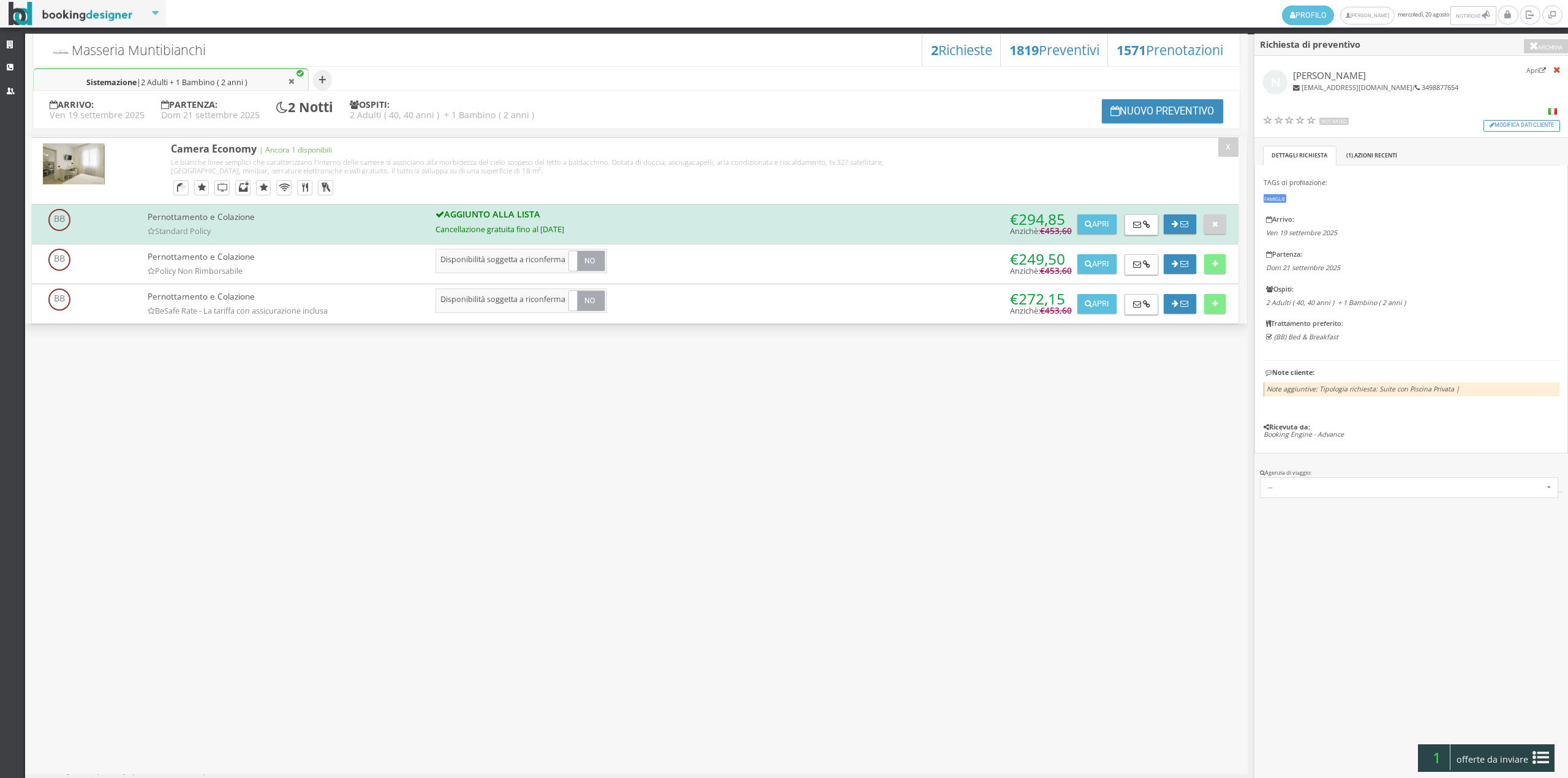
click at [1220, 250] on div at bounding box center [1210, 262] width 30 height 25
click at [1208, 271] on button at bounding box center [1215, 264] width 22 height 20
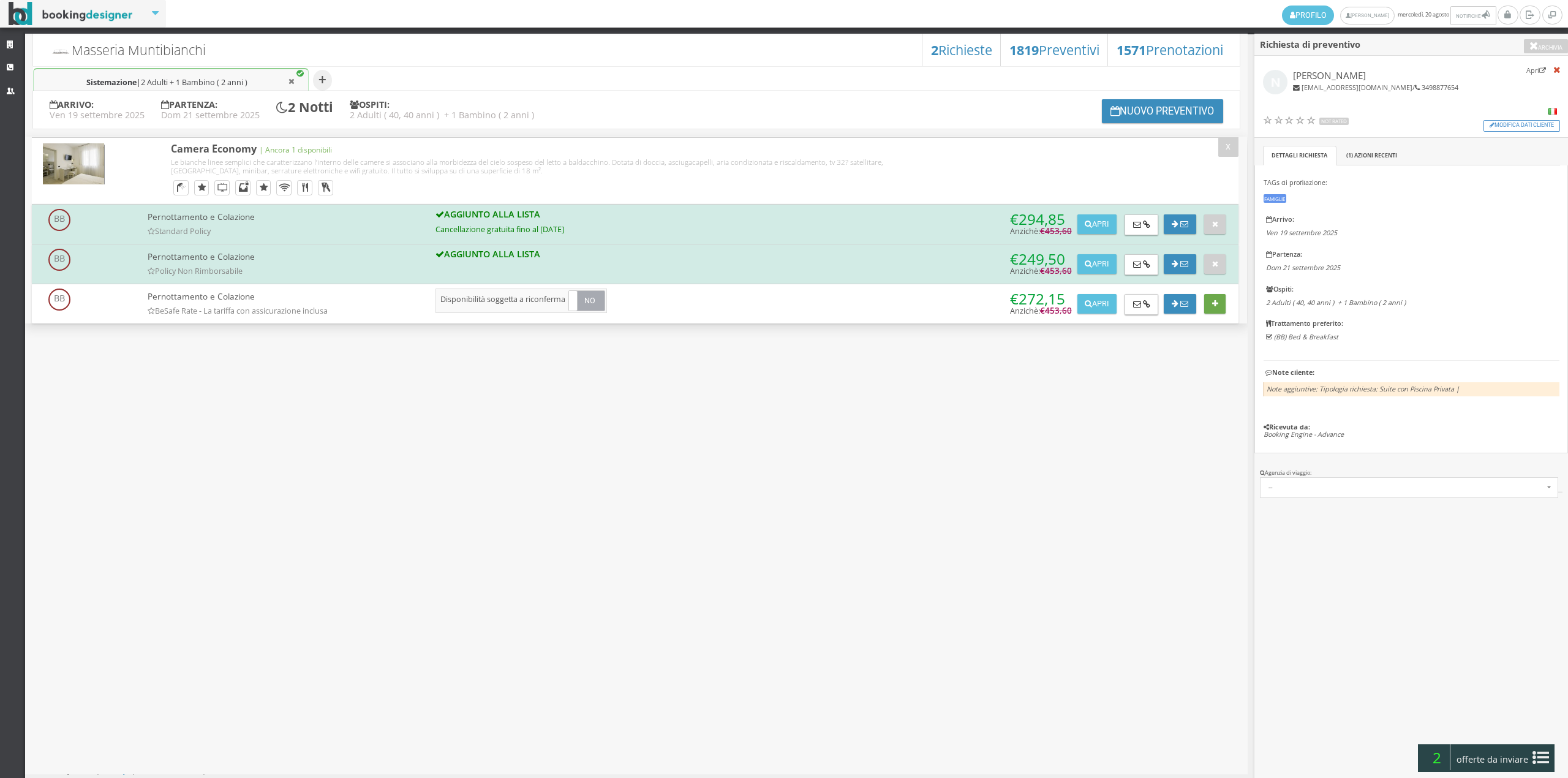
click at [1210, 305] on button at bounding box center [1215, 304] width 22 height 20
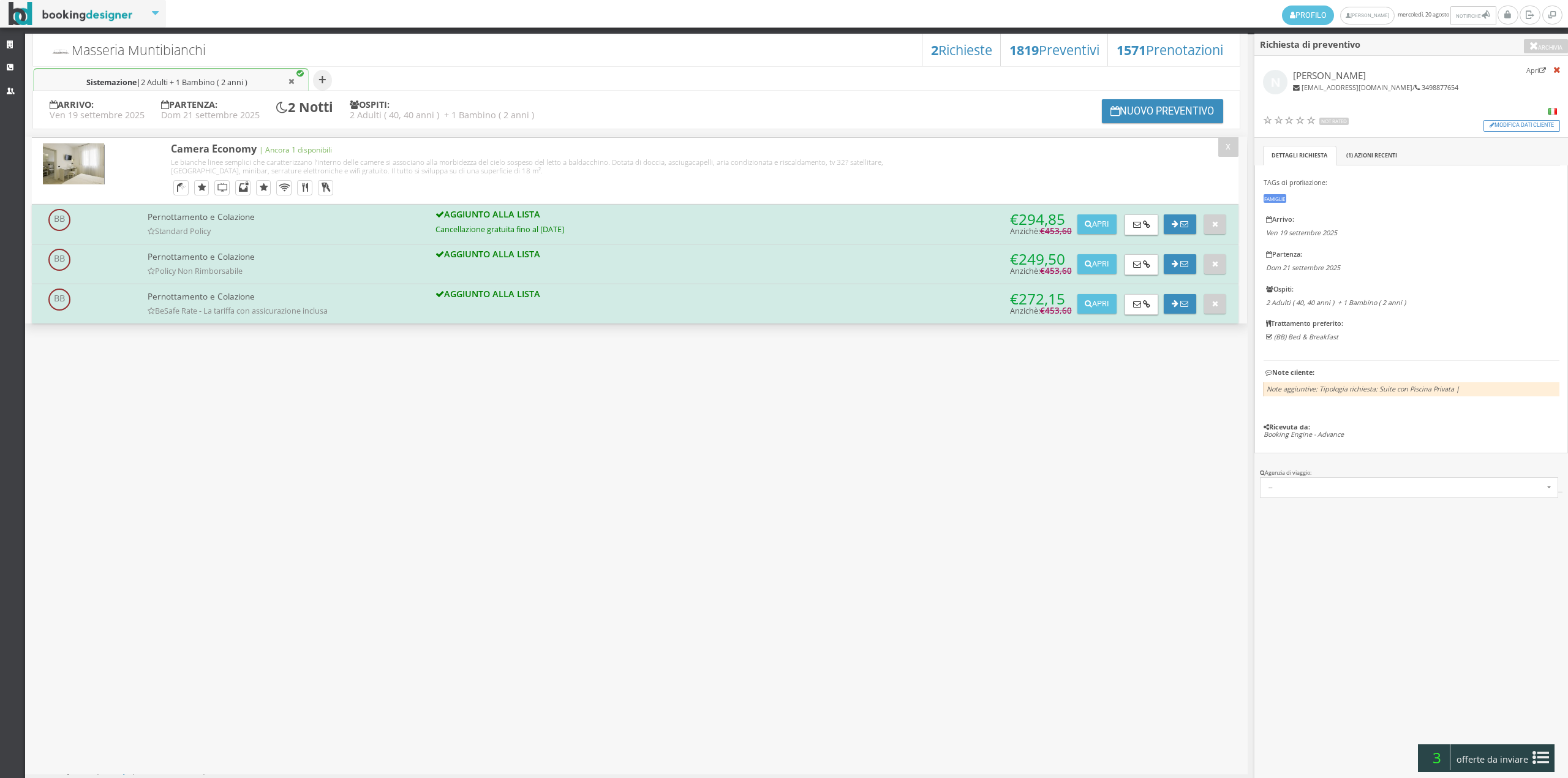
click at [1550, 735] on div "Richiesta di preventivo Archivia Apri Nicola nico.p@hotmail.it / 3498877654 Not…" at bounding box center [1411, 419] width 314 height 772
click at [1552, 756] on div "3 offerte da inviare" at bounding box center [1486, 758] width 136 height 28
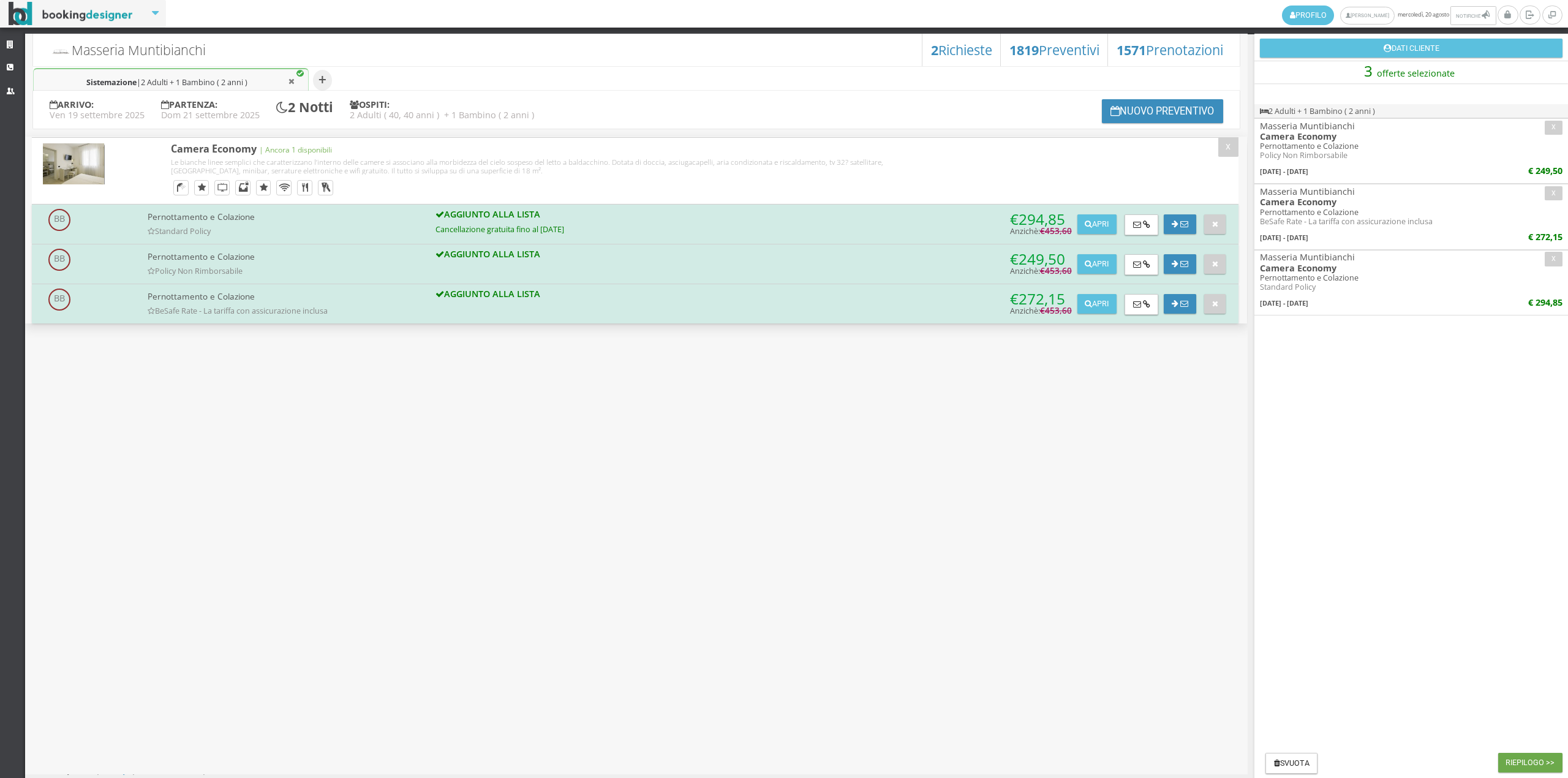
click at [1535, 760] on button "Riepilogo >>" at bounding box center [1530, 763] width 65 height 20
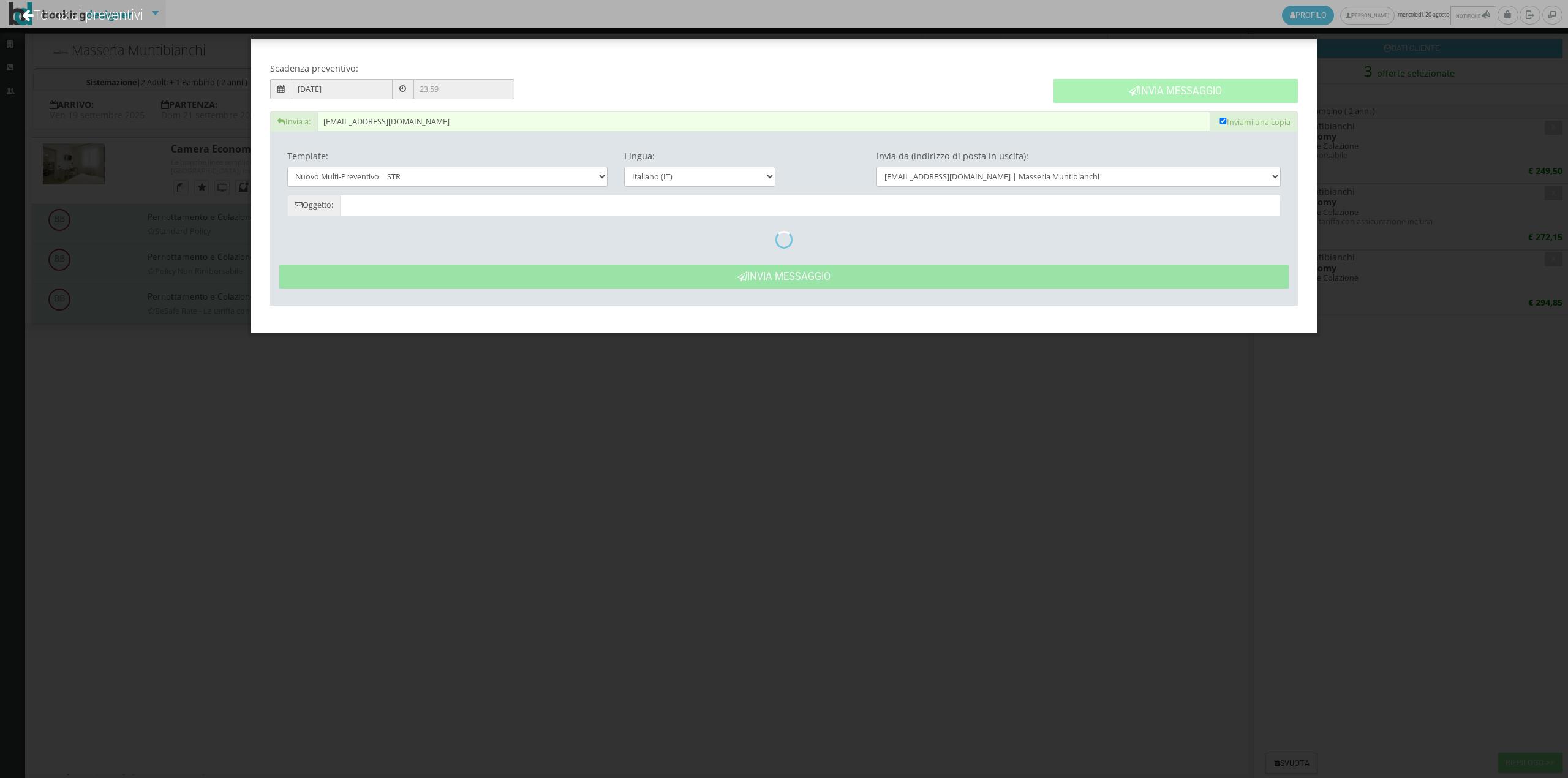
type input "Masseria Muntibianchi: Preventivo - Nicola"
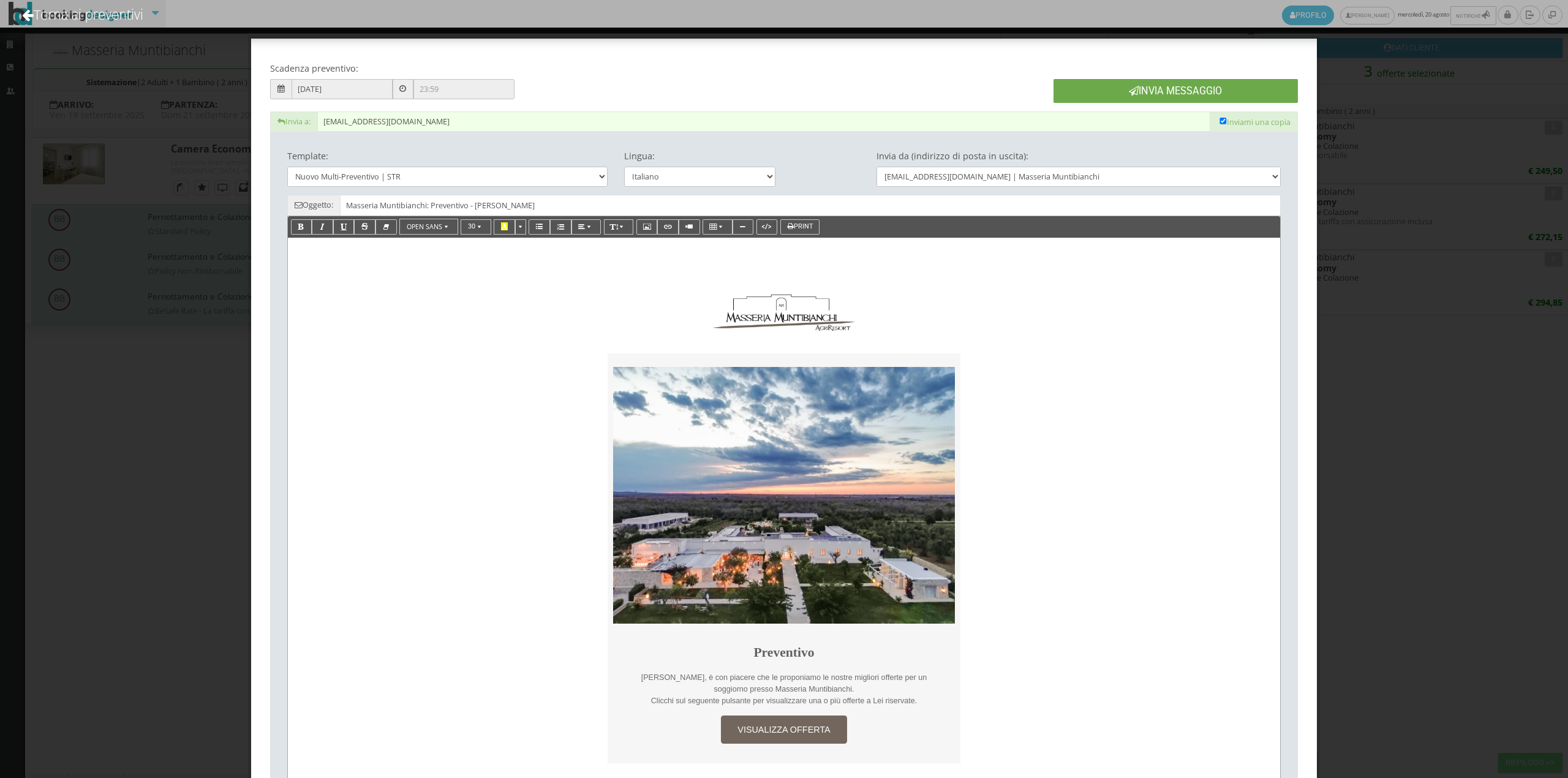
click at [1160, 82] on button "Invia Messaggio" at bounding box center [1176, 91] width 245 height 24
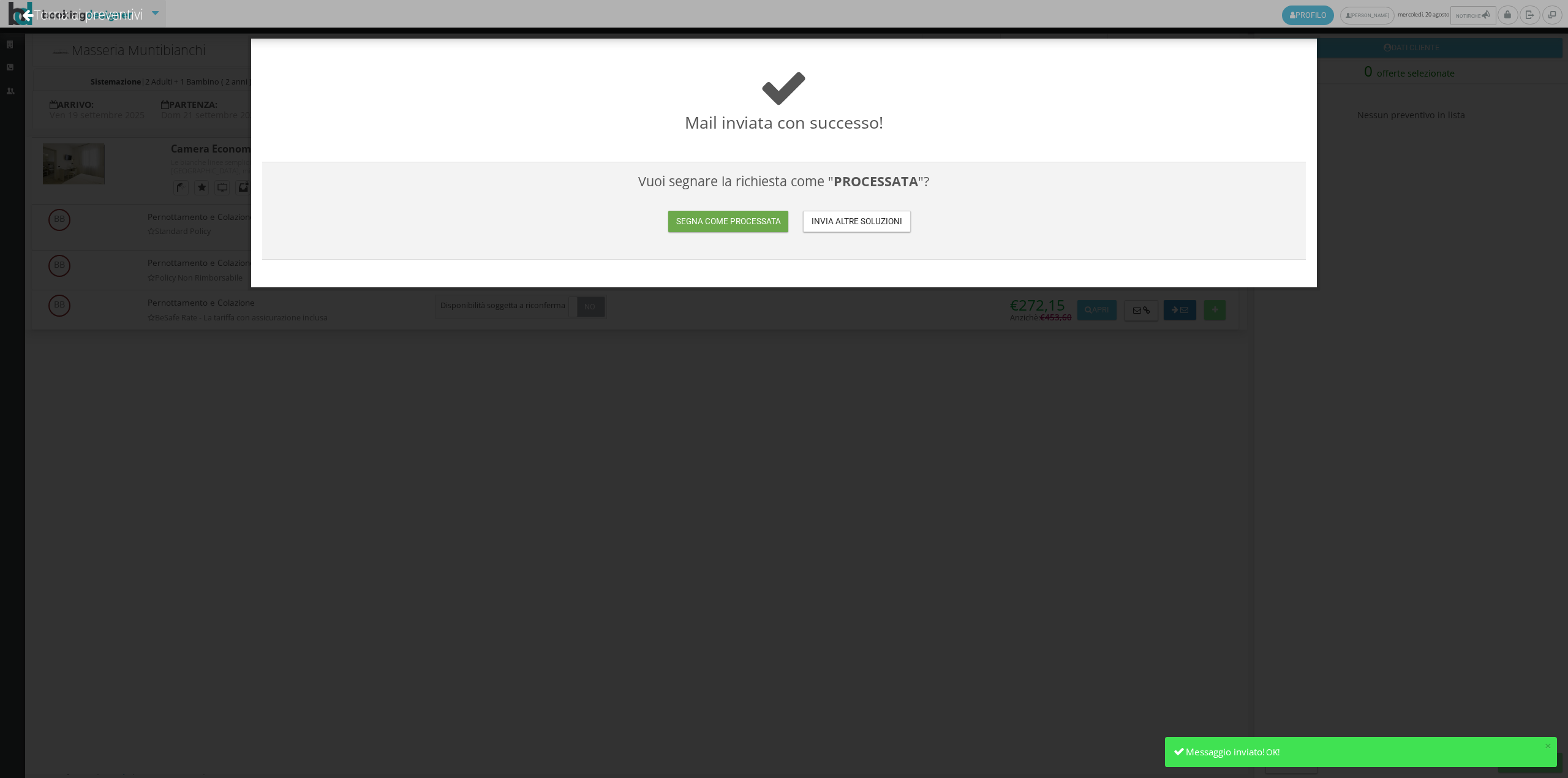
click at [696, 231] on button "Segna come processata" at bounding box center [728, 221] width 120 height 22
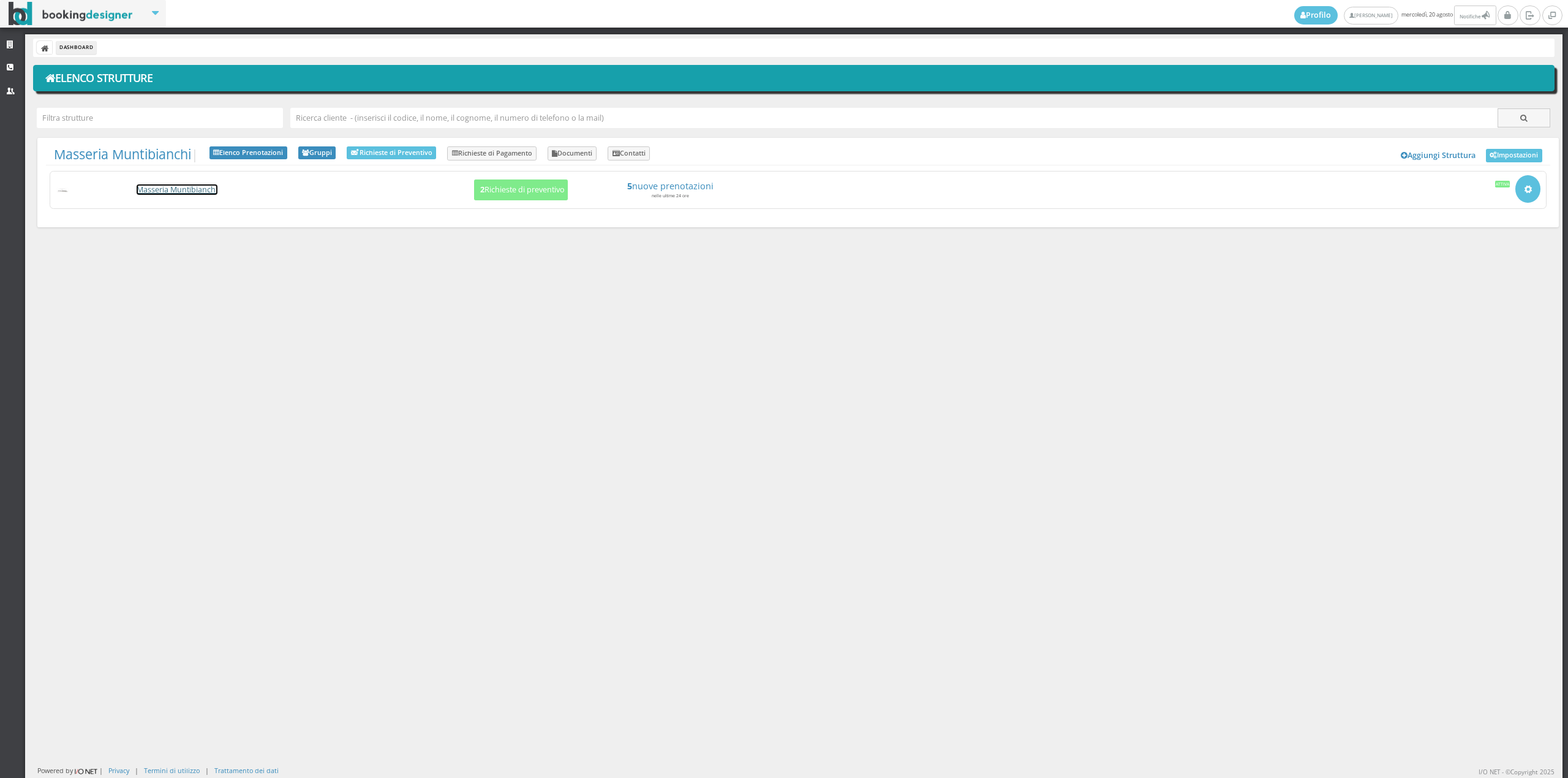
click at [167, 189] on link "Masseria Muntibianchi" at bounding box center [177, 190] width 81 height 11
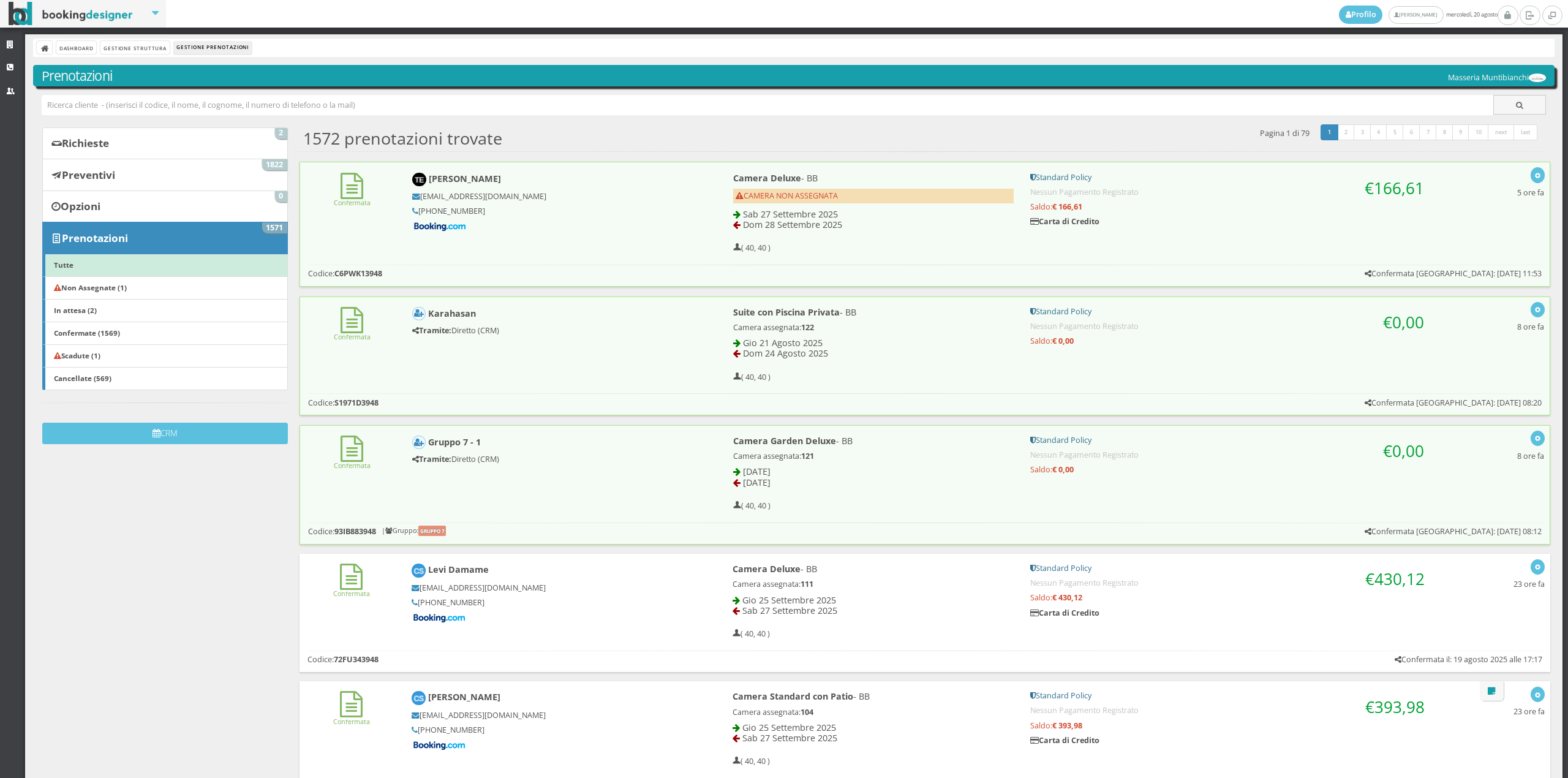
click at [762, 194] on span "CAMERA NON ASSEGNATA" at bounding box center [787, 196] width 102 height 11
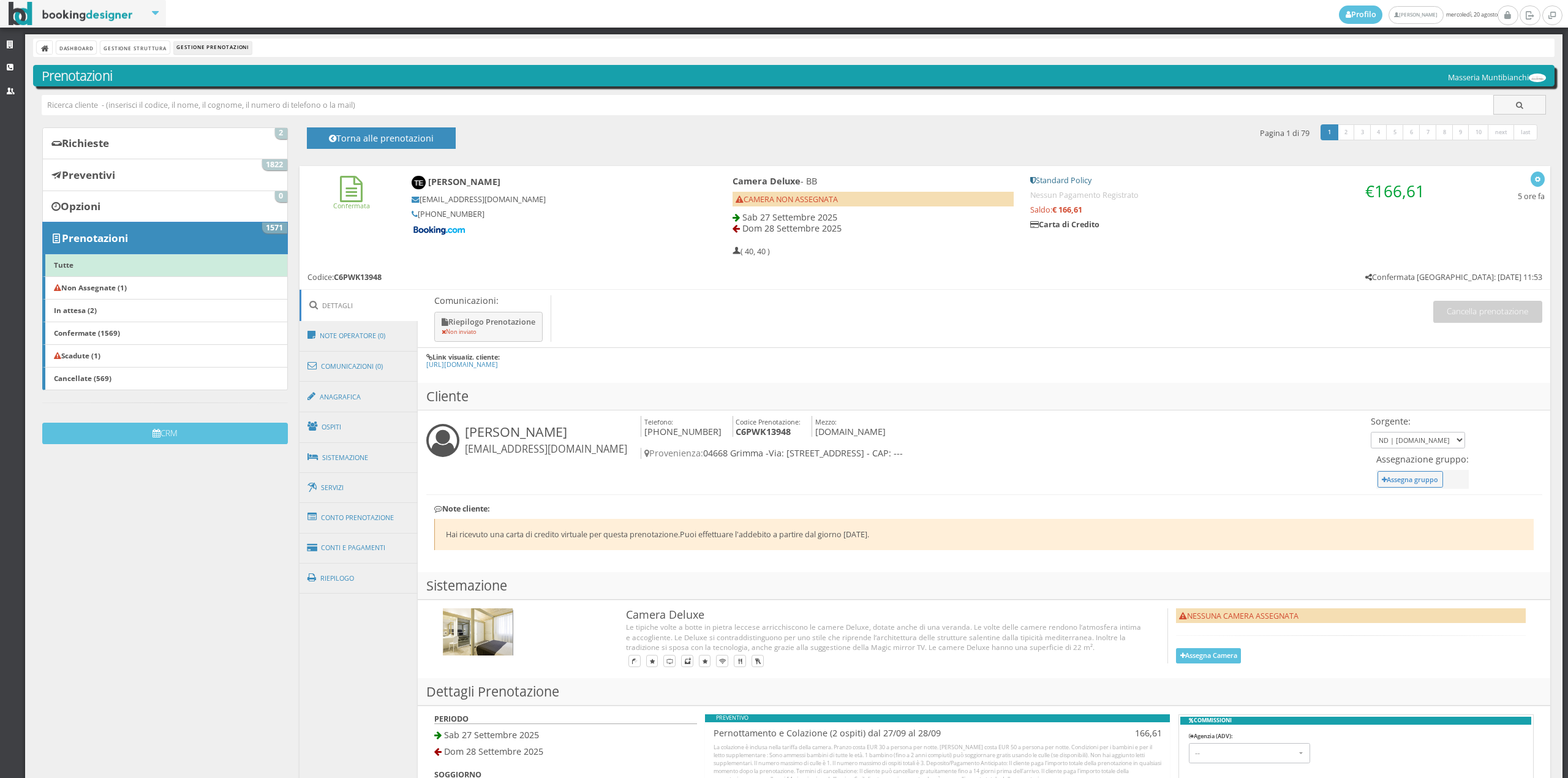
click at [1174, 670] on div at bounding box center [985, 639] width 1116 height 62
click at [1180, 660] on icon at bounding box center [1182, 657] width 4 height 7
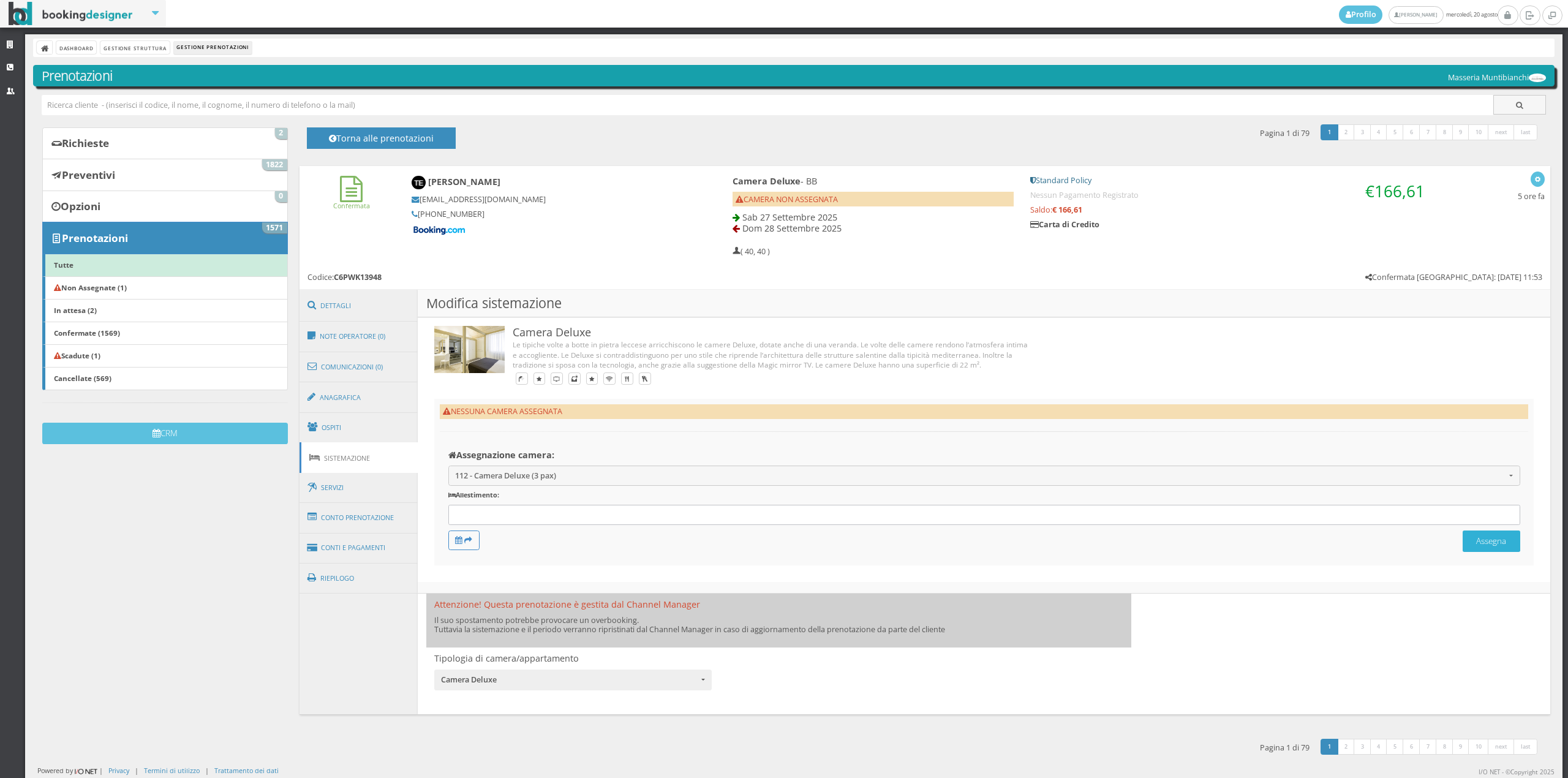
click at [1495, 545] on button "Assegna" at bounding box center [1491, 541] width 57 height 22
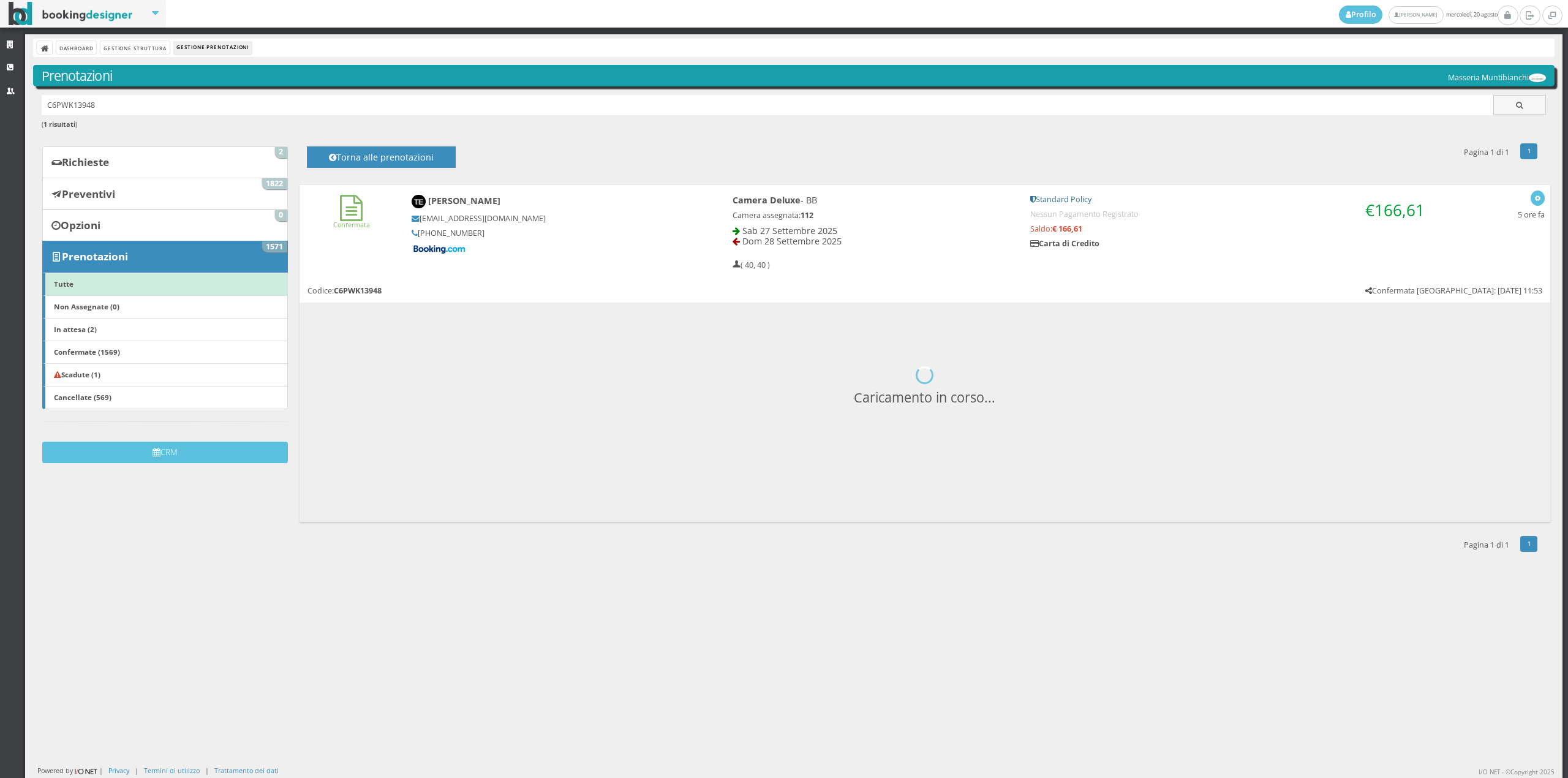
drag, startPoint x: 0, startPoint y: 0, endPoint x: 23, endPoint y: 111, distance: 113.4
click at [23, 111] on div "Strutture CRM Utenti Dashboard Gestione Struttura Gestione Prenotazioni Prenota…" at bounding box center [784, 406] width 1568 height 744
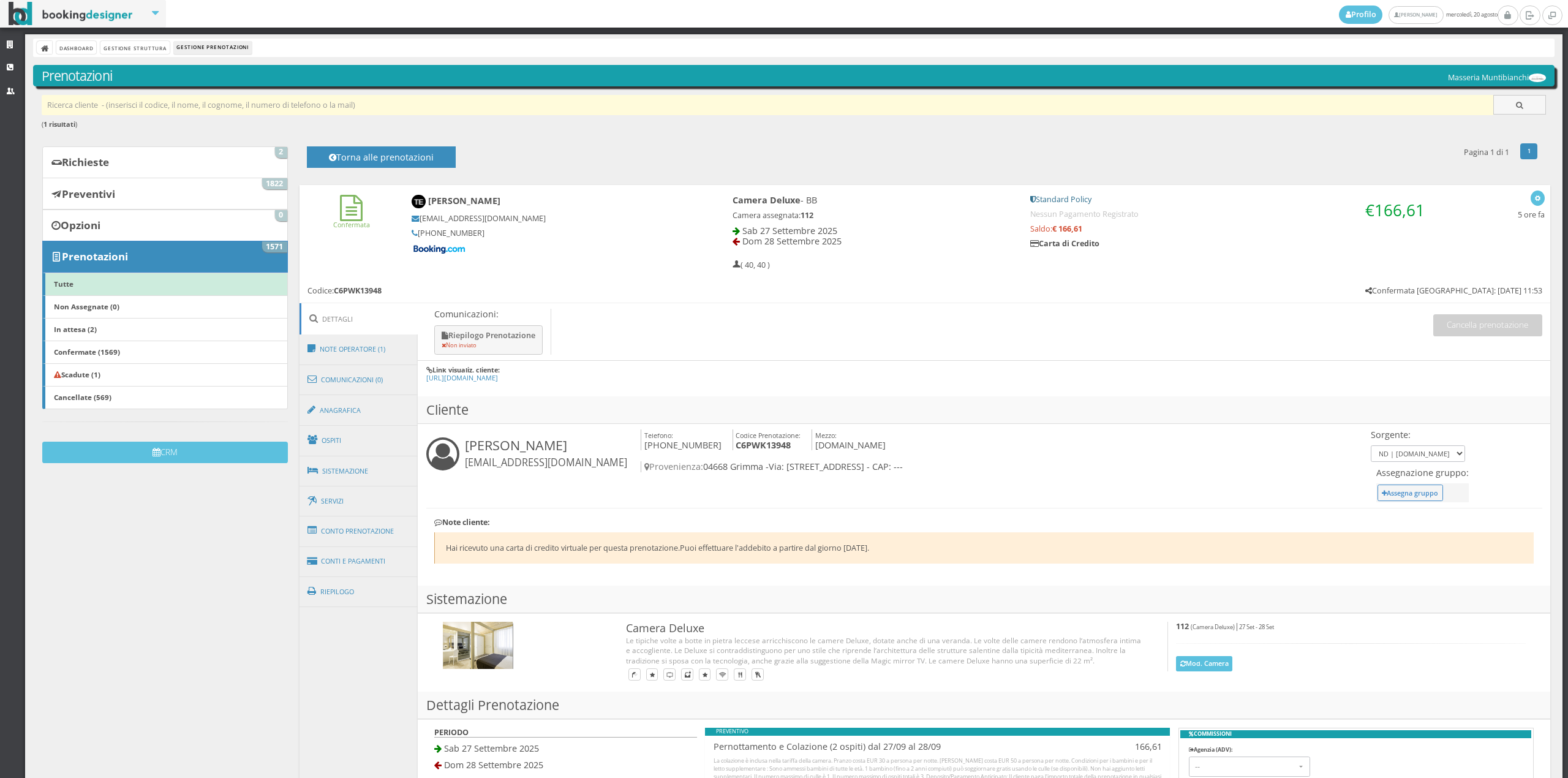
paste input "[EMAIL_ADDRESS][DOMAIN_NAME]"
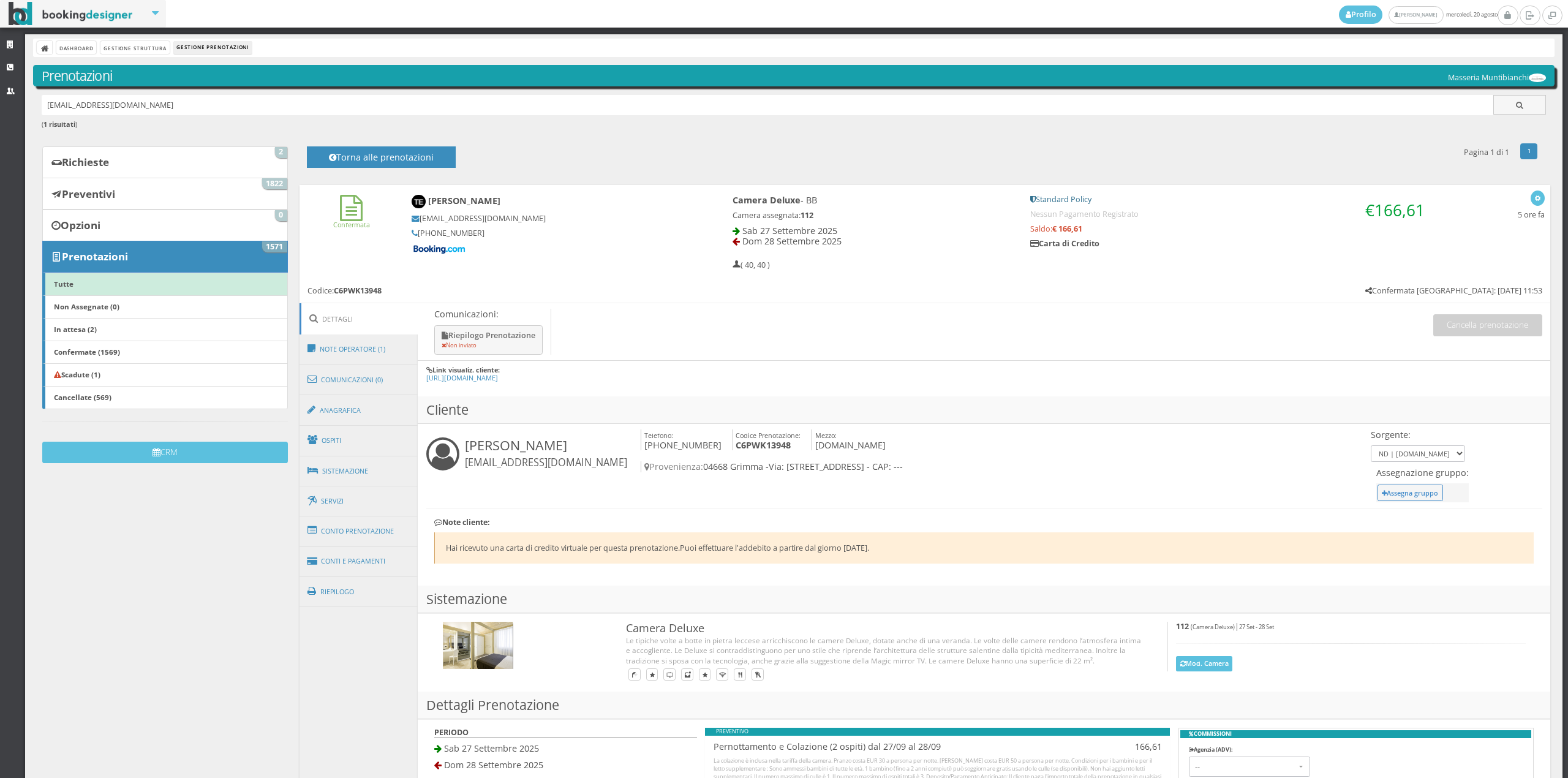
type input "[EMAIL_ADDRESS][DOMAIN_NAME]"
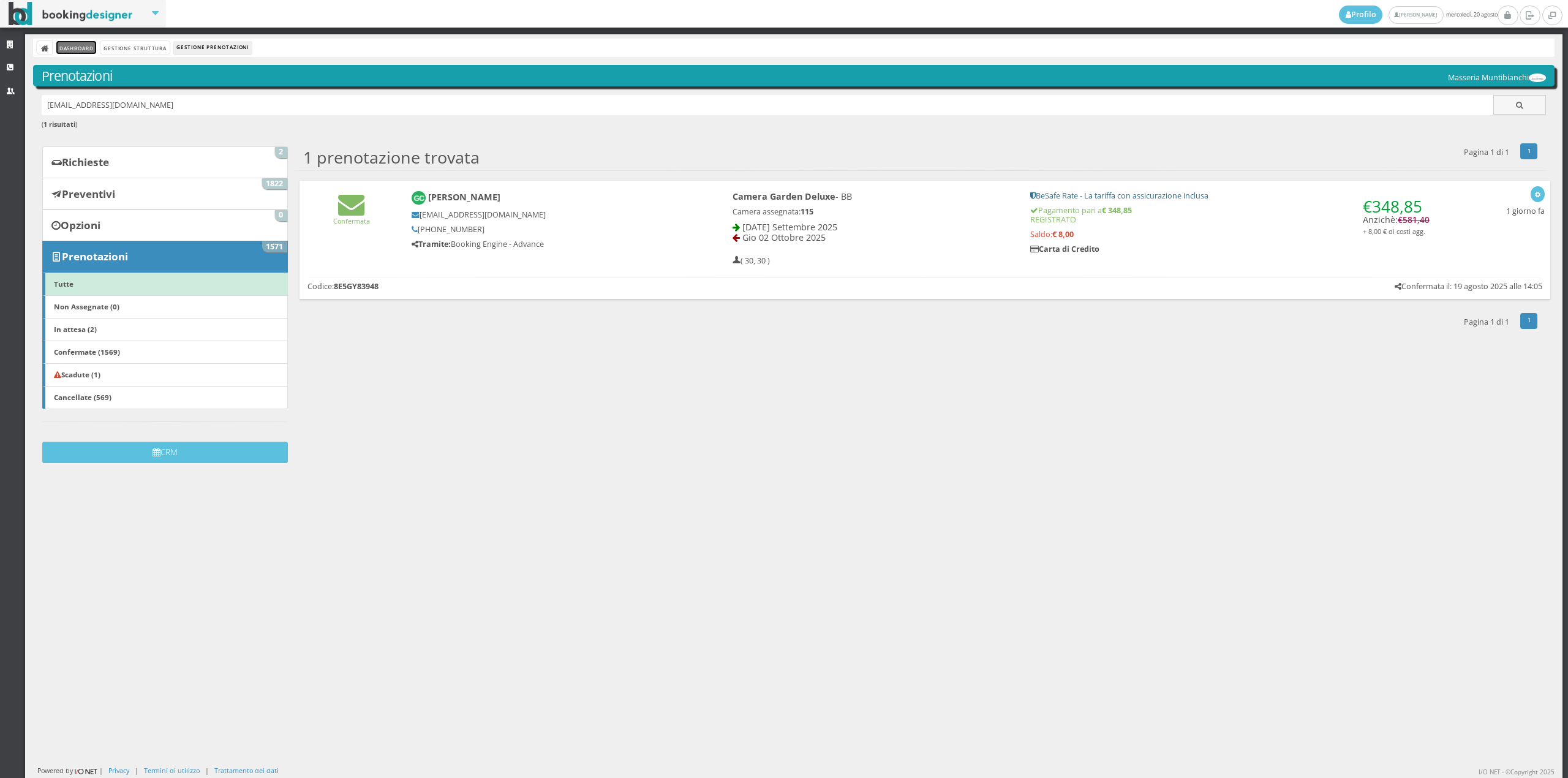
click at [73, 48] on link "Dashboard" at bounding box center [76, 48] width 39 height 13
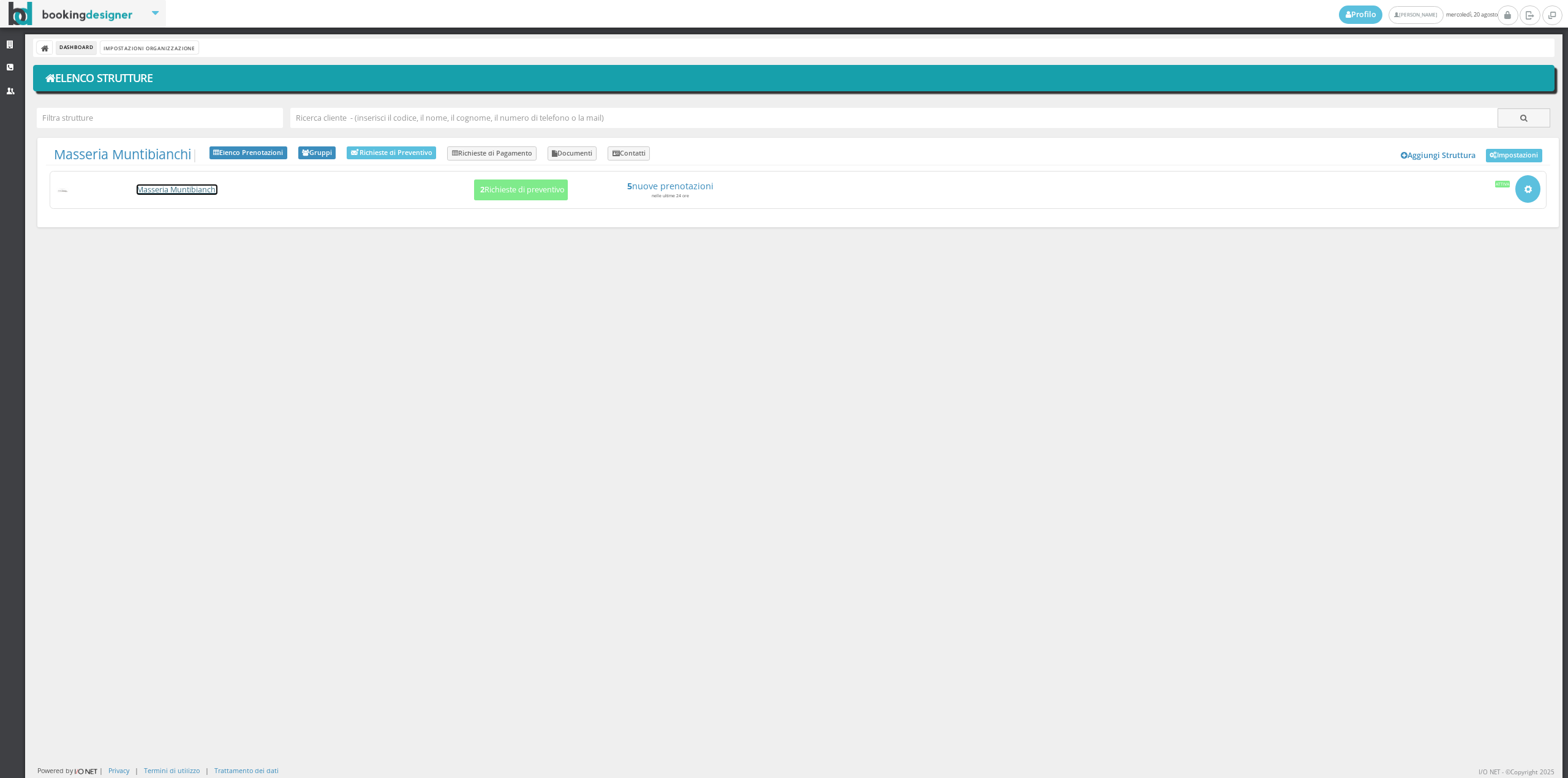
click at [186, 193] on link "Masseria Muntibianchi" at bounding box center [177, 190] width 81 height 11
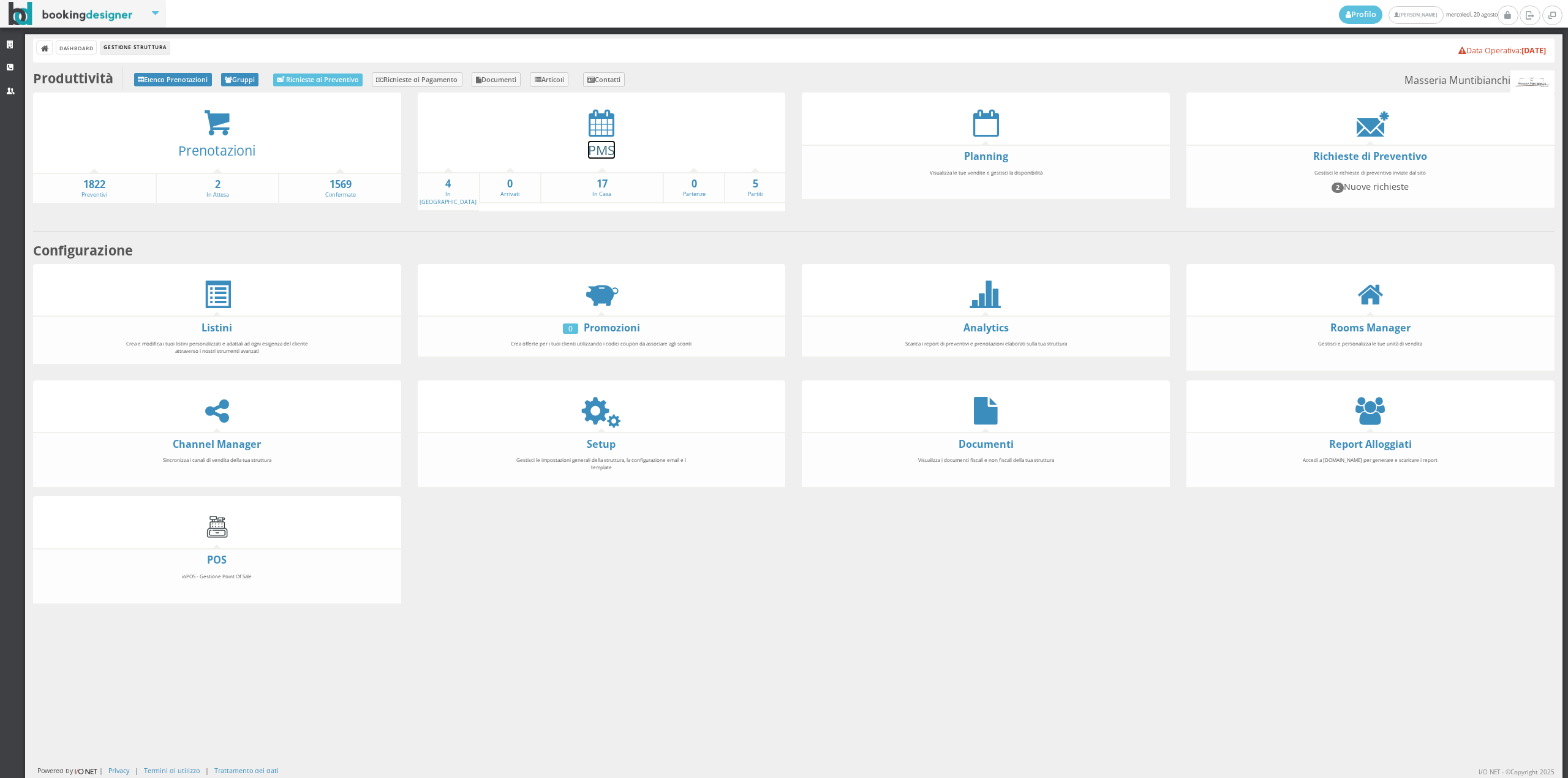
click at [604, 143] on link "PMS" at bounding box center [601, 150] width 27 height 18
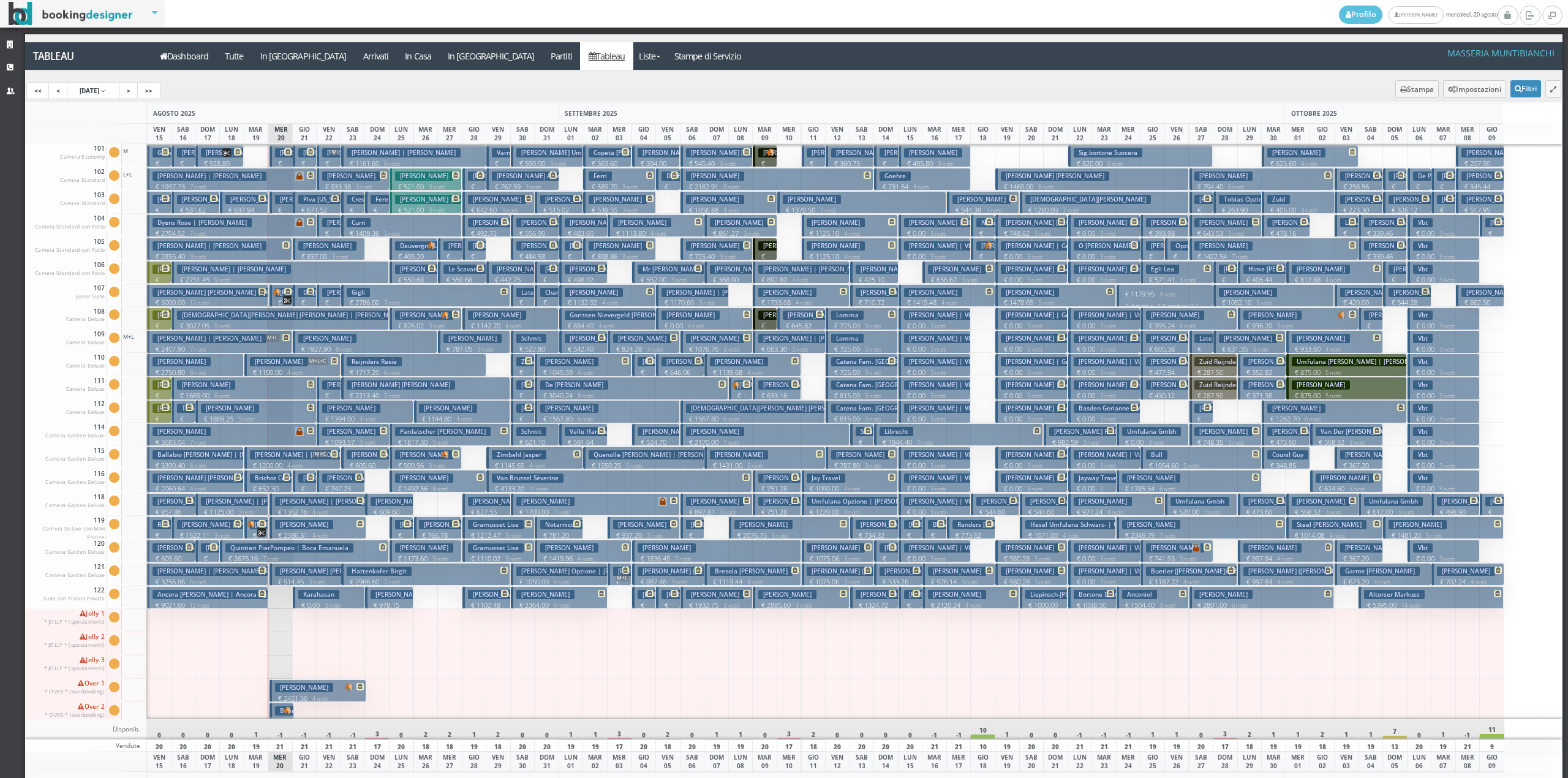
click at [108, 100] on div "<< < [DATE] > >>" at bounding box center [794, 91] width 1538 height 23
click at [108, 96] on link "15 Aug 2025" at bounding box center [93, 91] width 53 height 17
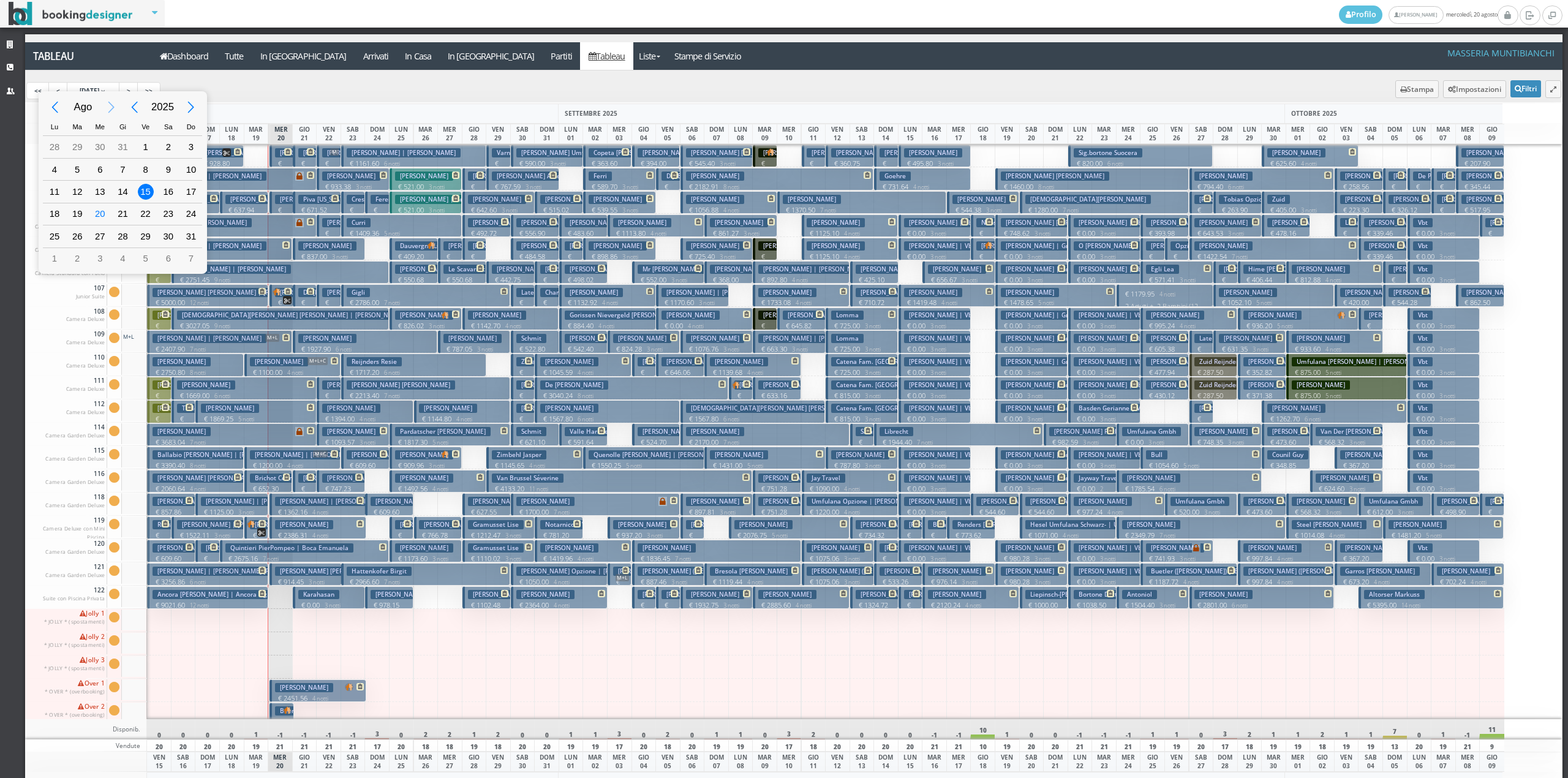
click at [110, 106] on div "Next Month" at bounding box center [111, 108] width 28 height 28
click at [189, 109] on div "Next Year" at bounding box center [191, 108] width 28 height 28
click at [57, 94] on div "Previous Month" at bounding box center [55, 108] width 28 height 28
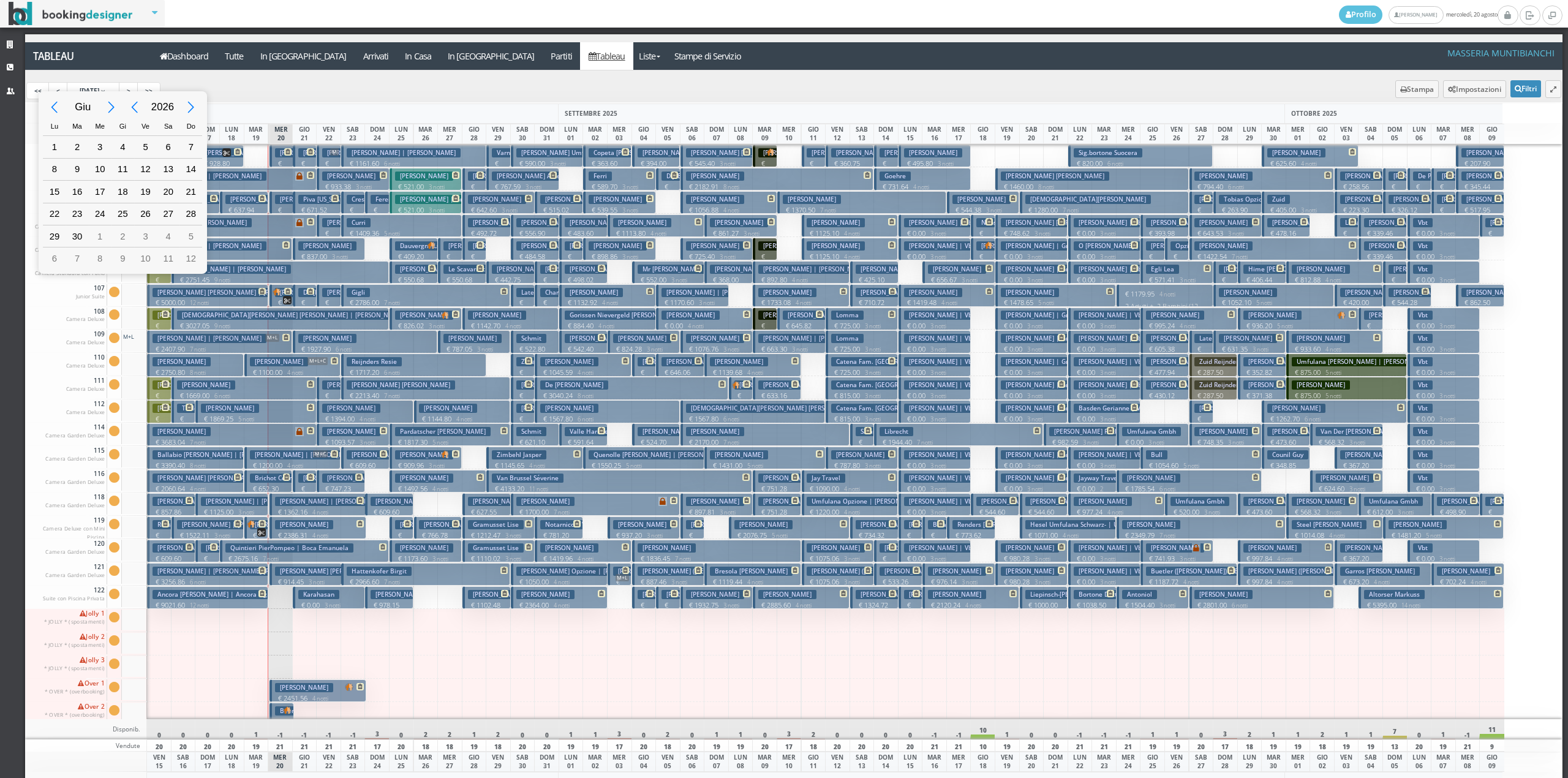
click at [57, 94] on div "Previous Month" at bounding box center [55, 108] width 28 height 28
click at [125, 193] on div "14" at bounding box center [123, 192] width 16 height 16
type input "14/05/2026"
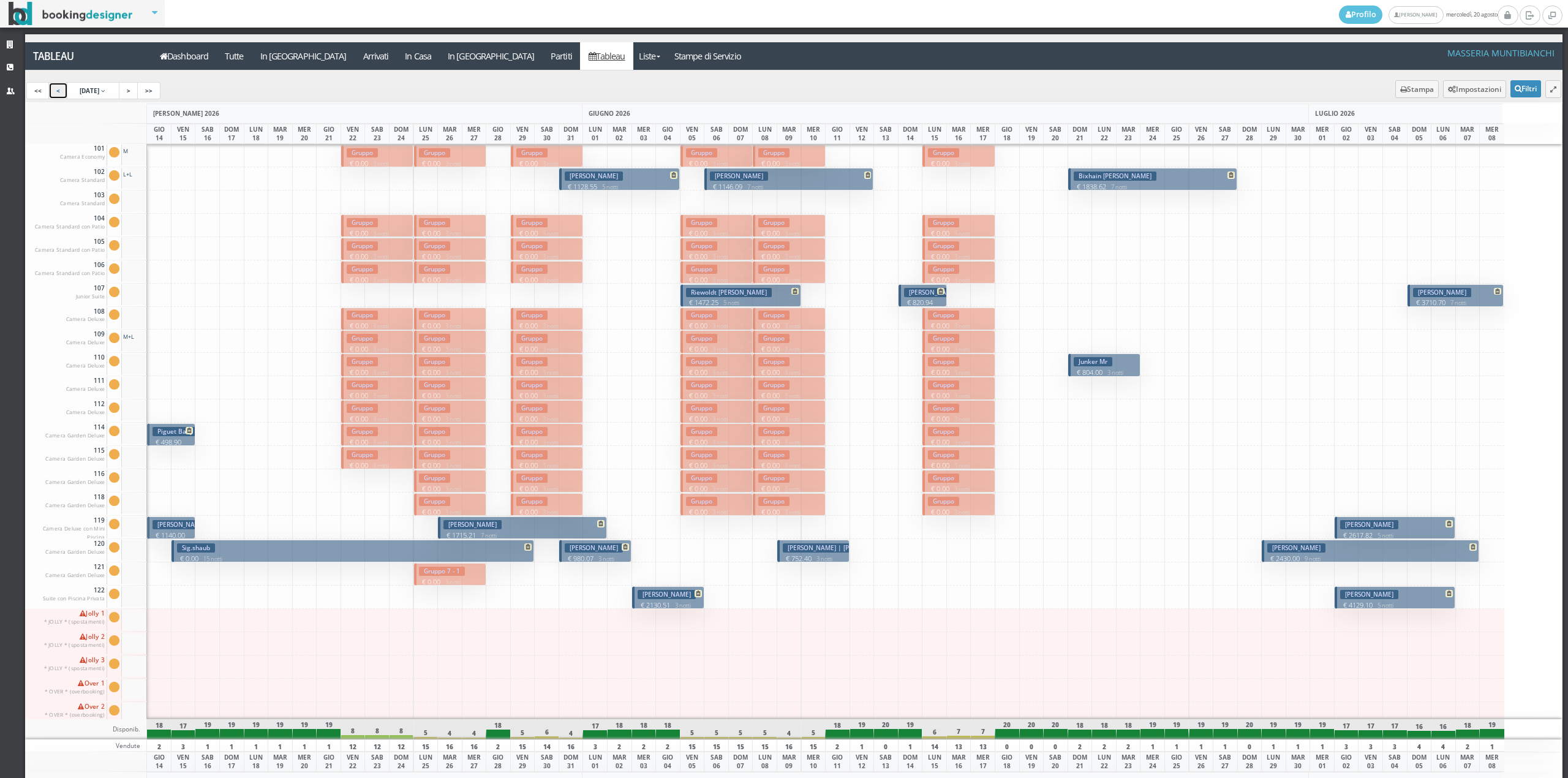
click at [56, 91] on link "<" at bounding box center [58, 91] width 20 height 17
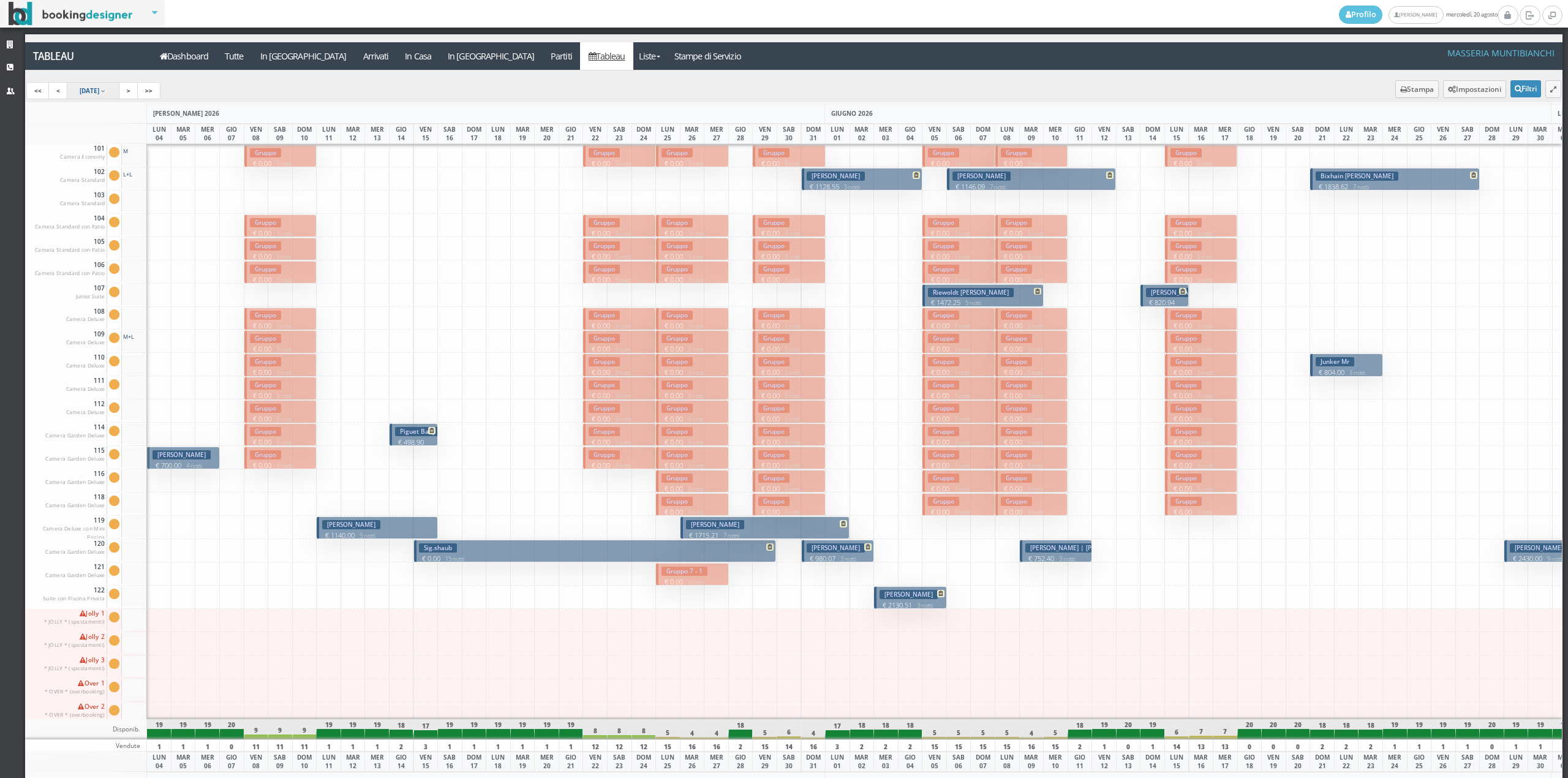
click at [90, 89] on span "14 May 2026" at bounding box center [90, 91] width 20 height 9
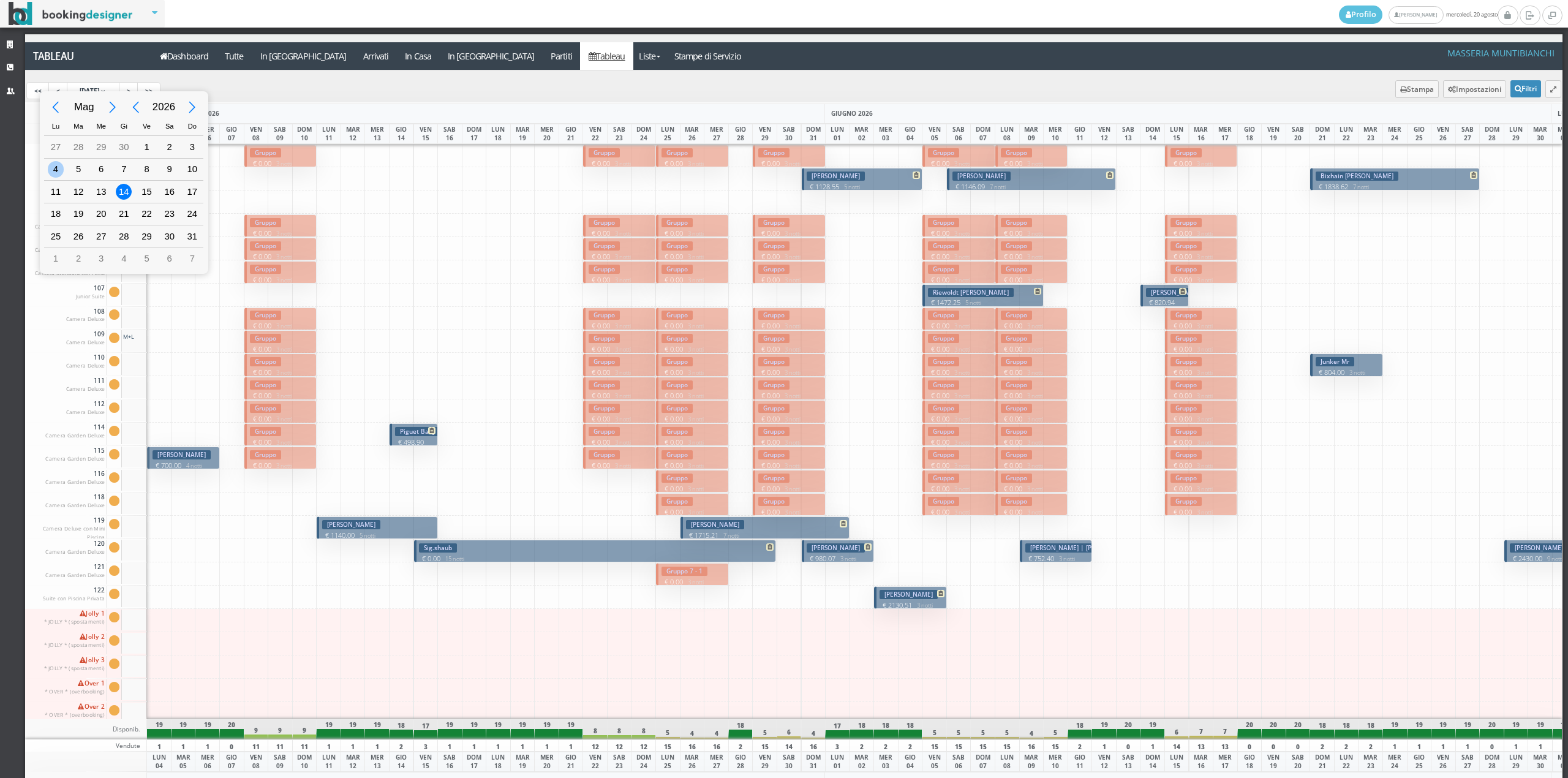
click at [56, 176] on div "4" at bounding box center [56, 169] width 16 height 16
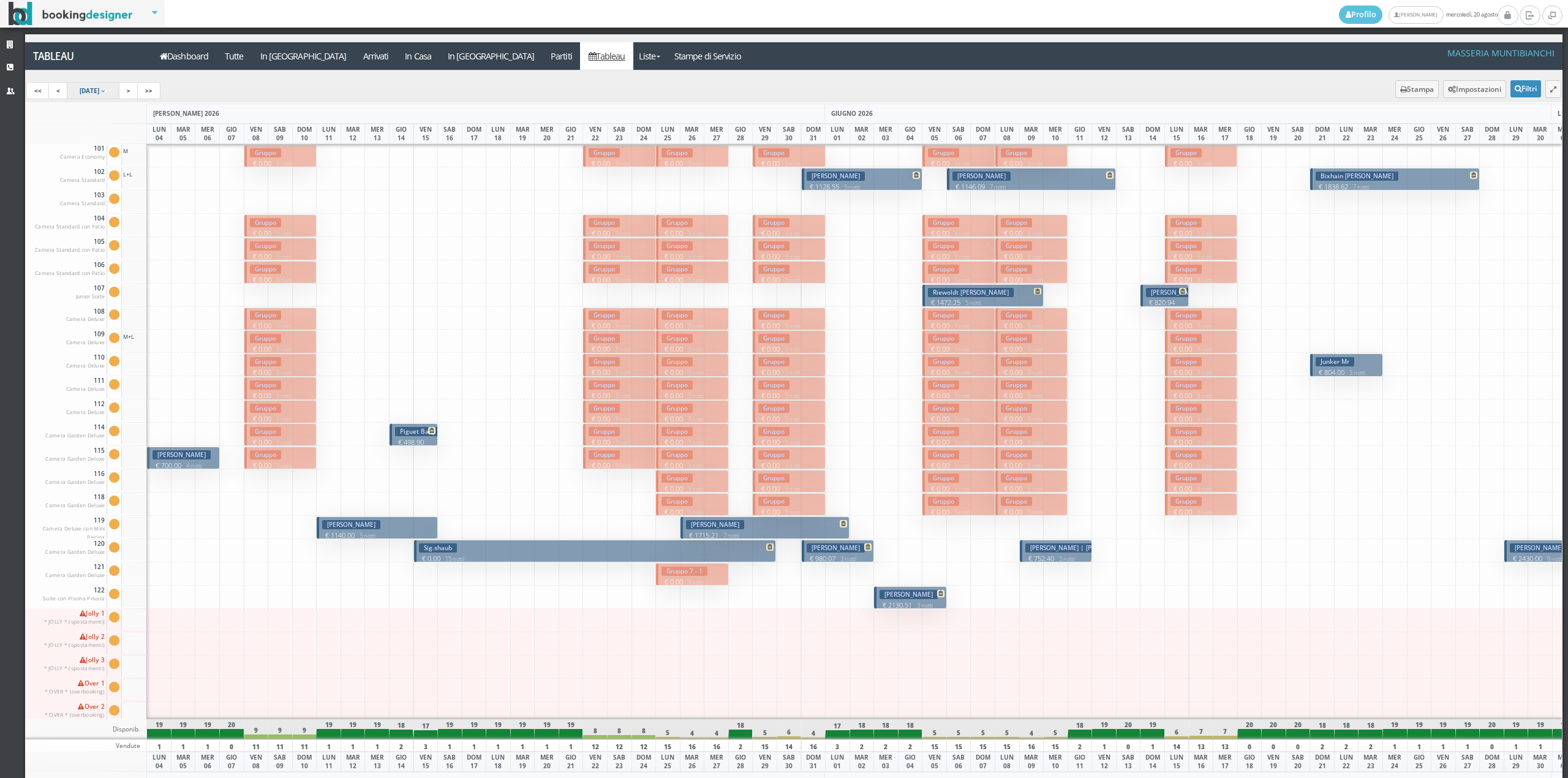
click at [120, 86] on link "4 May 2026 04/05/2026" at bounding box center [93, 91] width 53 height 17
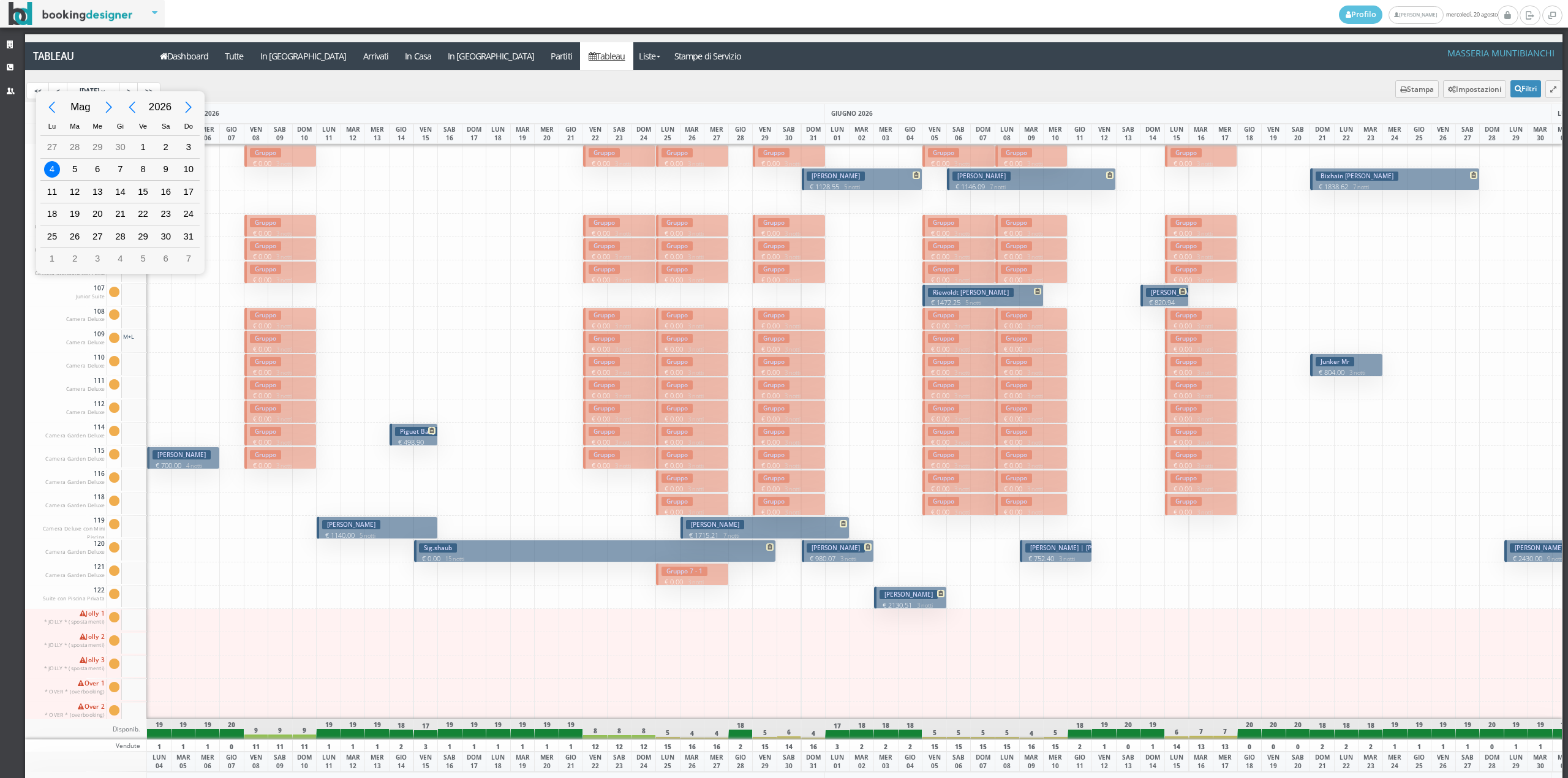
click at [59, 110] on div "Previous Month" at bounding box center [52, 108] width 28 height 28
click at [135, 114] on div "Previous Year" at bounding box center [132, 108] width 28 height 28
click at [103, 108] on div "Next Month" at bounding box center [109, 108] width 28 height 28
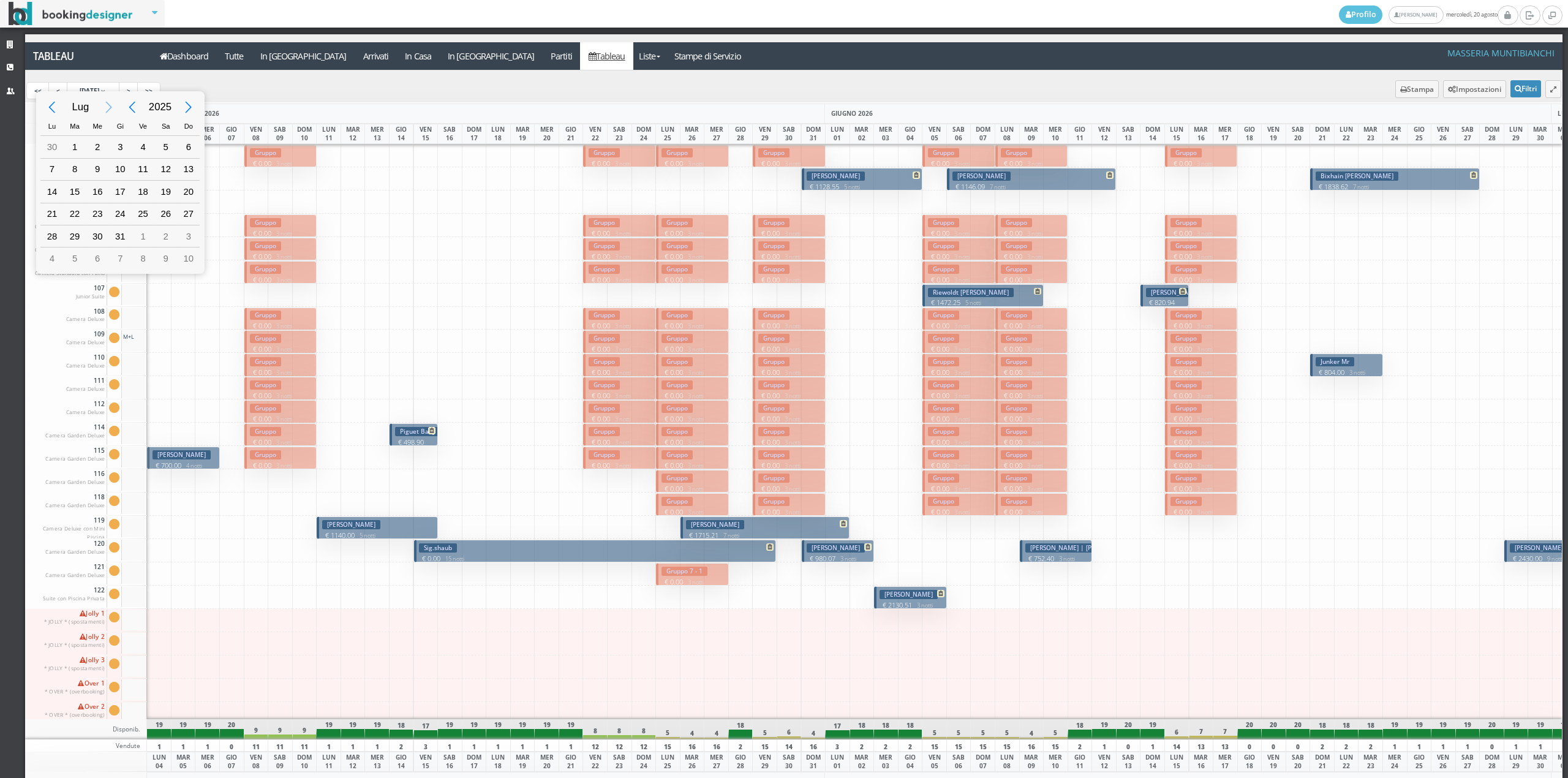
click at [103, 108] on div "Next Month" at bounding box center [109, 108] width 28 height 28
click at [137, 152] on div "1" at bounding box center [142, 147] width 16 height 16
type input "01/08/2025"
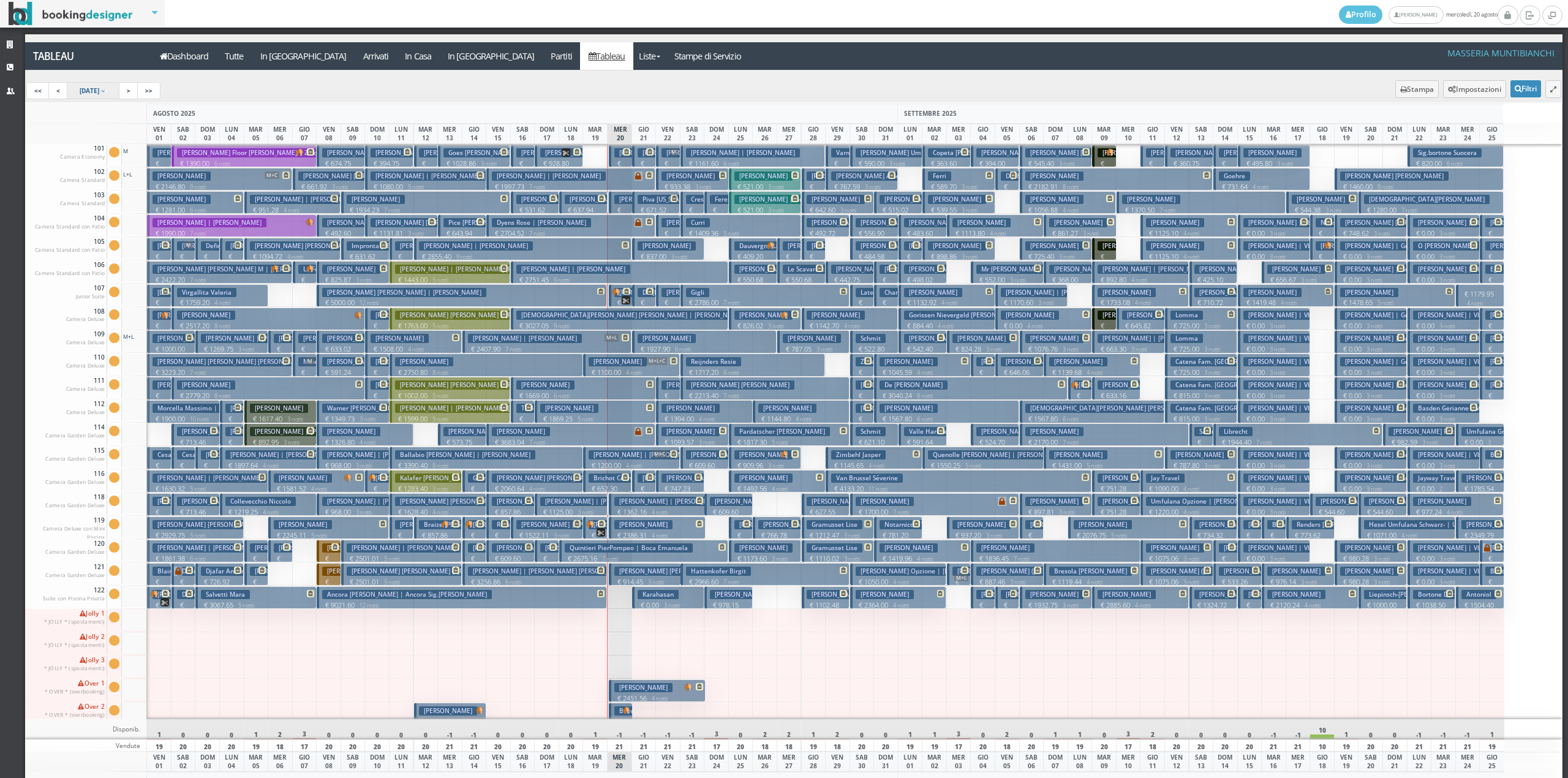
click at [99, 92] on span "1 Aug 2025" at bounding box center [90, 91] width 20 height 9
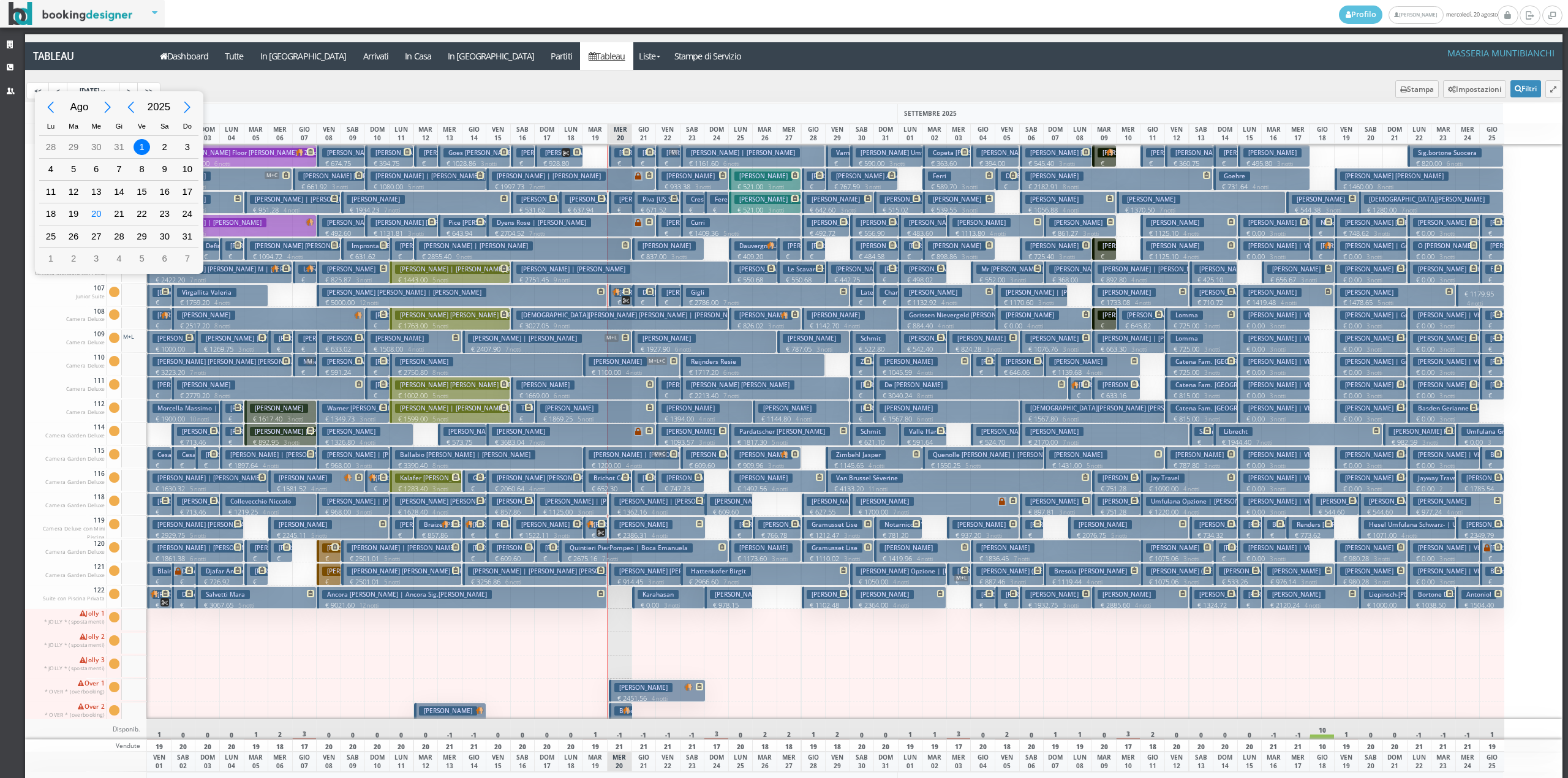
click at [104, 107] on div "Next Month" at bounding box center [108, 108] width 28 height 28
click at [59, 106] on div "Previous Month" at bounding box center [51, 108] width 28 height 28
click at [104, 212] on div "20" at bounding box center [96, 214] width 22 height 22
type input "[DATE]"
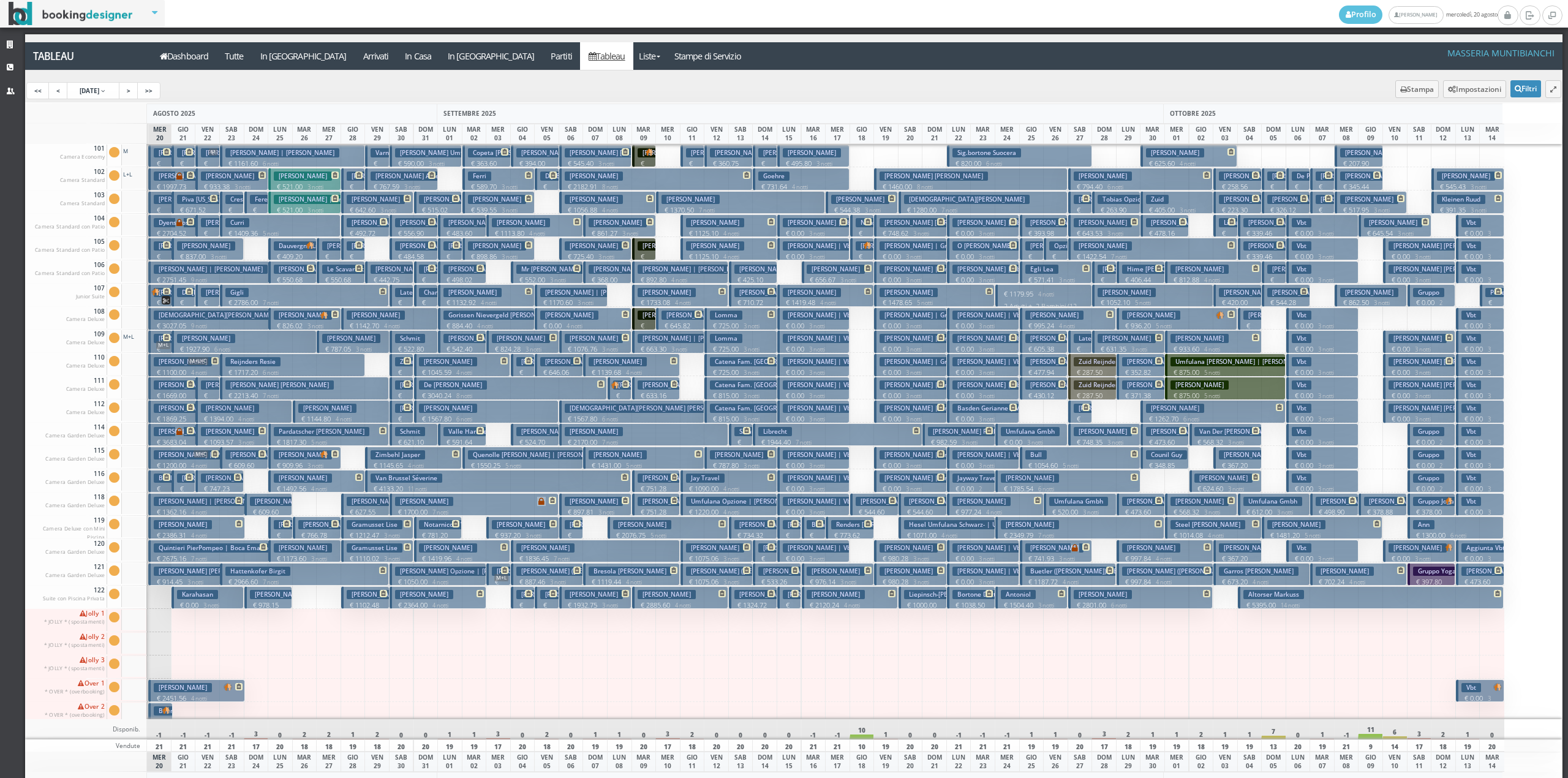
click at [254, 385] on h3 "[PERSON_NAME] [PERSON_NAME]" at bounding box center [280, 385] width 108 height 9
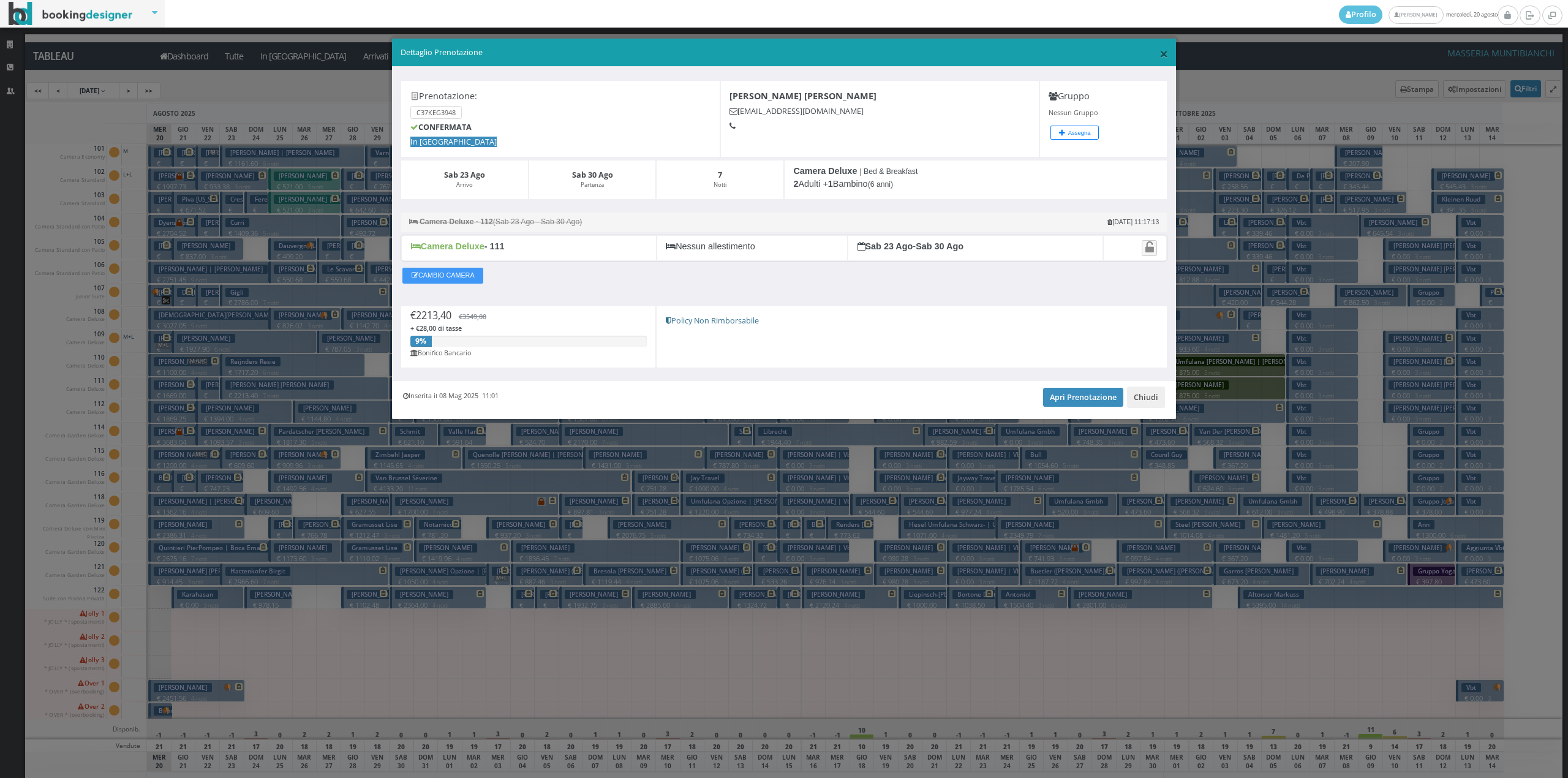
click at [1167, 54] on span "×" at bounding box center [1164, 53] width 9 height 21
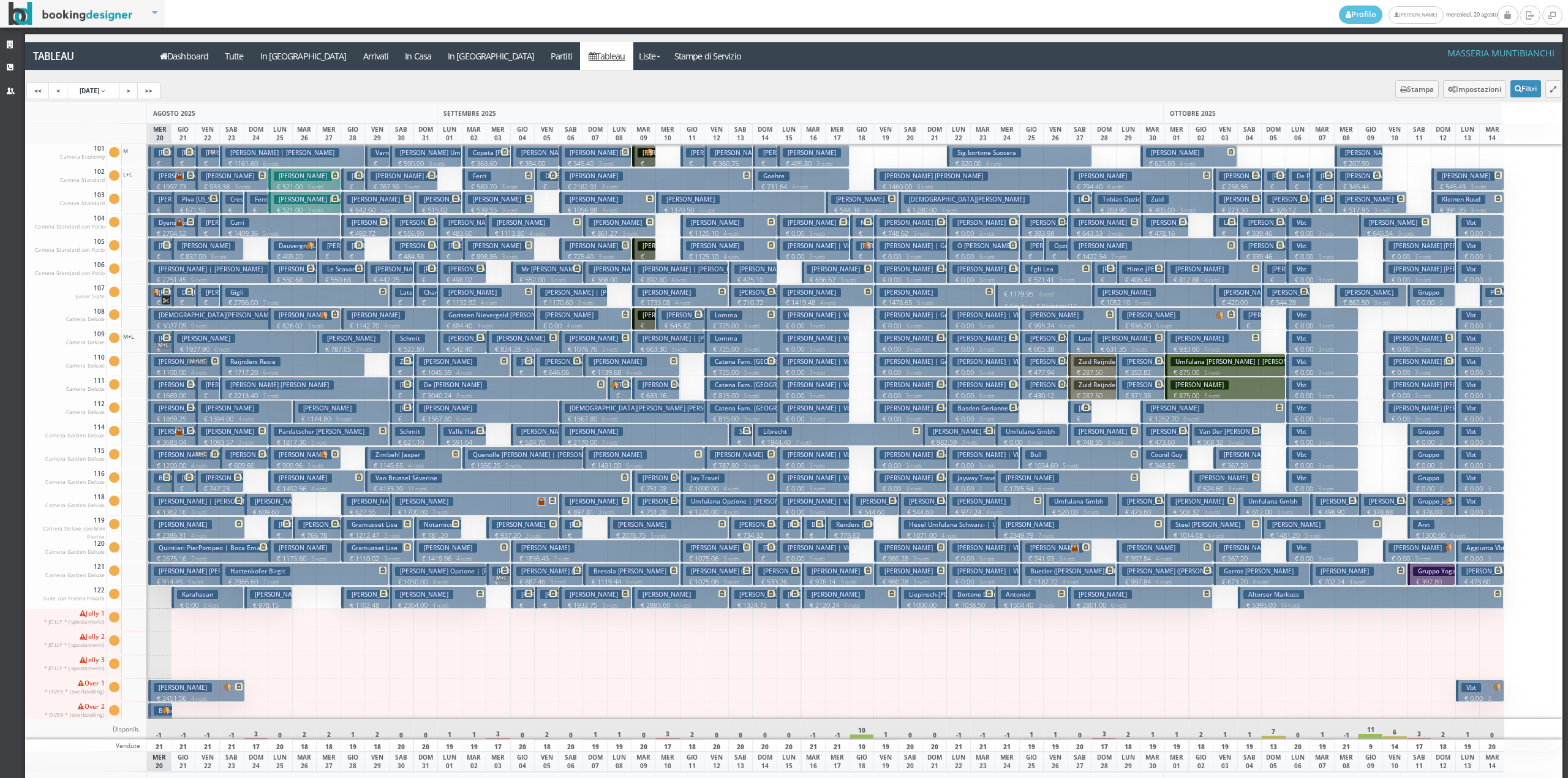
click at [206, 381] on h3 "Gravante Giancarlo" at bounding box center [229, 385] width 58 height 9
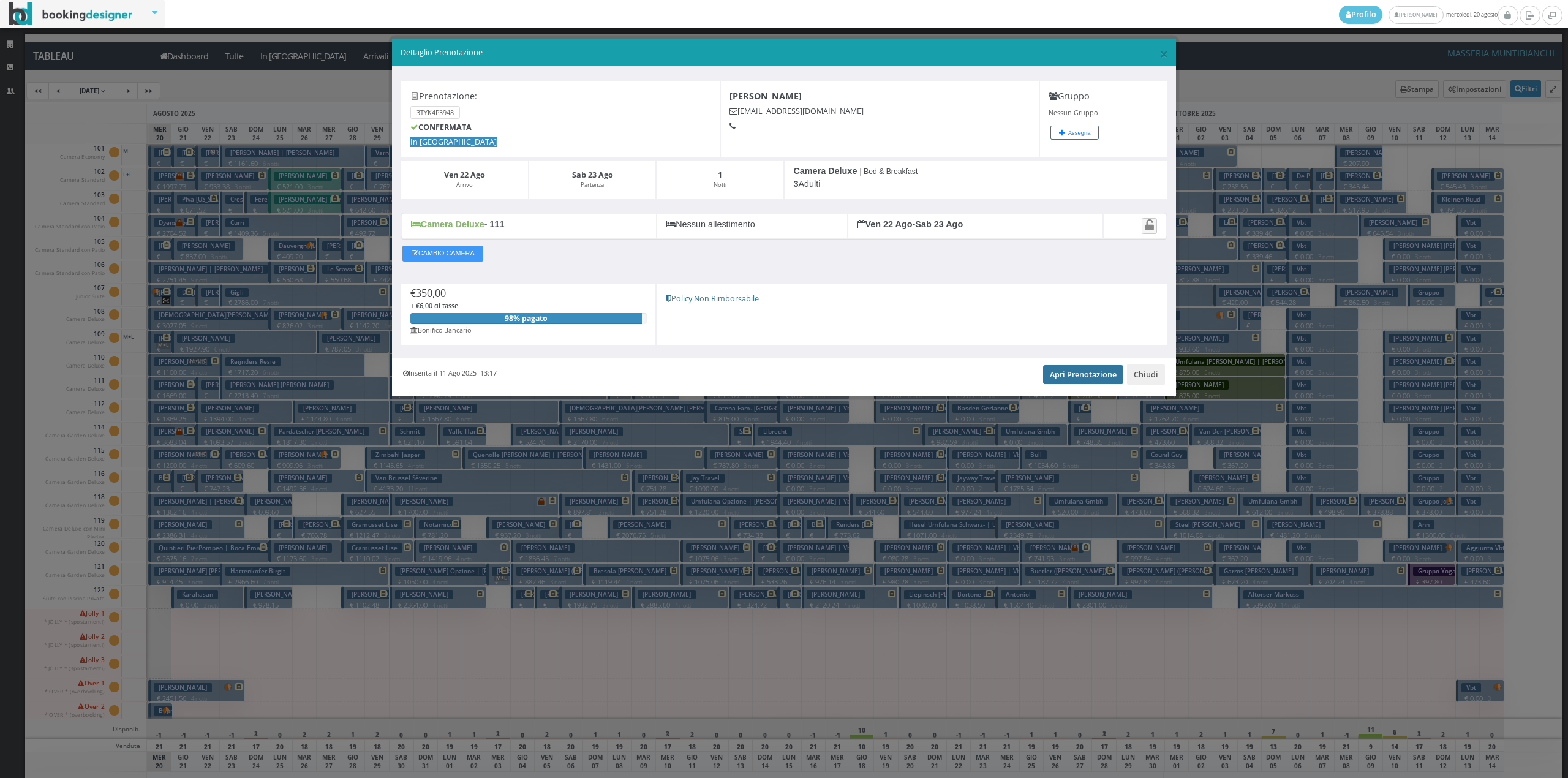
click at [1098, 376] on link "Apri Prenotazione" at bounding box center [1083, 374] width 81 height 19
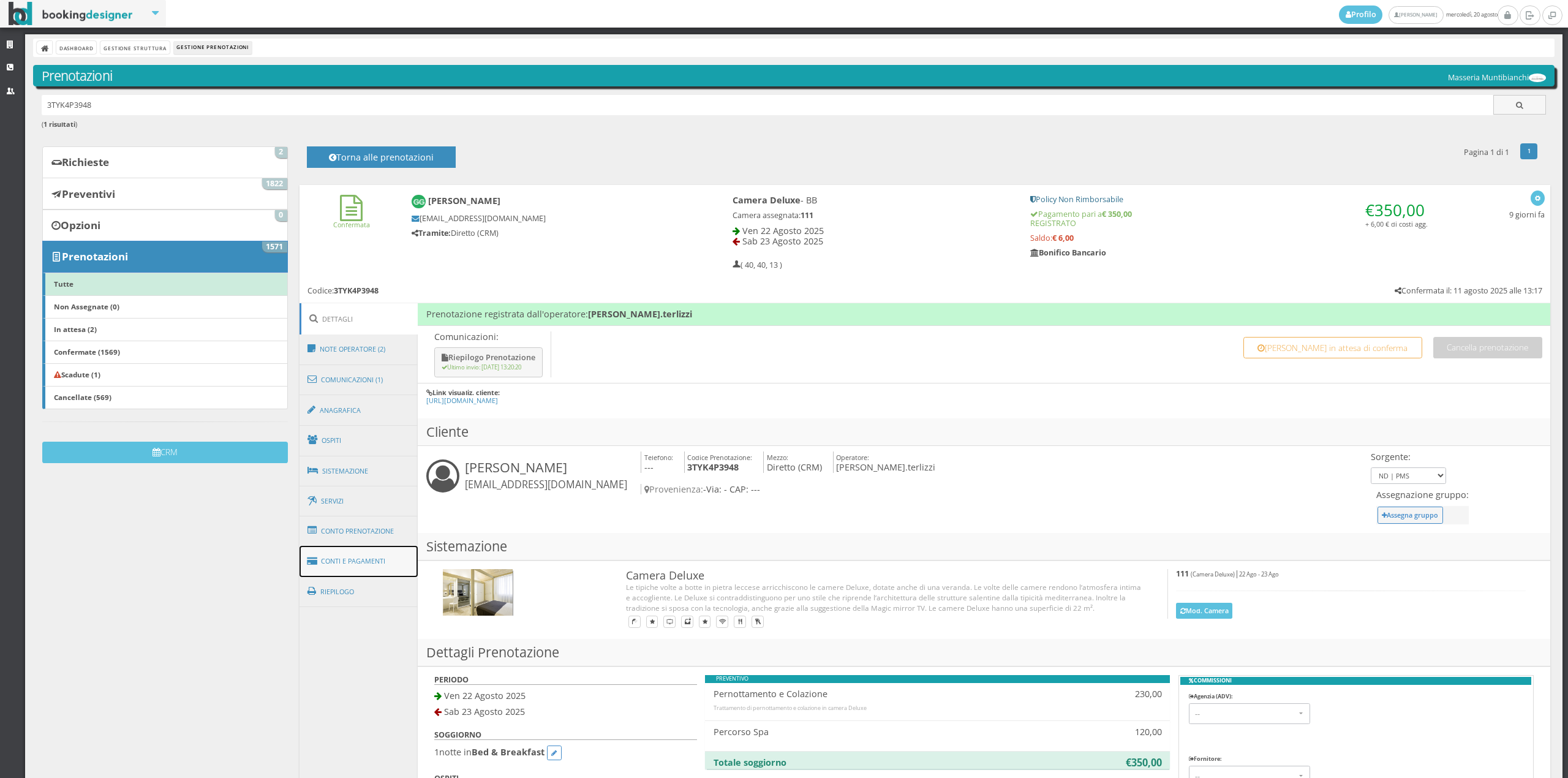
click at [348, 546] on link "Conti e Pagamenti" at bounding box center [358, 561] width 119 height 31
